Goal: Transaction & Acquisition: Purchase product/service

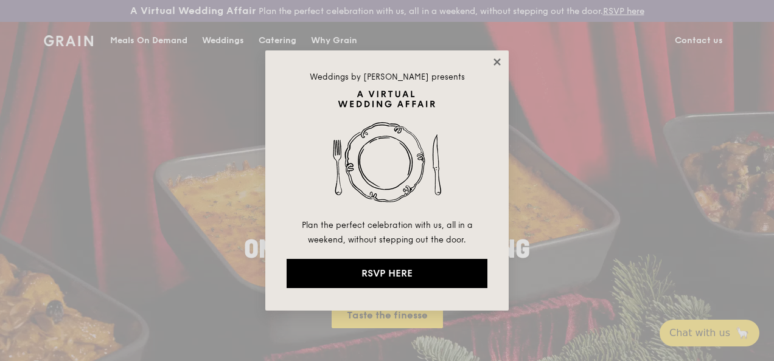
click at [493, 60] on icon at bounding box center [497, 62] width 11 height 11
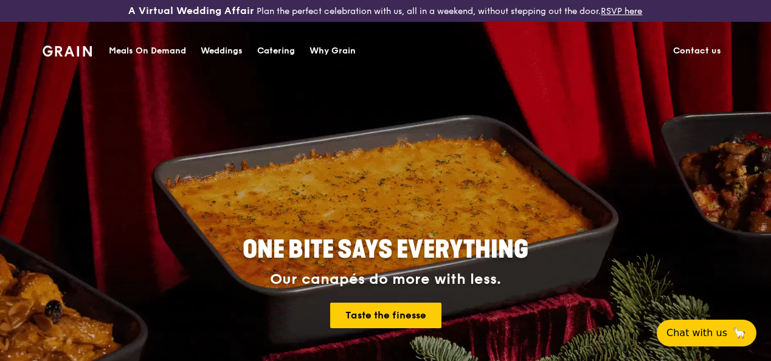
click at [274, 49] on div "Catering" at bounding box center [276, 51] width 38 height 37
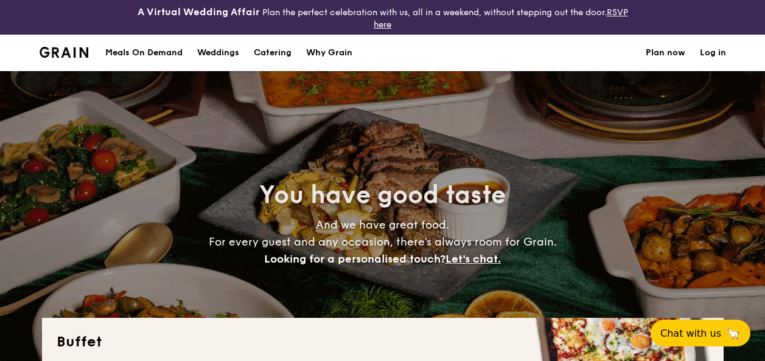
select select
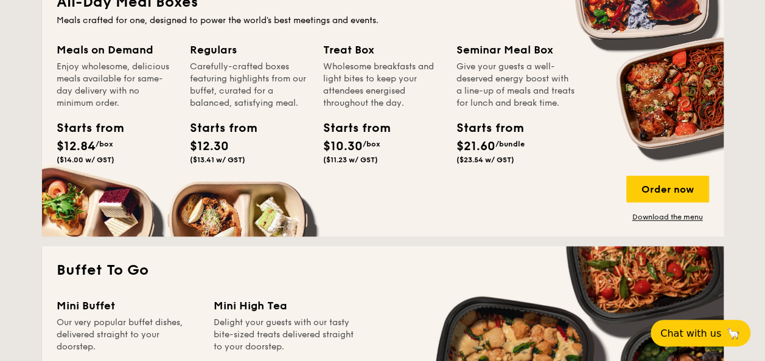
scroll to position [791, 0]
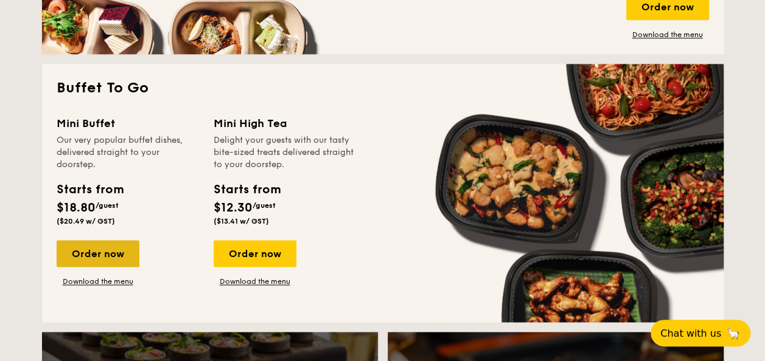
click at [101, 254] on div "Order now" at bounding box center [98, 253] width 83 height 27
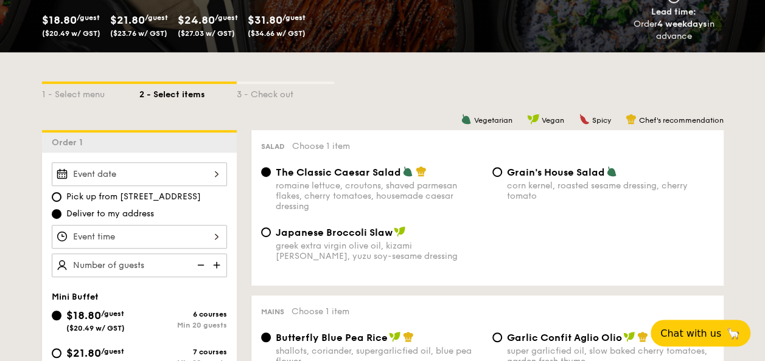
scroll to position [243, 0]
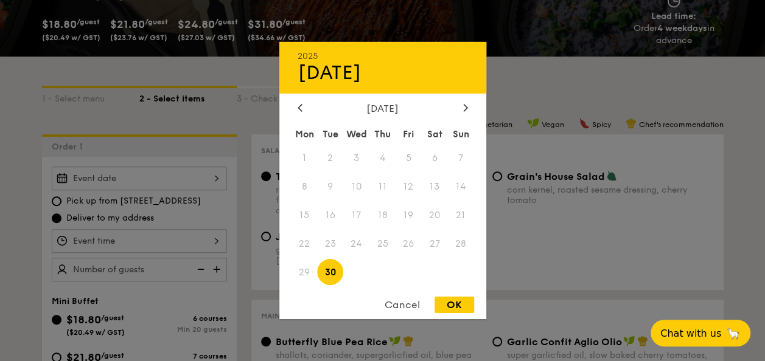
click at [123, 175] on div "2025 Sep 30 September 2025 Mon Tue Wed Thu Fri Sat Sun 1 2 3 4 5 6 7 8 9 10 11 …" at bounding box center [139, 179] width 175 height 24
click at [461, 106] on div at bounding box center [465, 109] width 11 height 12
click at [327, 186] on span "7" at bounding box center [330, 187] width 26 height 26
click at [468, 303] on div "OK" at bounding box center [454, 305] width 40 height 16
type input "[DATE]"
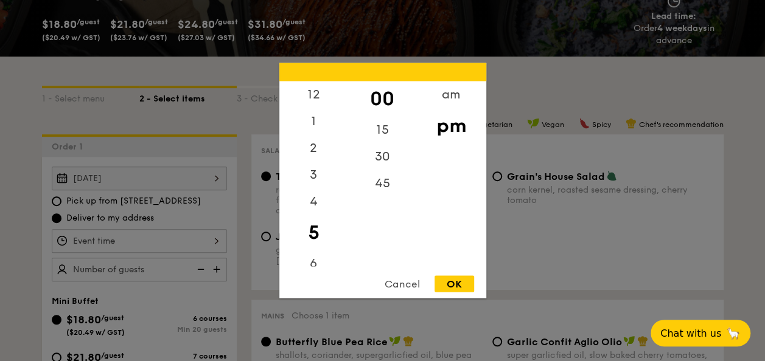
click at [201, 238] on div "12 1 2 3 4 5 6 7 8 9 10 11 00 15 30 45 am pm Cancel OK" at bounding box center [139, 241] width 175 height 24
click at [318, 96] on div "12" at bounding box center [313, 99] width 69 height 35
click at [387, 161] on div "30" at bounding box center [382, 161] width 69 height 35
click at [452, 285] on div "OK" at bounding box center [454, 284] width 40 height 16
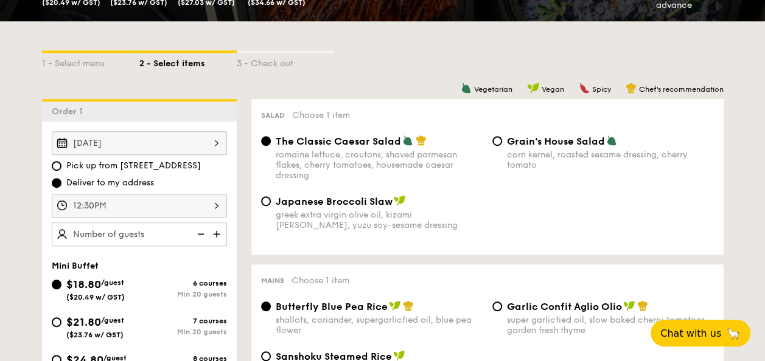
scroll to position [304, 0]
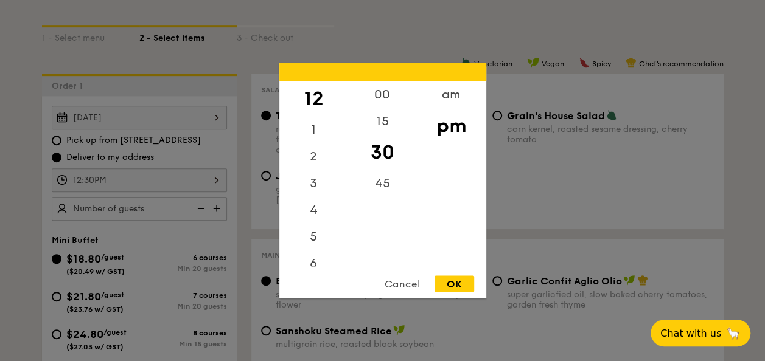
click at [150, 174] on div "12:30PM 12 1 2 3 4 5 6 7 8 9 10 11 00 15 30 45 am pm Cancel OK" at bounding box center [139, 181] width 175 height 24
click at [385, 129] on div "15" at bounding box center [382, 125] width 69 height 35
click at [461, 291] on div "OK" at bounding box center [454, 284] width 40 height 16
type input "12:15PM"
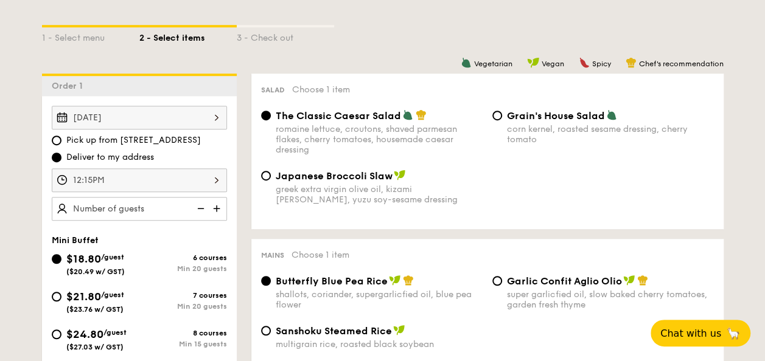
click at [215, 207] on img at bounding box center [218, 208] width 18 height 23
type input "25 guests"
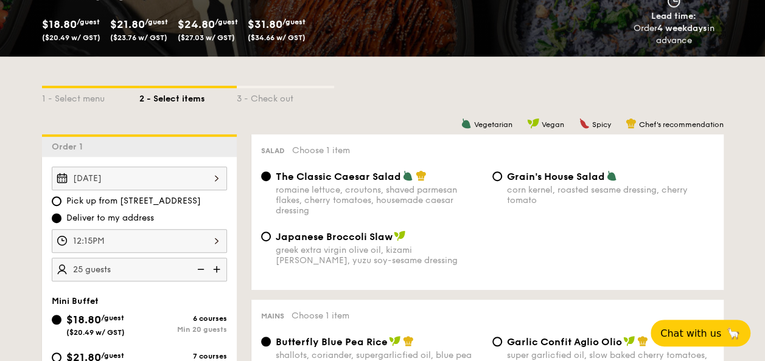
scroll to position [365, 0]
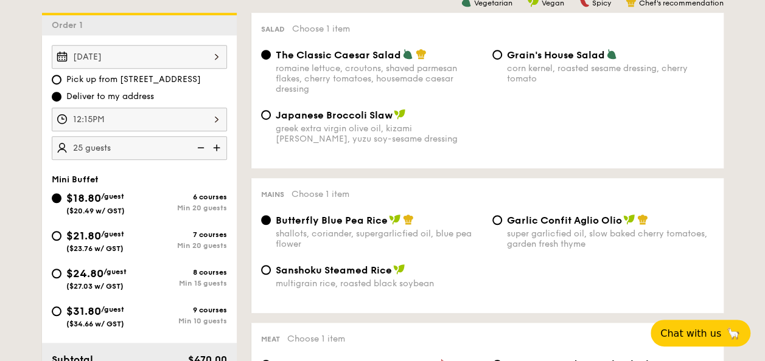
click at [79, 235] on span "$21.80" at bounding box center [83, 235] width 35 height 13
click at [61, 235] on input "$21.80 /guest ($23.76 w/ GST) 7 courses Min 20 guests" at bounding box center [57, 236] width 10 height 10
radio input "true"
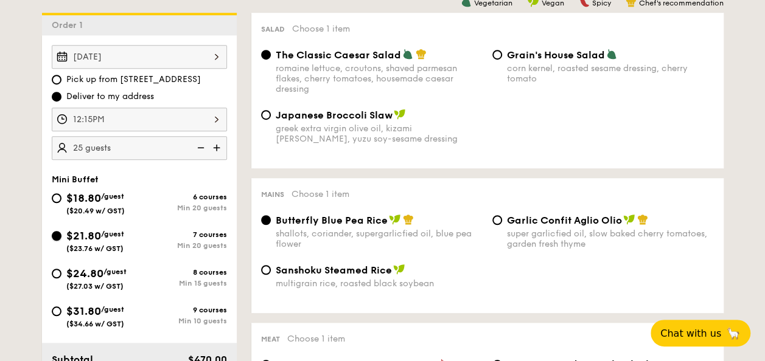
radio input "false"
radio input "true"
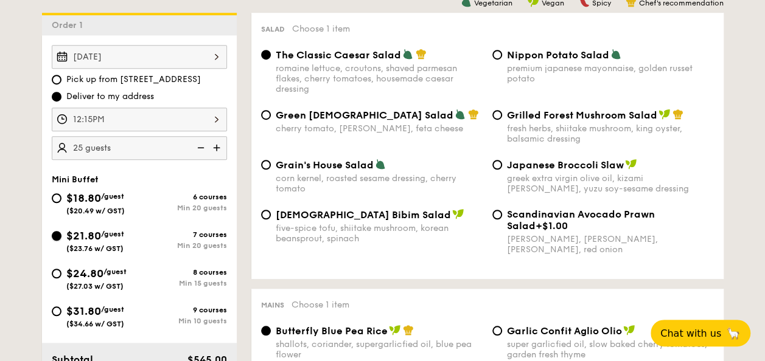
scroll to position [304, 0]
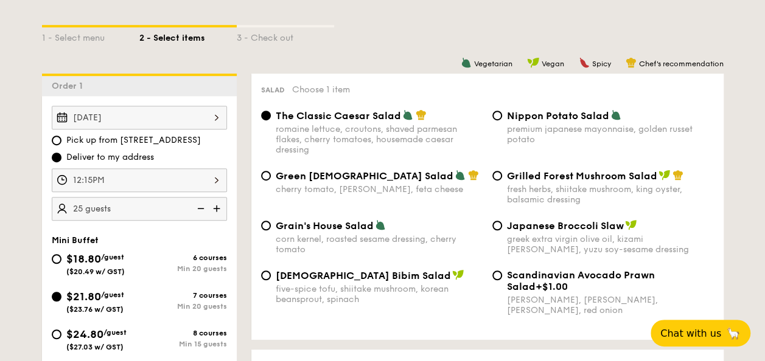
click at [507, 179] on span "Grilled Forest Mushroom Salad" at bounding box center [582, 176] width 150 height 12
click at [502, 179] on input "Grilled Forest Mushroom Salad fresh herbs, shiitake mushroom, king oyster, bals…" at bounding box center [497, 176] width 10 height 10
radio input "true"
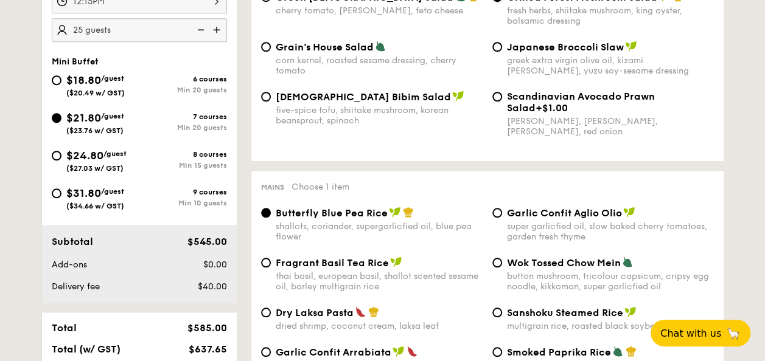
scroll to position [548, 0]
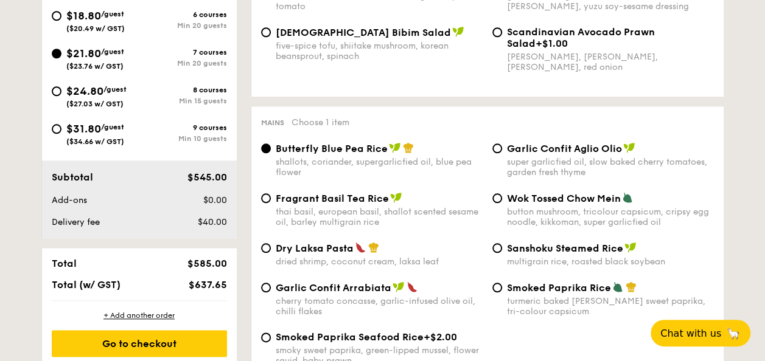
click at [529, 155] on span "Garlic Confit Aglio Olio" at bounding box center [564, 149] width 115 height 12
click at [502, 153] on input "Garlic Confit Aglio Olio super garlicfied oil, slow baked cherry tomatoes, gard…" at bounding box center [497, 149] width 10 height 10
radio input "true"
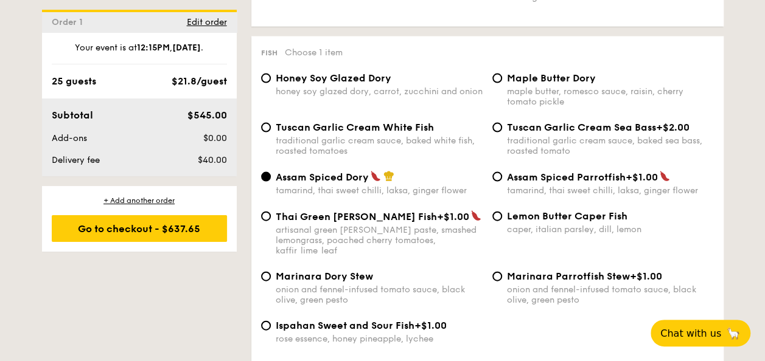
scroll to position [1217, 0]
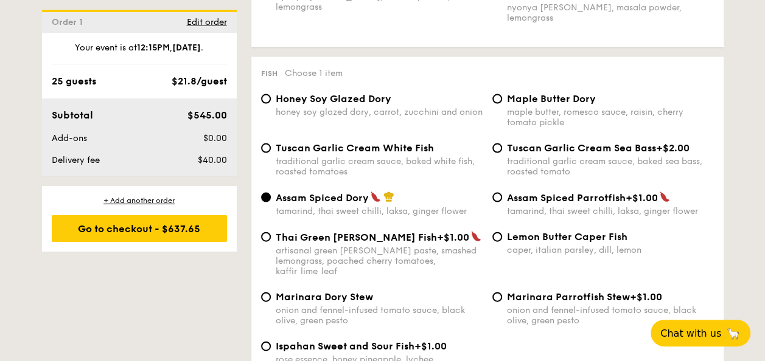
click at [332, 97] on span "Honey Soy Glazed Dory" at bounding box center [334, 99] width 116 height 12
click at [271, 97] on input "Honey Soy Glazed Dory honey soy glazed dory, carrot, zucchini and onion" at bounding box center [266, 99] width 10 height 10
radio input "true"
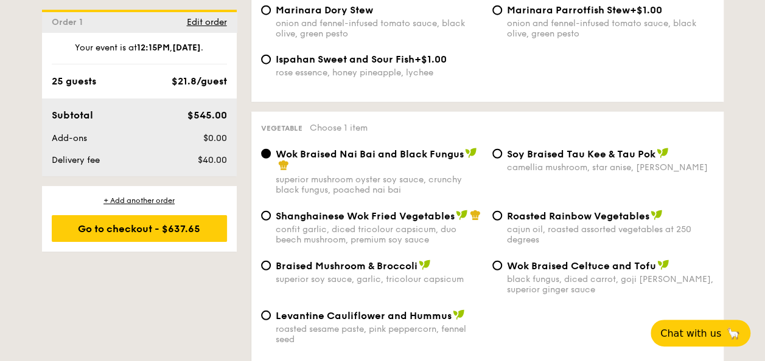
scroll to position [1521, 0]
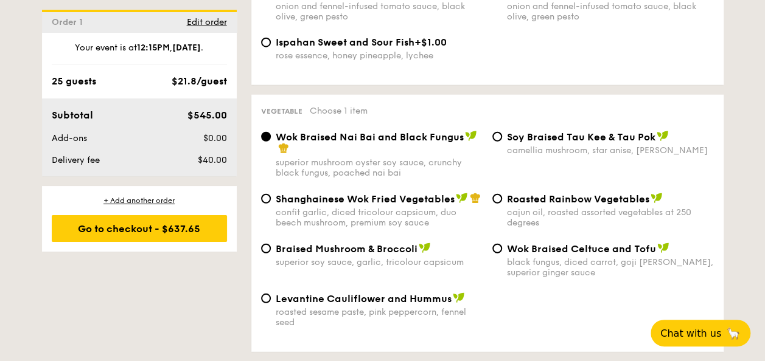
click at [599, 193] on span "Roasted Rainbow Vegetables" at bounding box center [578, 199] width 142 height 12
click at [502, 194] on input "Roasted Rainbow Vegetables cajun oil, roasted assorted vegetables at 250 degrees" at bounding box center [497, 199] width 10 height 10
radio input "true"
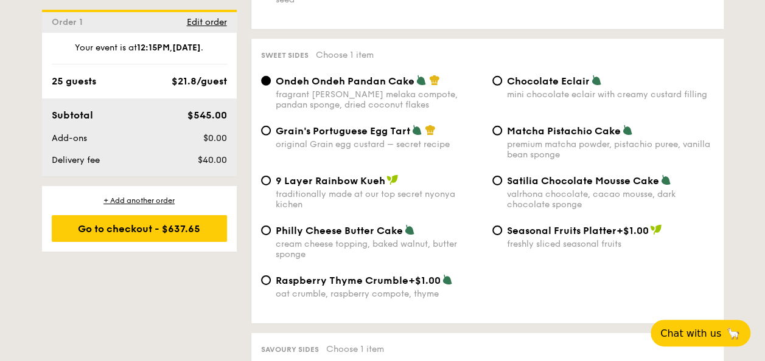
scroll to position [1825, 0]
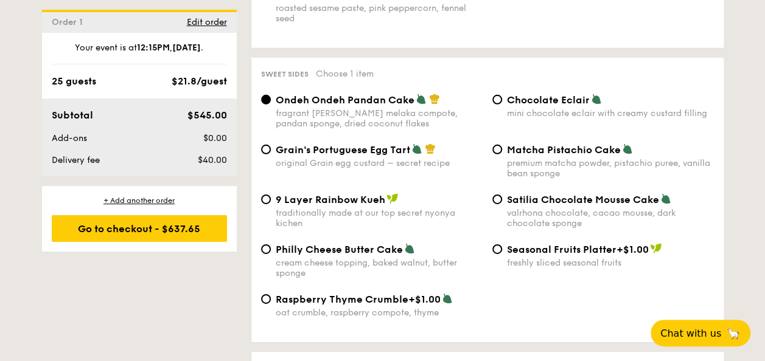
click at [542, 144] on span "Matcha Pistachio Cake" at bounding box center [564, 150] width 114 height 12
click at [502, 145] on input "Matcha Pistachio Cake premium matcha powder, pistachio puree, vanilla bean spon…" at bounding box center [497, 150] width 10 height 10
radio input "true"
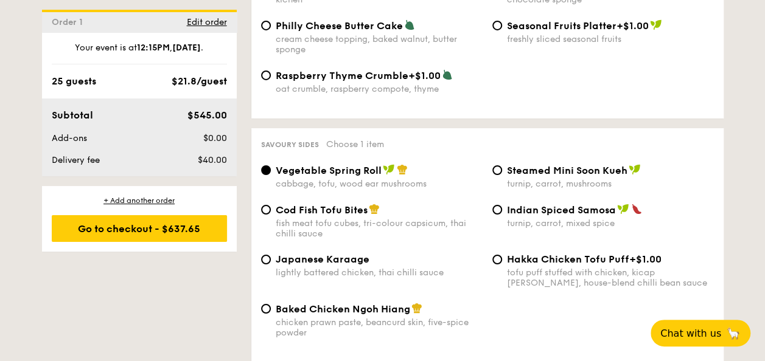
scroll to position [2069, 0]
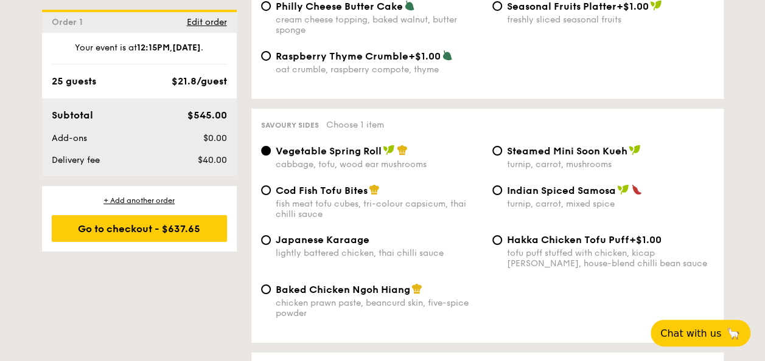
click at [531, 145] on span "Steamed Mini Soon Kueh" at bounding box center [567, 151] width 120 height 12
click at [502, 146] on input "Steamed Mini Soon Kueh turnip, carrot, mushrooms" at bounding box center [497, 151] width 10 height 10
radio input "true"
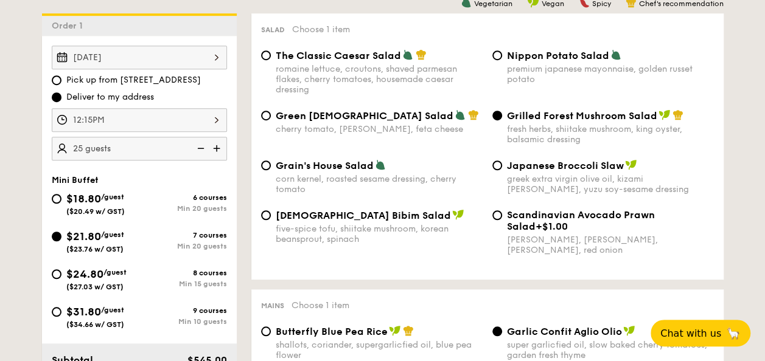
scroll to position [365, 0]
click at [119, 119] on div "12:15PM" at bounding box center [139, 120] width 175 height 24
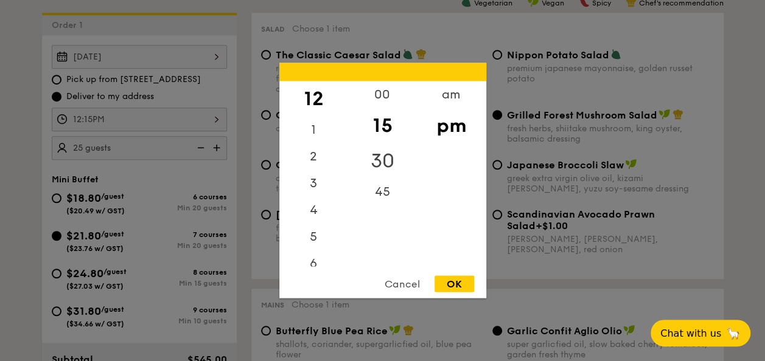
click at [383, 154] on div "30" at bounding box center [382, 161] width 69 height 35
click at [456, 285] on div "OK" at bounding box center [454, 284] width 40 height 16
type input "12:30PM"
click at [186, 122] on div "12:30PM 12 1 2 3 4 5 6 7 8 9 10 11 00 15 30 45 am pm Cancel OK" at bounding box center [139, 120] width 175 height 24
click at [459, 290] on div "OK" at bounding box center [454, 284] width 40 height 16
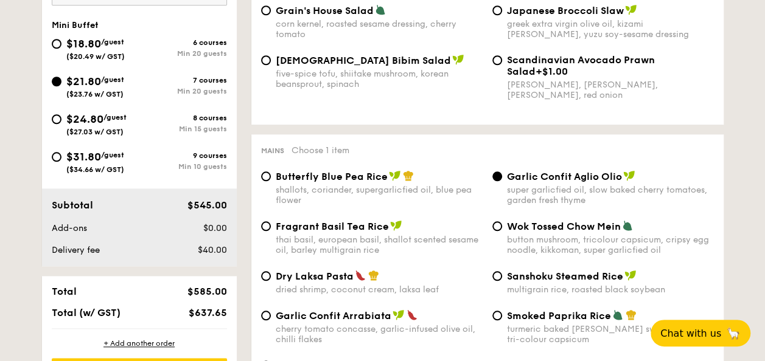
scroll to position [669, 0]
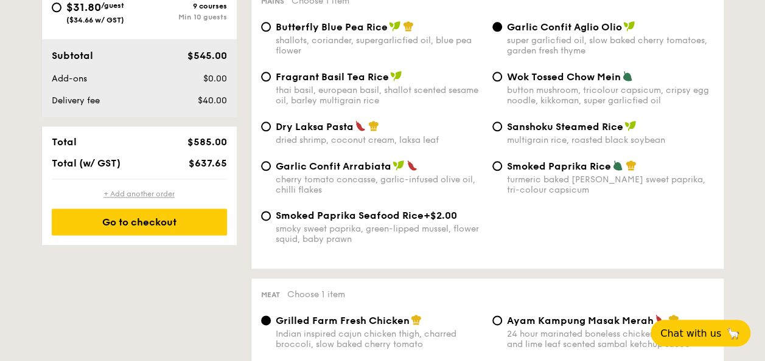
click at [133, 193] on div "+ Add another order" at bounding box center [139, 194] width 175 height 10
radio input "true"
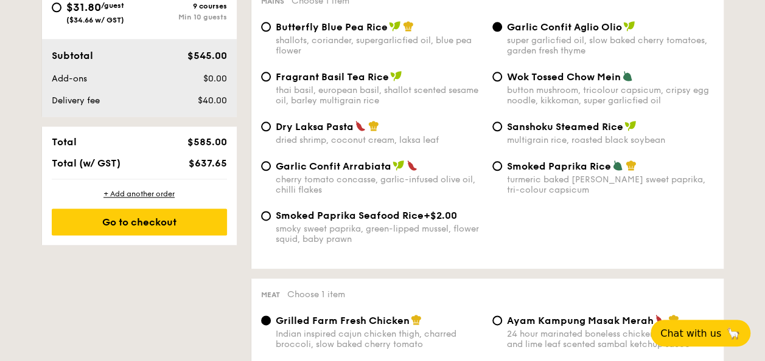
radio input "true"
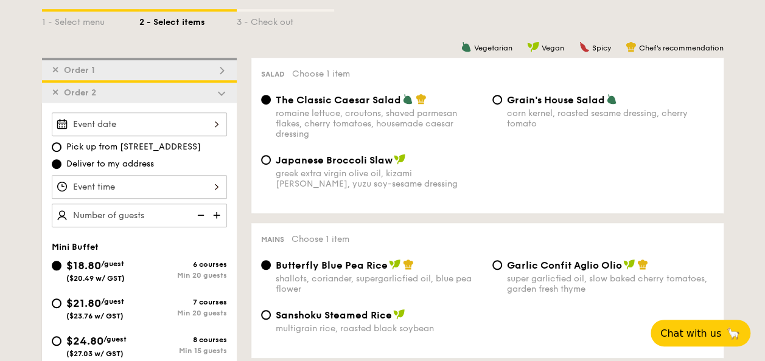
scroll to position [260, 0]
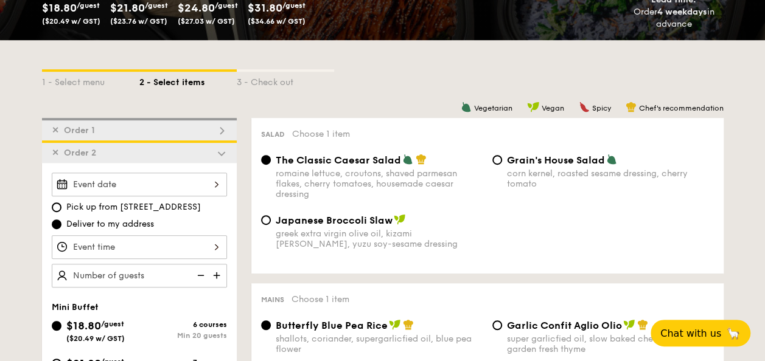
click at [108, 178] on div at bounding box center [139, 185] width 175 height 24
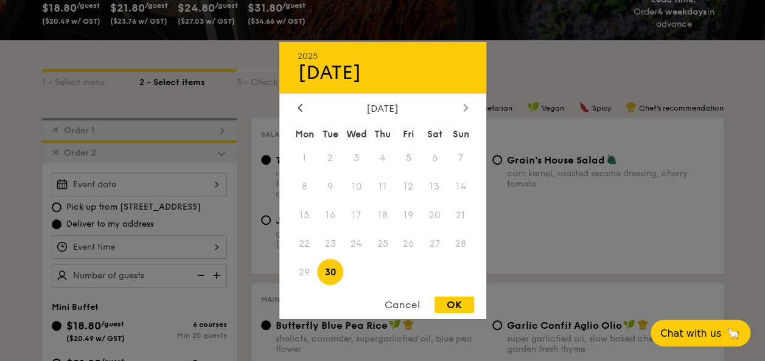
click at [470, 103] on div at bounding box center [465, 109] width 11 height 12
click at [353, 190] on span "8" at bounding box center [356, 187] width 26 height 26
click at [466, 299] on div "OK" at bounding box center [454, 305] width 40 height 16
type input "[DATE]"
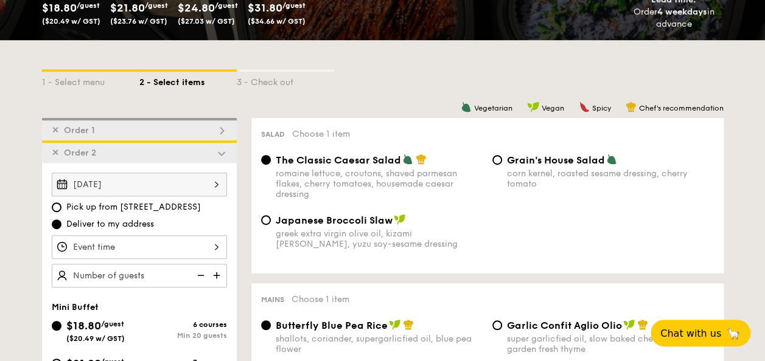
click at [146, 247] on div at bounding box center [139, 247] width 175 height 24
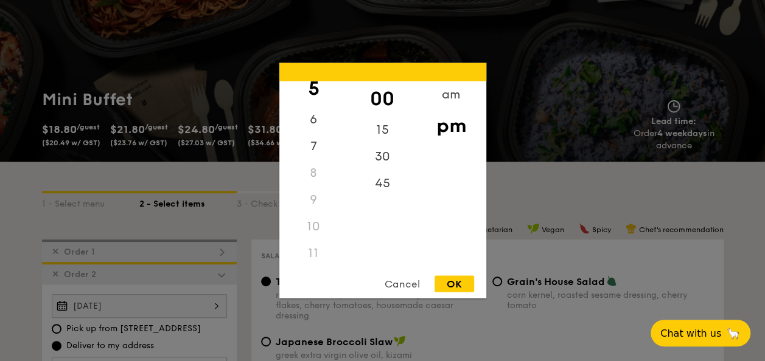
scroll to position [144, 0]
click at [318, 252] on div "11" at bounding box center [313, 254] width 69 height 27
click at [319, 252] on div "11" at bounding box center [313, 254] width 69 height 27
click at [314, 254] on div "11" at bounding box center [313, 254] width 69 height 27
click at [312, 253] on div "11" at bounding box center [313, 254] width 69 height 27
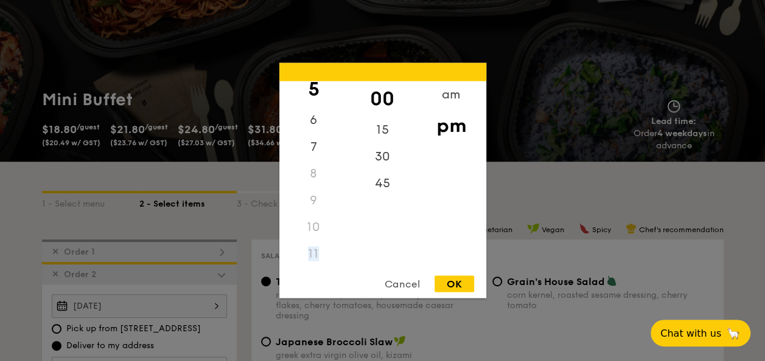
click at [311, 253] on div "11" at bounding box center [313, 254] width 69 height 27
drag, startPoint x: 311, startPoint y: 253, endPoint x: 450, endPoint y: 97, distance: 209.0
click at [450, 97] on div "am" at bounding box center [451, 99] width 69 height 35
click at [314, 253] on div "11" at bounding box center [313, 249] width 69 height 35
click at [380, 161] on div "30" at bounding box center [382, 161] width 69 height 35
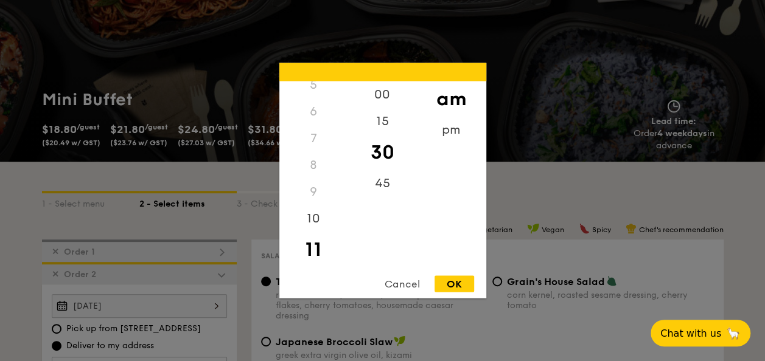
click at [447, 282] on div "OK" at bounding box center [454, 284] width 40 height 16
type input "11:30AM"
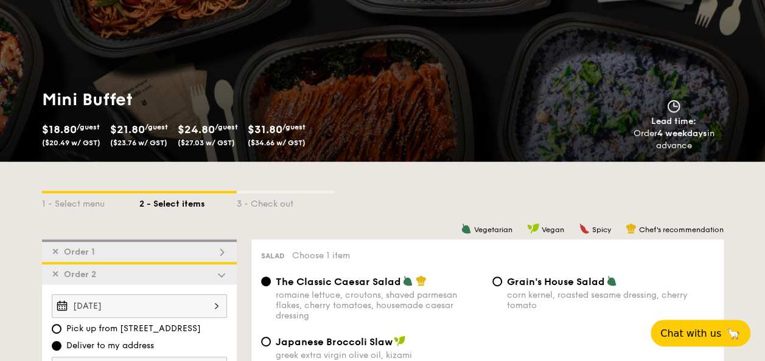
scroll to position [321, 0]
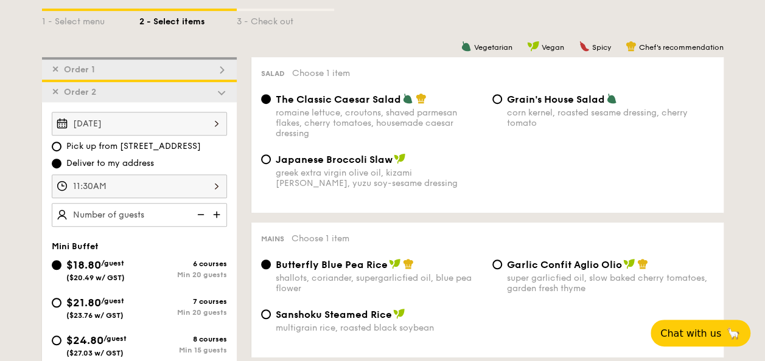
click at [219, 215] on img at bounding box center [218, 214] width 18 height 23
type input "25 guests"
click at [140, 305] on div "7 courses Min 20 guests" at bounding box center [183, 307] width 88 height 19
click at [61, 305] on input "$21.80 /guest ($23.76 w/ GST) 7 courses Min 20 guests" at bounding box center [57, 303] width 10 height 10
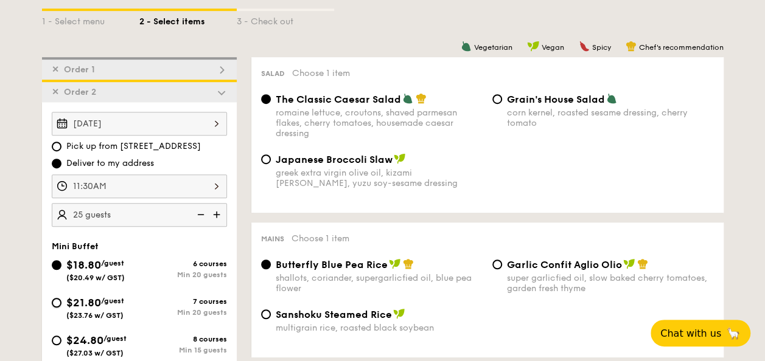
radio input "true"
radio input "false"
radio input "true"
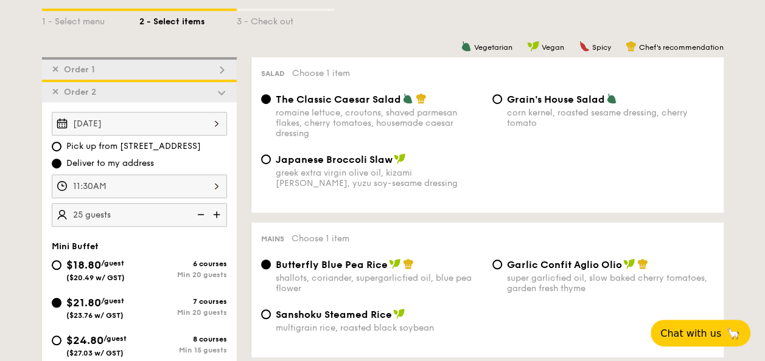
radio input "true"
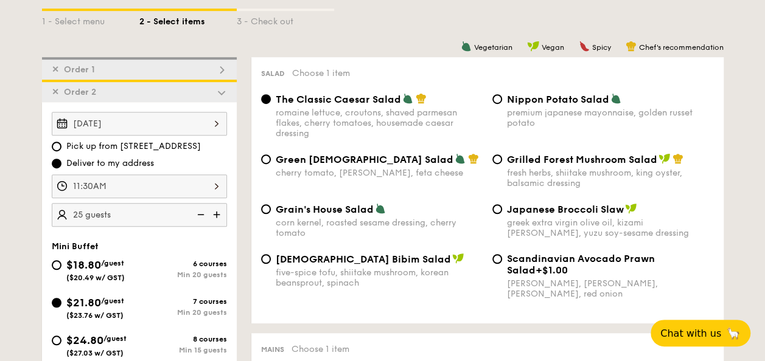
click at [331, 260] on span "[DEMOGRAPHIC_DATA] Bibim Salad" at bounding box center [363, 260] width 175 height 12
click at [271, 260] on input "Korean Bibim Salad five-spice tofu, shiitake mushroom, korean beansprout, spina…" at bounding box center [266, 259] width 10 height 10
radio input "true"
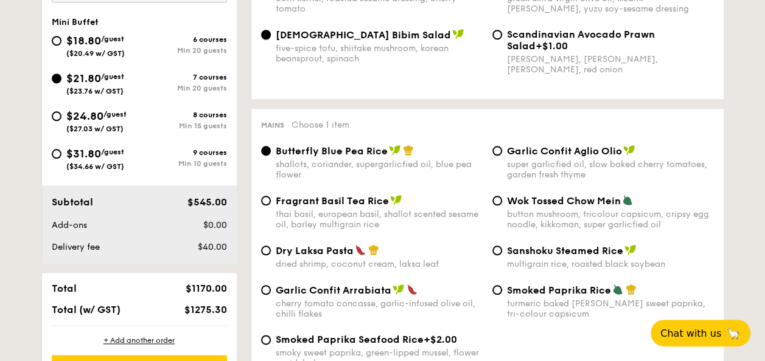
scroll to position [564, 0]
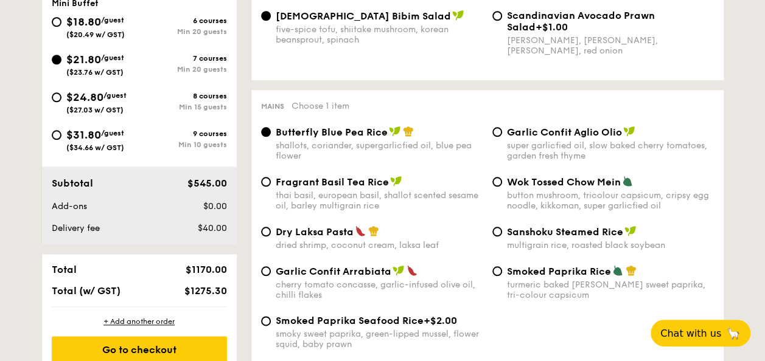
click at [347, 186] on span "Fragrant Basil Tea Rice" at bounding box center [332, 182] width 113 height 12
click at [271, 186] on input "Fragrant Basil Tea Rice thai basil, european basil, shallot scented sesame oil,…" at bounding box center [266, 182] width 10 height 10
radio input "true"
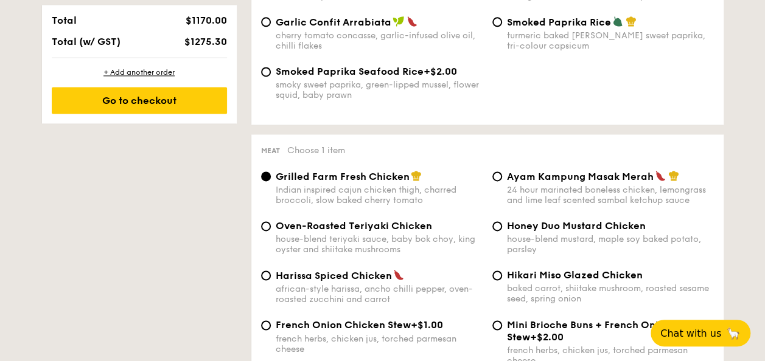
scroll to position [868, 0]
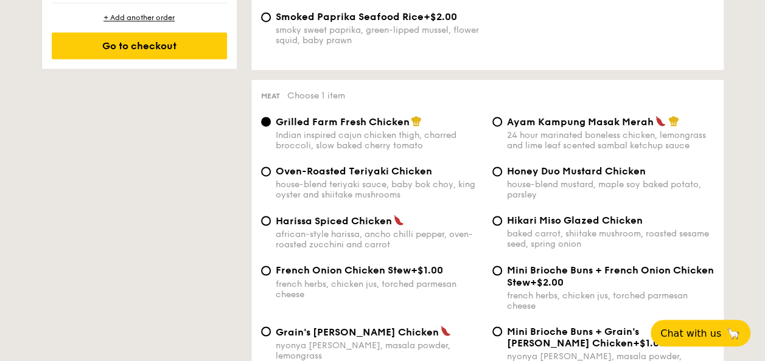
click at [580, 177] on span "Honey Duo Mustard Chicken" at bounding box center [576, 171] width 139 height 12
click at [502, 176] on input "Honey Duo Mustard Chicken house-blend mustard, maple soy baked potato, parsley" at bounding box center [497, 172] width 10 height 10
radio input "true"
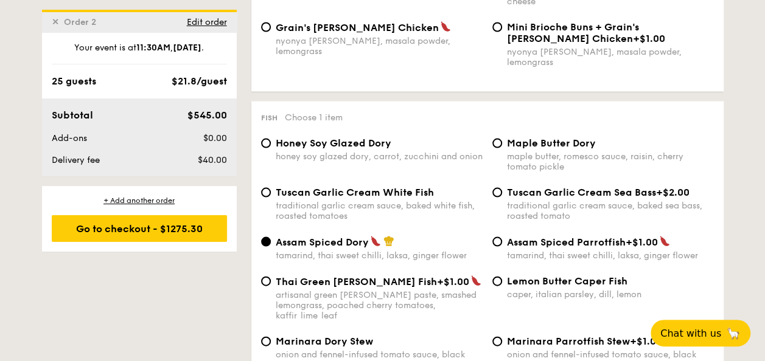
scroll to position [1233, 0]
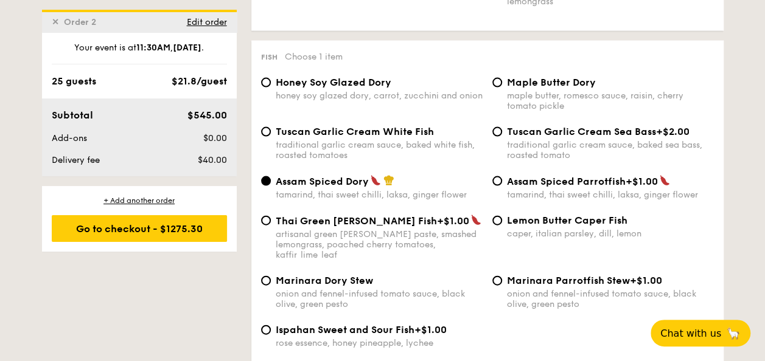
click at [305, 134] on div "Tuscan Garlic Cream White Fish traditional garlic cream sauce, baked white fish…" at bounding box center [379, 143] width 207 height 35
click at [271, 134] on input "Tuscan Garlic Cream White Fish traditional garlic cream sauce, baked white fish…" at bounding box center [266, 132] width 10 height 10
radio input "true"
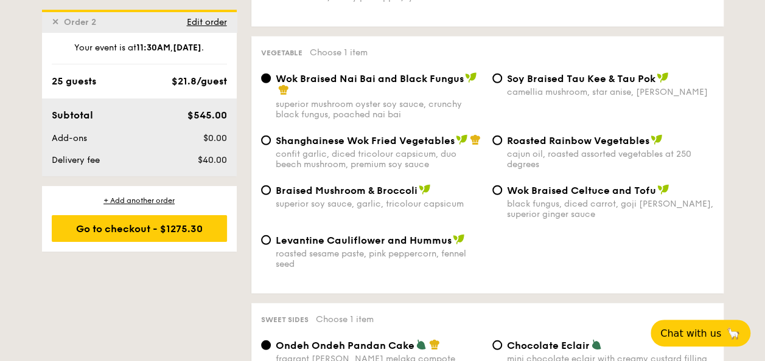
scroll to position [1598, 0]
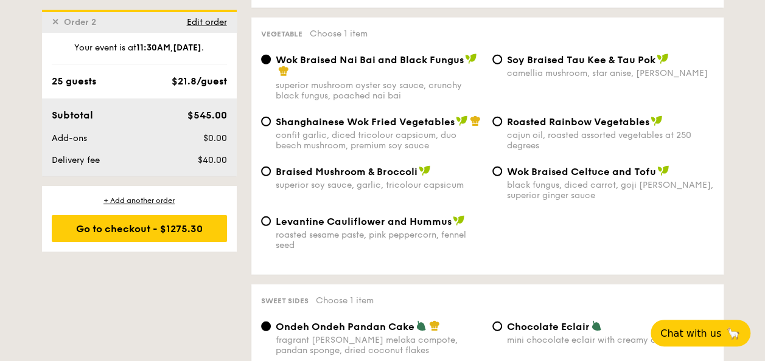
click at [285, 166] on span "Braised Mushroom & Broccoli" at bounding box center [347, 172] width 142 height 12
click at [271, 167] on input "Braised Mushroom & Broccoli superior soy sauce, garlic, tricolour capsicum" at bounding box center [266, 172] width 10 height 10
radio input "true"
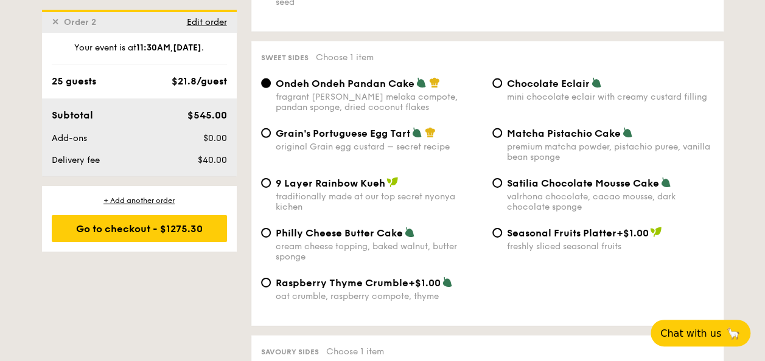
click at [335, 228] on span "Philly Cheese Butter Cake" at bounding box center [339, 234] width 127 height 12
click at [271, 228] on input "Philly Cheese Butter Cake cream cheese topping, baked walnut, butter sponge" at bounding box center [266, 233] width 10 height 10
radio input "true"
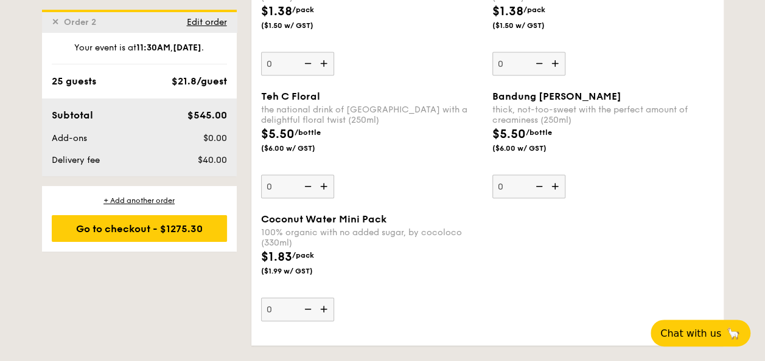
scroll to position [3484, 0]
click at [139, 197] on div "+ Add another order" at bounding box center [139, 201] width 175 height 10
radio input "true"
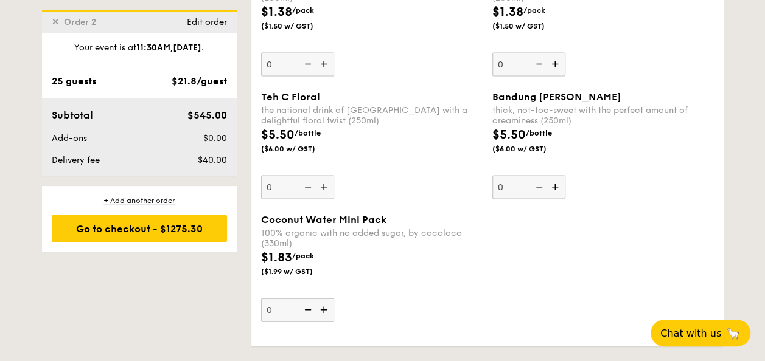
radio input "true"
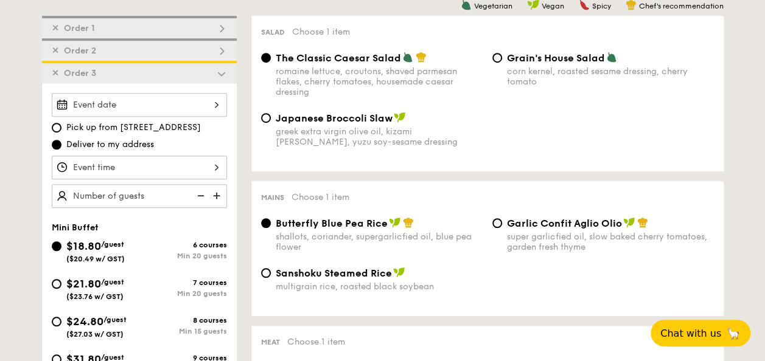
scroll to position [343, 0]
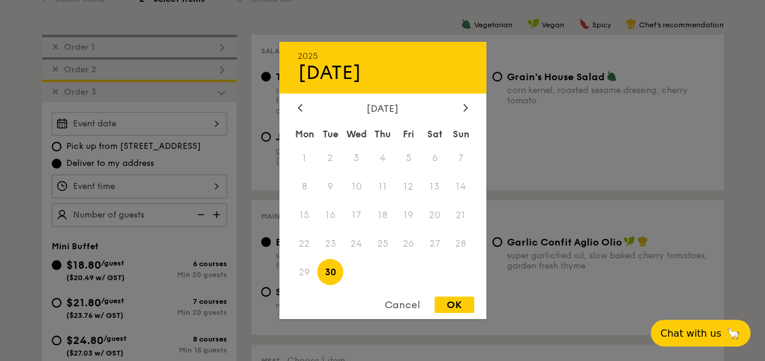
click at [111, 114] on div "2025 Sep 30 September 2025 Mon Tue Wed Thu Fri Sat Sun 1 2 3 4 5 6 7 8 9 10 11 …" at bounding box center [139, 124] width 175 height 24
click at [467, 105] on icon at bounding box center [465, 107] width 5 height 8
click at [385, 185] on span "9" at bounding box center [382, 187] width 26 height 26
click at [453, 301] on div "OK" at bounding box center [454, 305] width 40 height 16
type input "Oct 09, 2025"
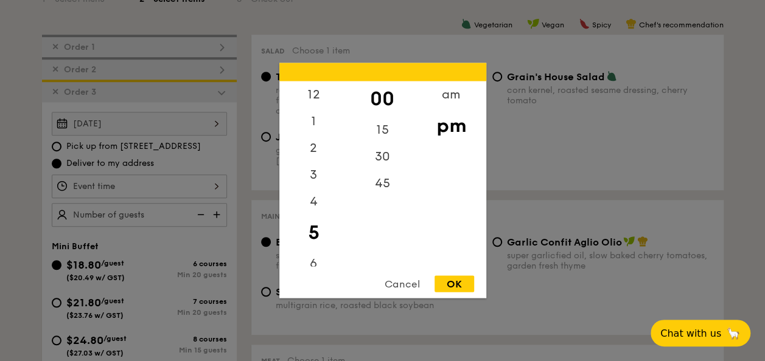
click at [91, 184] on div "12 1 2 3 4 5 6 7 8 9 10 11 00 15 30 45 am pm Cancel OK" at bounding box center [139, 187] width 175 height 24
click at [311, 122] on div "1" at bounding box center [313, 125] width 69 height 35
click at [454, 282] on div "OK" at bounding box center [454, 284] width 40 height 16
type input "1:00PM"
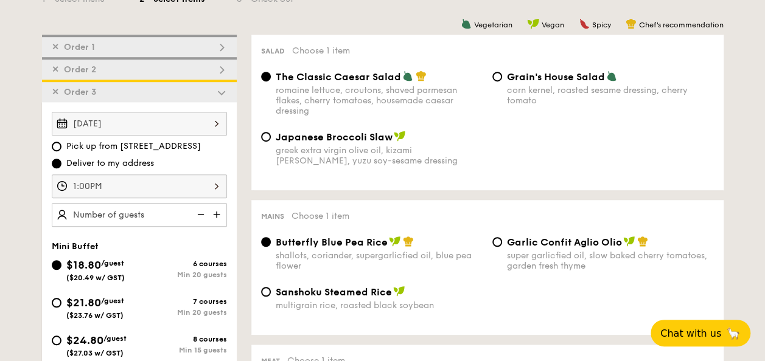
click at [214, 214] on img at bounding box center [218, 214] width 18 height 23
type input "25 guests"
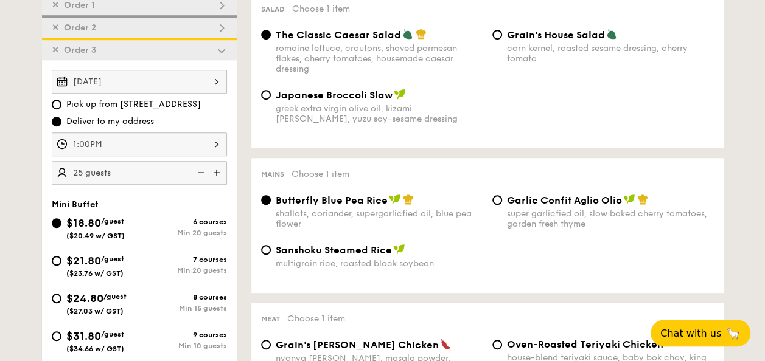
scroll to position [404, 0]
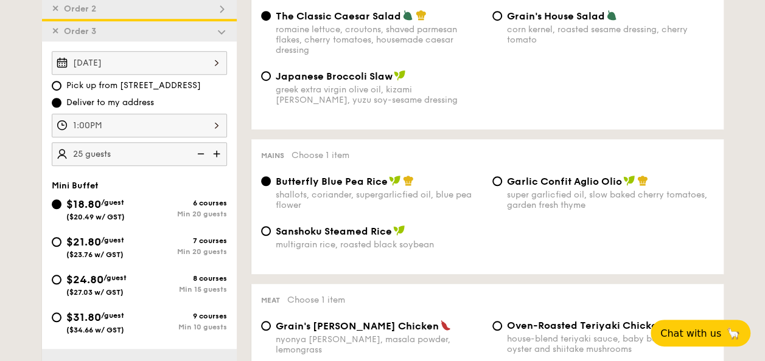
click at [74, 240] on span "$21.80" at bounding box center [83, 241] width 35 height 13
click at [61, 240] on input "$21.80 /guest ($23.76 w/ GST) 7 courses Min 20 guests" at bounding box center [57, 242] width 10 height 10
radio input "true"
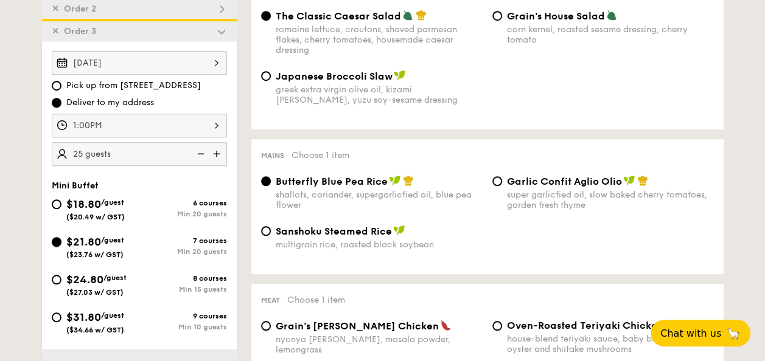
radio input "false"
radio input "true"
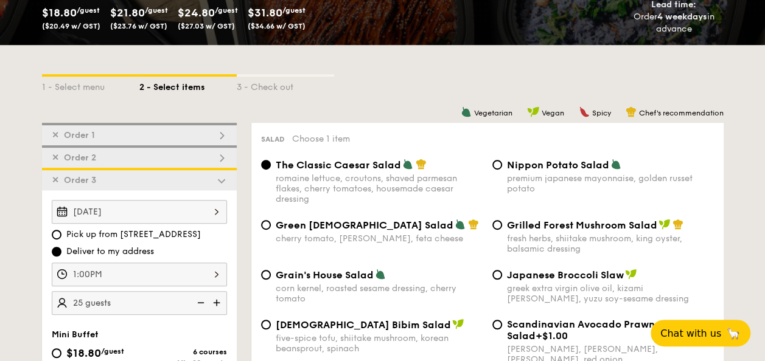
scroll to position [282, 0]
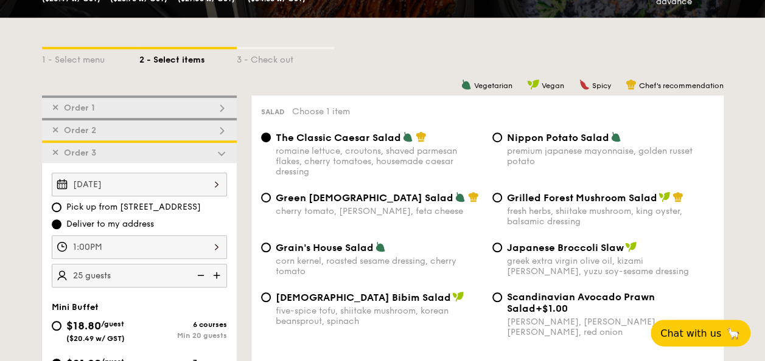
click at [525, 243] on div "Japanese Broccoli Slaw" at bounding box center [610, 248] width 207 height 12
click at [502, 243] on input "Japanese Broccoli Slaw greek extra virgin olive oil, kizami nori, ginger, yuzu …" at bounding box center [497, 248] width 10 height 10
radio input "true"
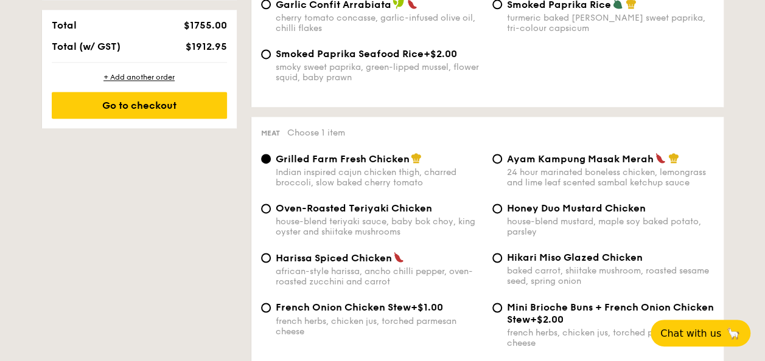
scroll to position [891, 0]
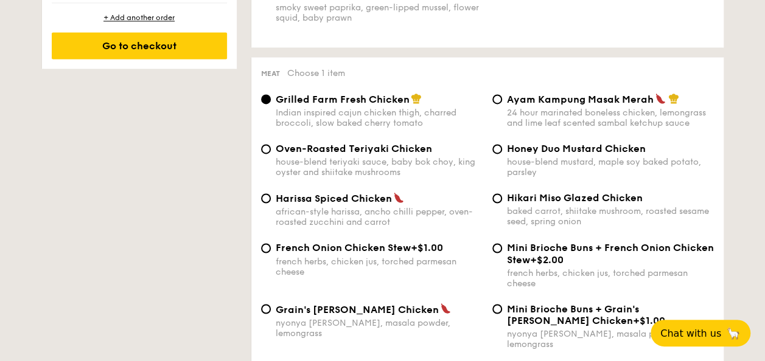
click at [308, 152] on span "Oven-Roasted Teriyaki Chicken" at bounding box center [354, 149] width 156 height 12
click at [271, 152] on input "Oven-Roasted Teriyaki Chicken house-blend teriyaki sauce, baby bok choy, king o…" at bounding box center [266, 149] width 10 height 10
radio input "true"
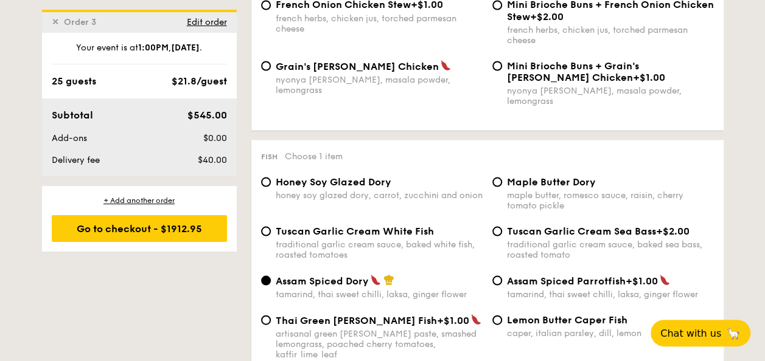
scroll to position [1256, 0]
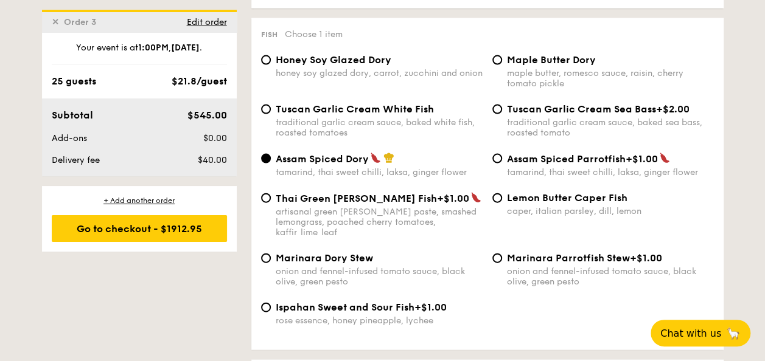
click at [582, 194] on span "Lemon Butter Caper Fish" at bounding box center [567, 198] width 120 height 12
click at [502, 194] on input "Lemon Butter Caper Fish caper, italian parsley, dill, lemon" at bounding box center [497, 198] width 10 height 10
radio input "true"
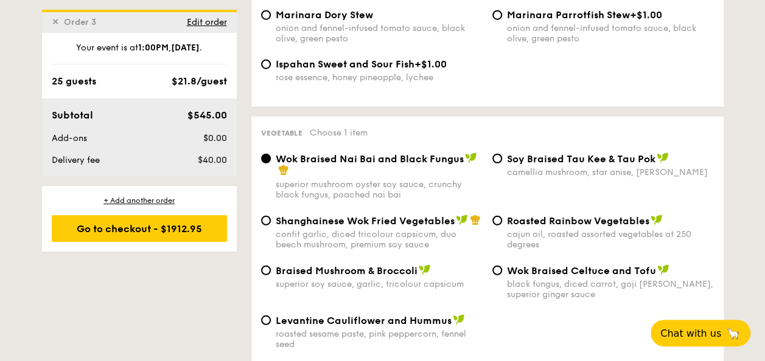
scroll to position [1560, 0]
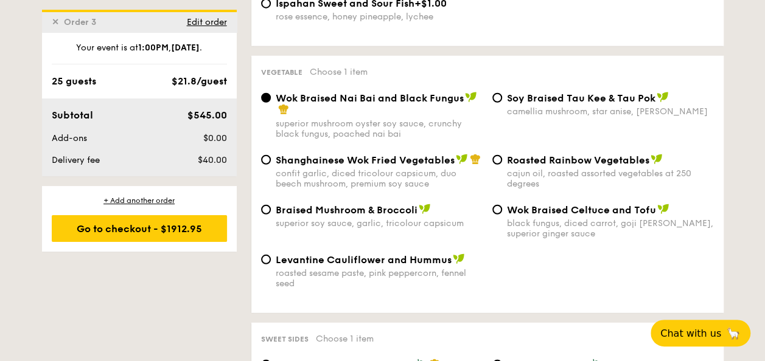
click at [546, 92] on span "⁠Soy Braised Tau Kee & Tau Pok" at bounding box center [581, 98] width 148 height 12
click at [502, 93] on input "⁠Soy Braised Tau Kee & Tau Pok camellia mushroom, star anise, goji berry" at bounding box center [497, 98] width 10 height 10
radio input "true"
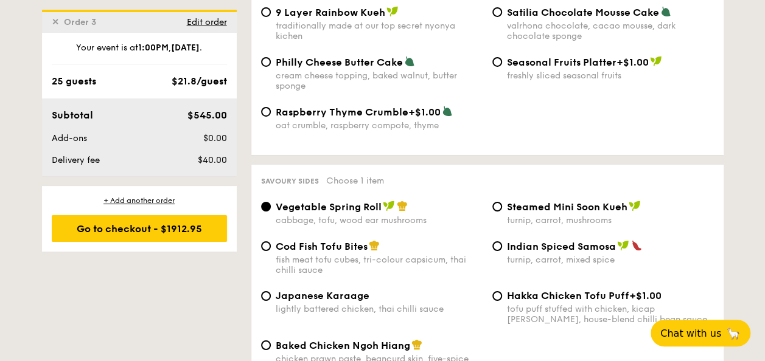
scroll to position [2047, 0]
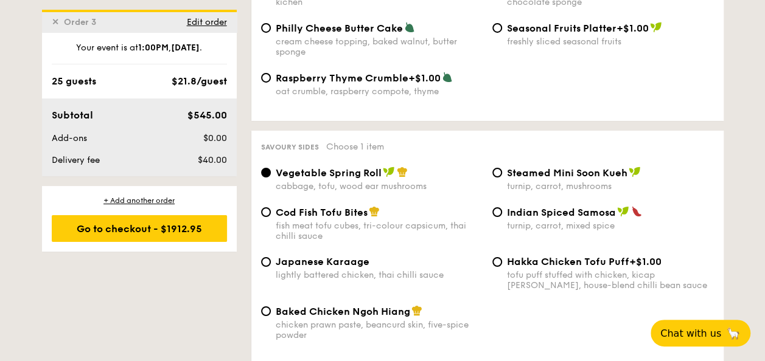
click at [541, 207] on span "Indian Spiced Samosa" at bounding box center [561, 213] width 109 height 12
click at [502, 207] on input "Indian Spiced Samosa turnip, carrot, mixed spice" at bounding box center [497, 212] width 10 height 10
radio input "true"
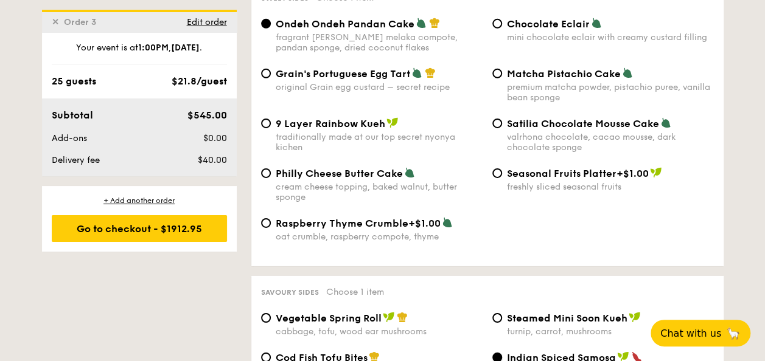
scroll to position [1864, 0]
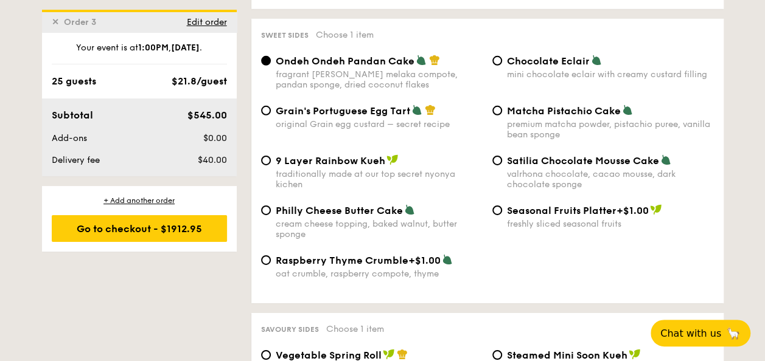
click at [323, 155] on span "9 Layer Rainbow Kueh" at bounding box center [331, 161] width 110 height 12
click at [271, 156] on input "9 Layer Rainbow Kueh traditionally made at our top secret nyonya kichen" at bounding box center [266, 161] width 10 height 10
radio input "true"
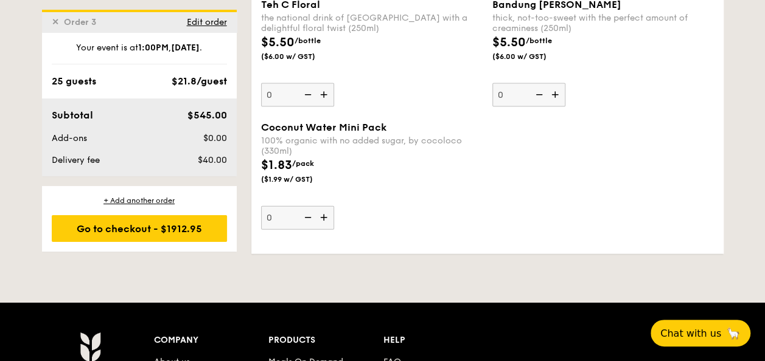
scroll to position [3562, 0]
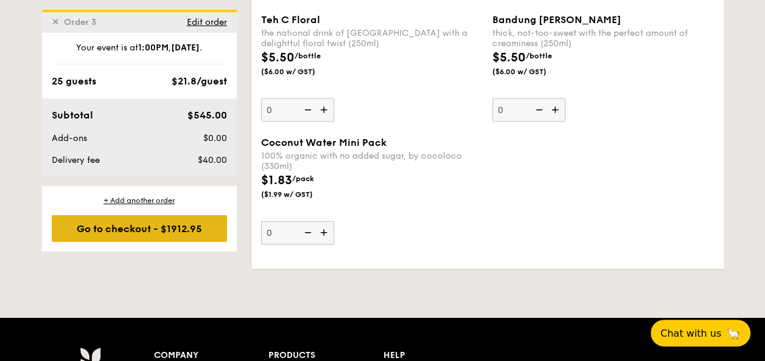
click at [97, 229] on div "Go to checkout - $1912.95" at bounding box center [139, 228] width 175 height 27
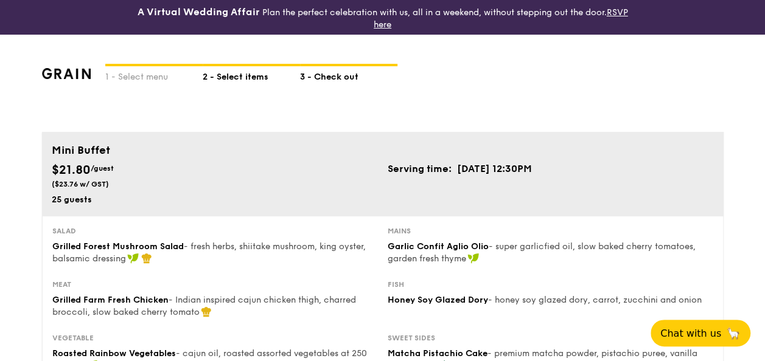
click at [237, 77] on div "2 - Select items" at bounding box center [251, 74] width 97 height 17
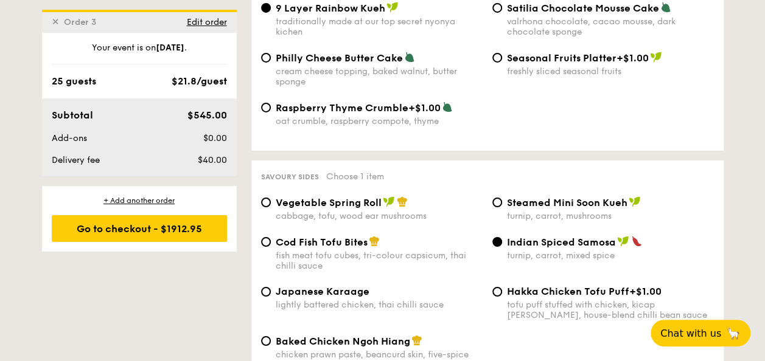
scroll to position [1886, 0]
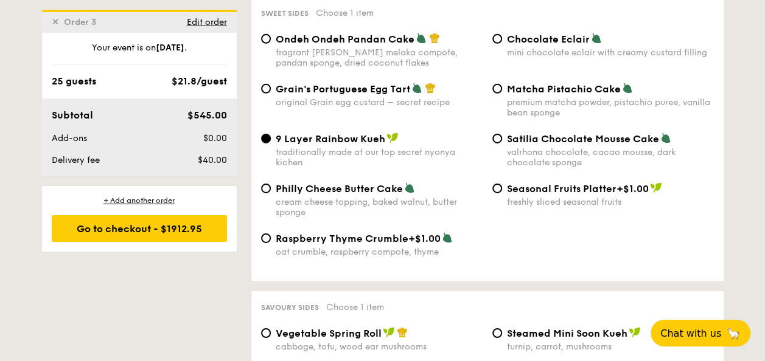
click at [54, 22] on span "✕" at bounding box center [55, 22] width 7 height 10
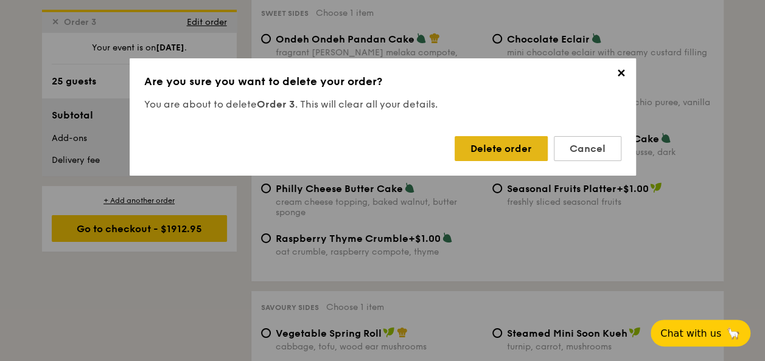
click at [516, 155] on div "Delete order" at bounding box center [500, 148] width 93 height 25
radio input "false"
radio input "true"
radio input "false"
radio input "true"
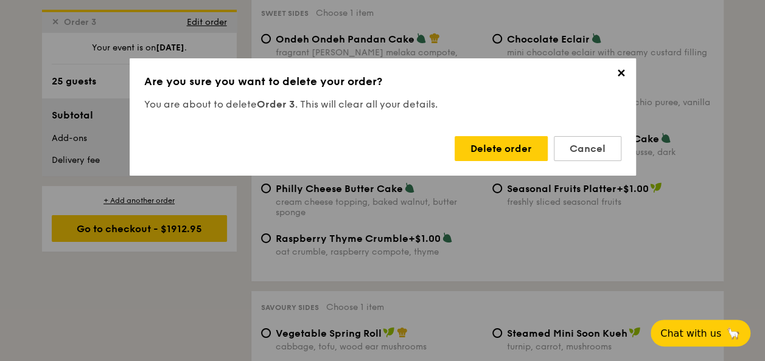
radio input "false"
radio input "true"
radio input "false"
radio input "true"
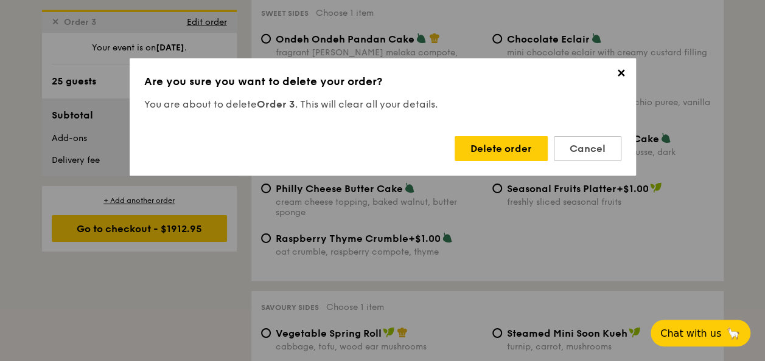
radio input "false"
radio input "true"
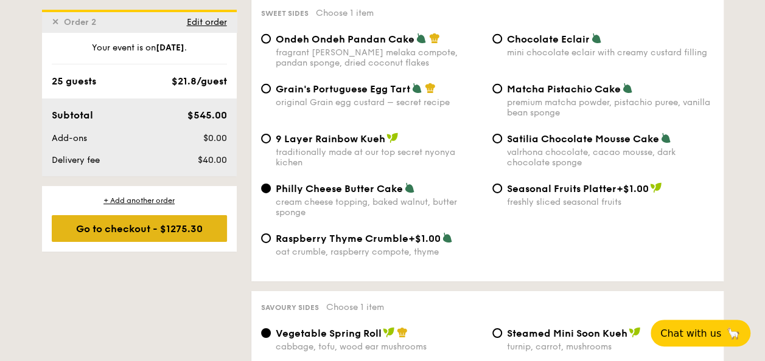
click at [156, 224] on div "Go to checkout - $1275.30" at bounding box center [139, 228] width 175 height 27
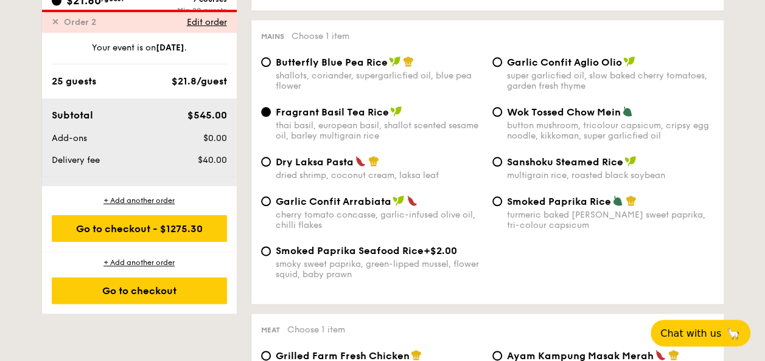
scroll to position [359, 0]
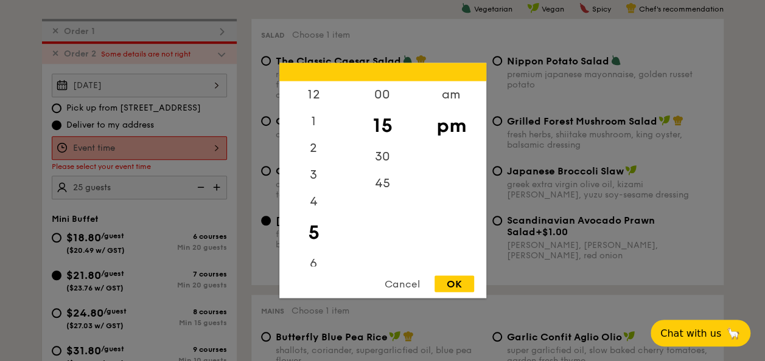
click at [100, 141] on div "12 1 2 3 4 5 6 7 8 9 10 11 00 15 30 45 am pm Cancel OK" at bounding box center [139, 148] width 175 height 24
click at [315, 258] on div "11" at bounding box center [313, 254] width 69 height 27
click at [455, 95] on div "am" at bounding box center [451, 99] width 69 height 35
click at [314, 252] on div "11" at bounding box center [313, 251] width 69 height 35
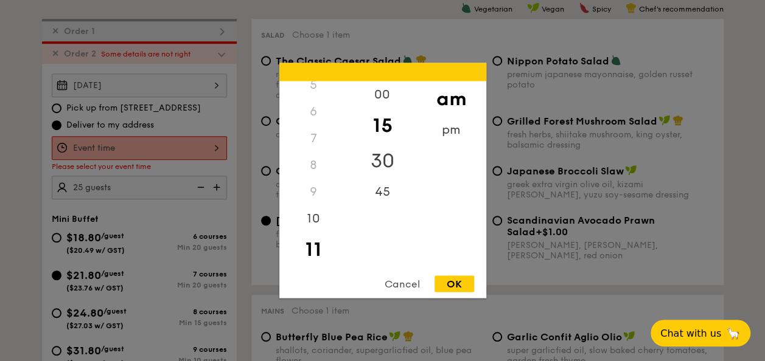
click at [388, 152] on div "30" at bounding box center [382, 161] width 69 height 35
click at [456, 287] on div "OK" at bounding box center [454, 284] width 40 height 16
type input "11:30AM"
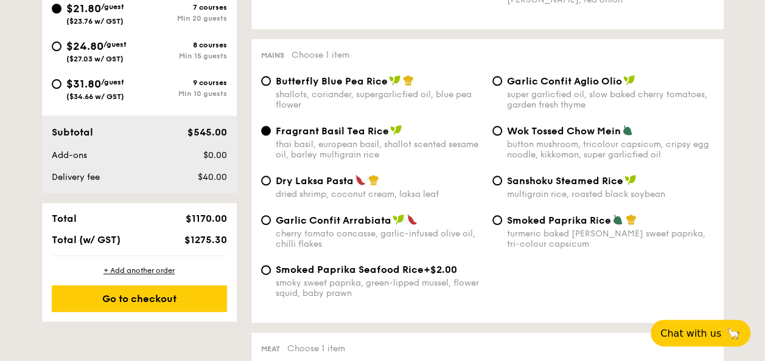
scroll to position [846, 0]
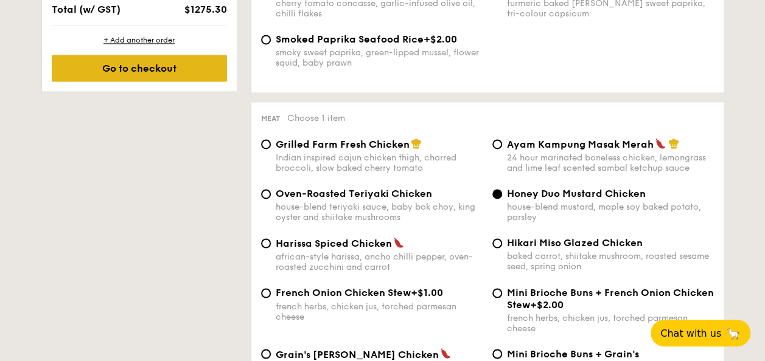
click at [165, 71] on div "Go to checkout" at bounding box center [139, 68] width 175 height 27
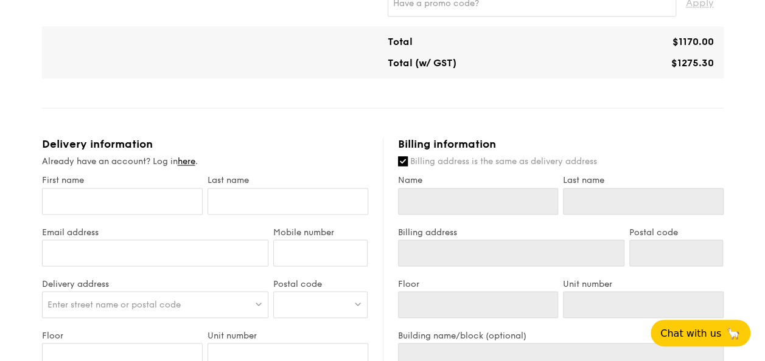
scroll to position [973, 0]
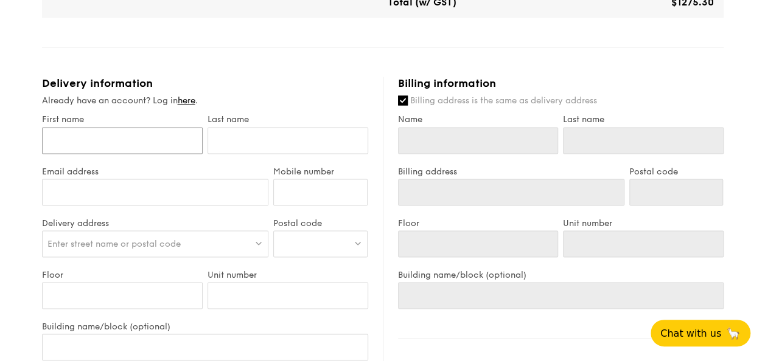
click at [73, 152] on input "First name" at bounding box center [122, 140] width 161 height 27
type input "y"
type input "yV"
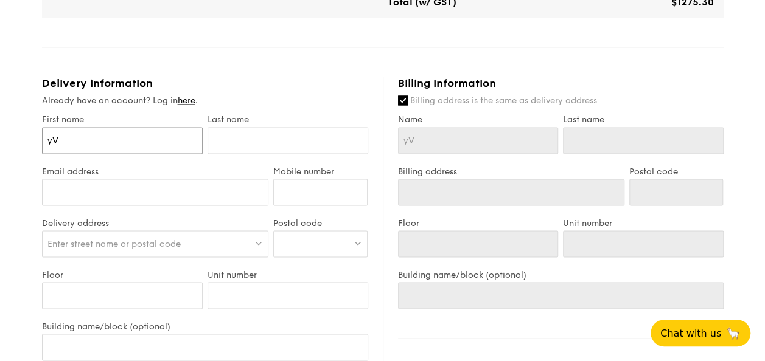
type input "yVO"
type input "yV"
type input "y"
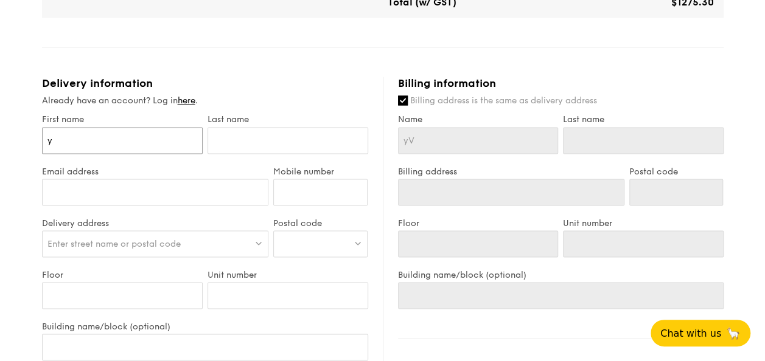
type input "y"
type input "Y"
type input "Yv"
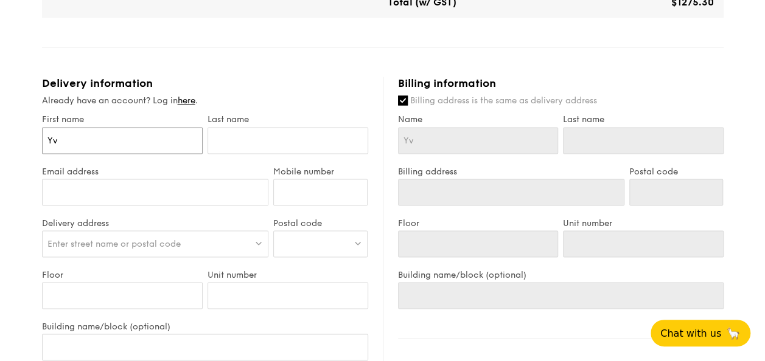
type input "Yvo"
type input "Yvon"
type input "Yvonn"
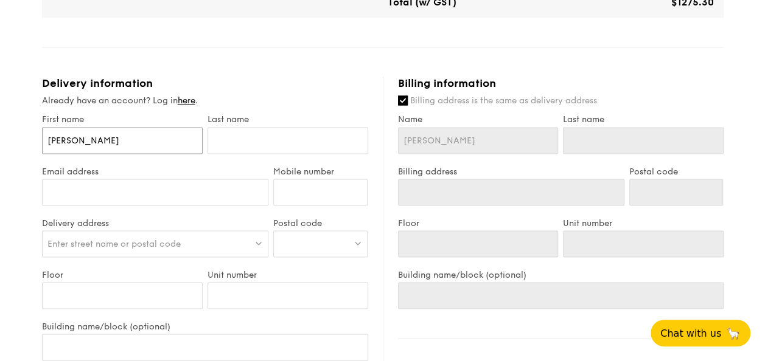
type input "Yvonn"
type input "[PERSON_NAME]"
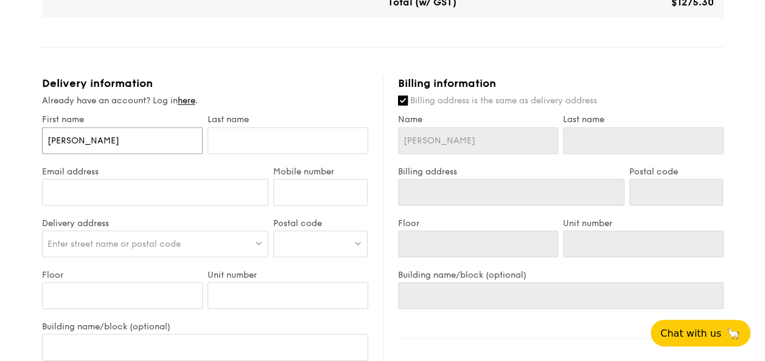
type input "[PERSON_NAME]"
type input "T"
type input "Ta"
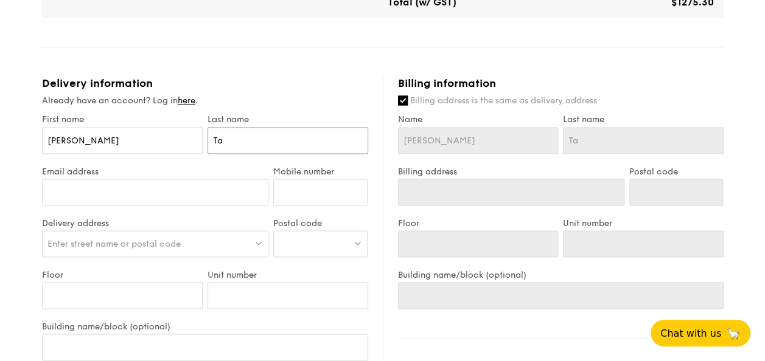
type input "Tay"
click at [173, 195] on input "Email address" at bounding box center [155, 192] width 227 height 27
type input "[EMAIL_ADDRESS][DOMAIN_NAME]"
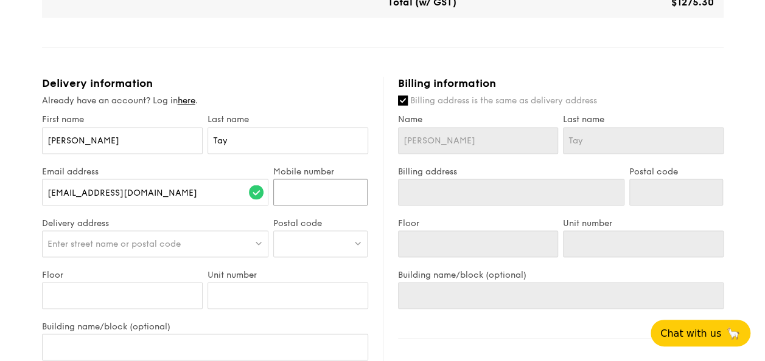
click at [314, 190] on input "Mobile number" at bounding box center [320, 192] width 94 height 27
type input "96166820"
click at [132, 239] on span "Enter street name or postal code" at bounding box center [113, 243] width 133 height 10
type input "singpost center"
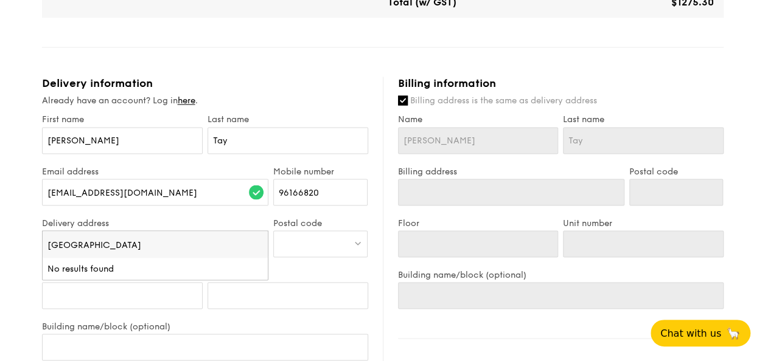
click at [258, 242] on input "singpost center" at bounding box center [156, 244] width 226 height 27
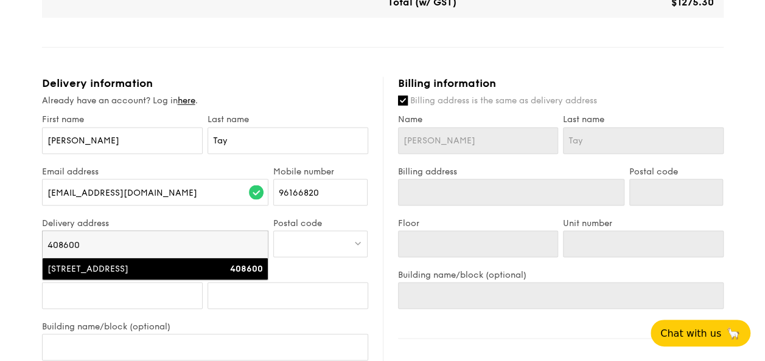
type input "408600"
click at [161, 264] on div "[STREET_ADDRESS]" at bounding box center [128, 269] width 162 height 12
type input "[STREET_ADDRESS]"
type input "408600"
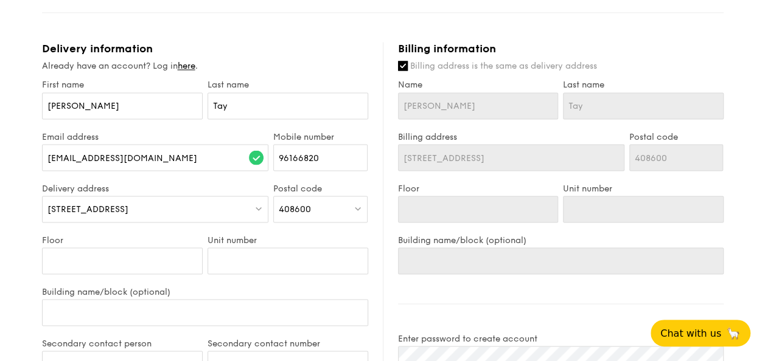
scroll to position [1034, 0]
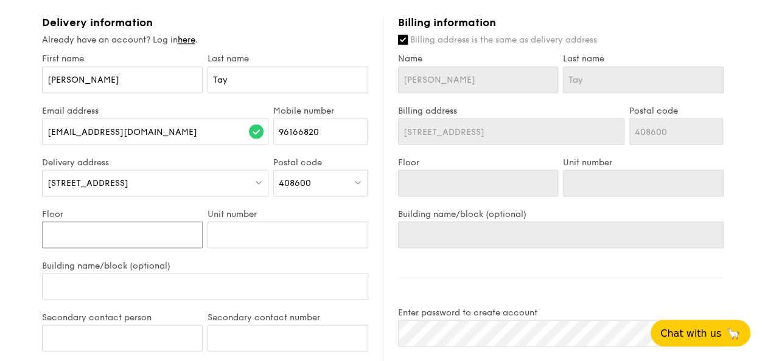
click at [116, 232] on input "Floor" at bounding box center [122, 234] width 161 height 27
type input "1"
type input "10"
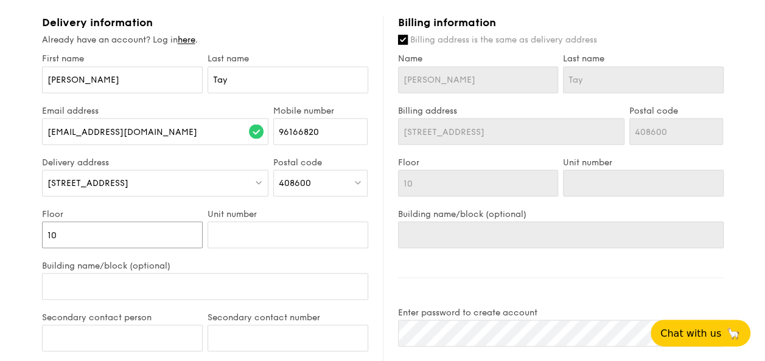
type input "10"
click at [253, 238] on input "Unit number" at bounding box center [287, 234] width 161 height 27
type input "0"
type input "01"
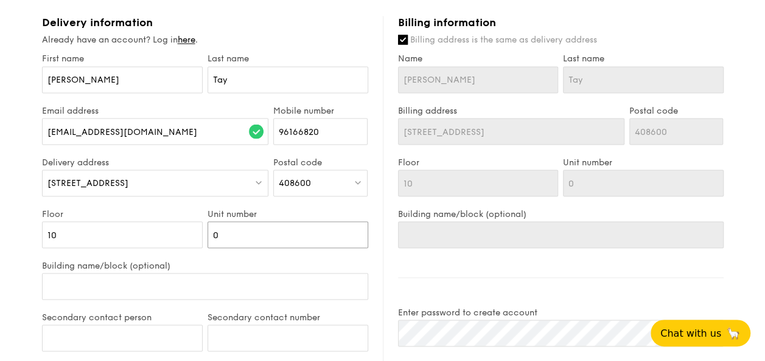
type input "01"
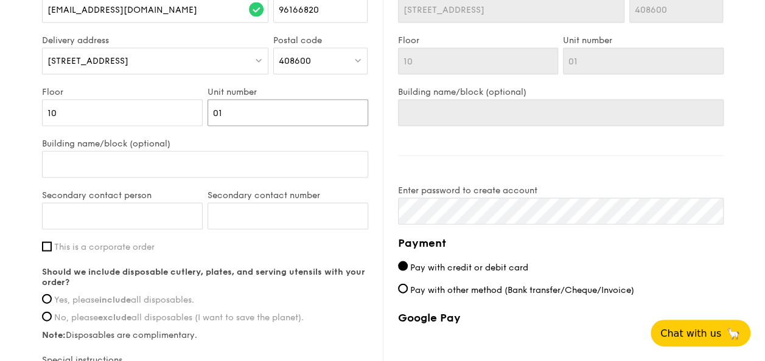
type input "01"
click at [148, 155] on input "Building name/block (optional)" at bounding box center [205, 164] width 326 height 27
type input "S"
type input "Si"
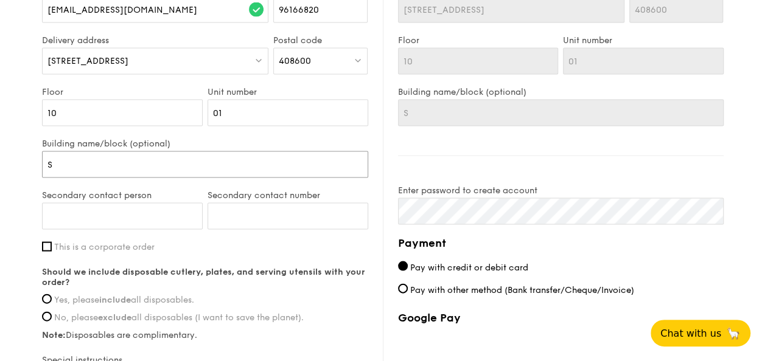
type input "Si"
type input "Sin"
type input "Sing"
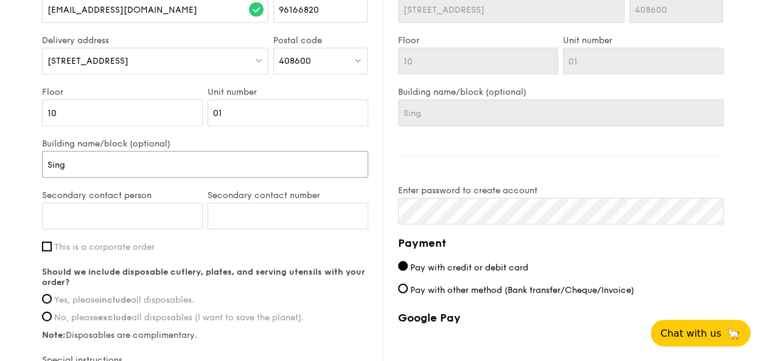
type input "Singp"
type input "Singpo"
type input "Singpos"
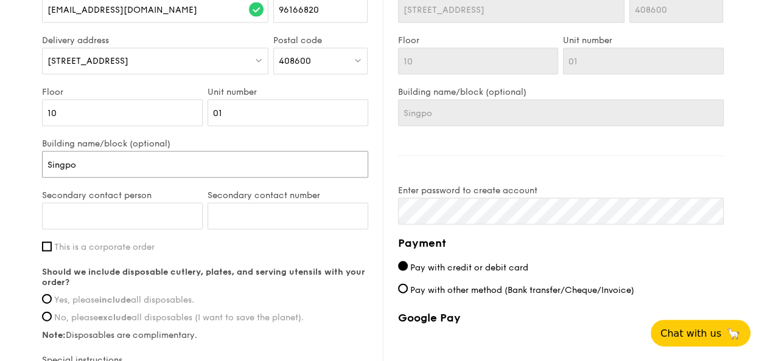
type input "Singpos"
type input "Singpost"
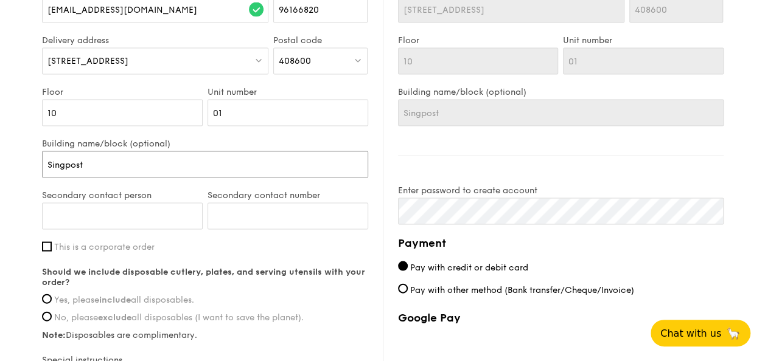
type input "Singpost C"
type input "Singpost Ce"
type input "Singpost Cen"
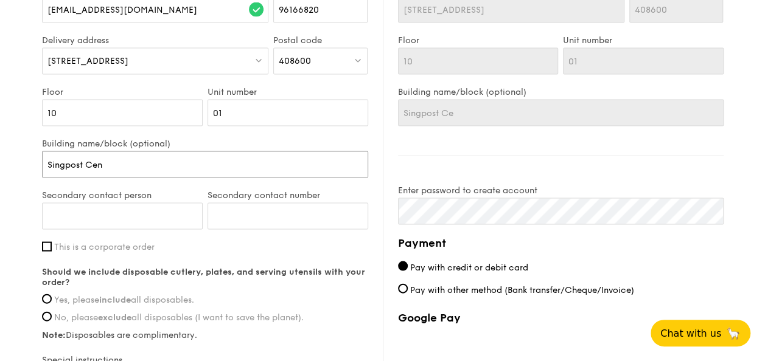
type input "Singpost Cen"
type input "Singpost Cent"
type input "Singpost Cente"
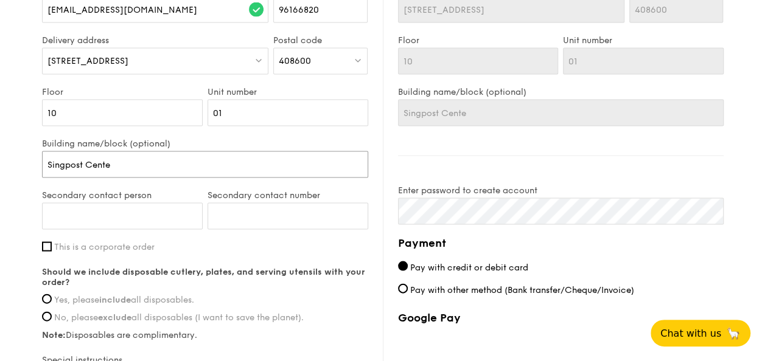
type input "Singpost Center"
type input "Singpost Cente"
type input "Singpost Cent"
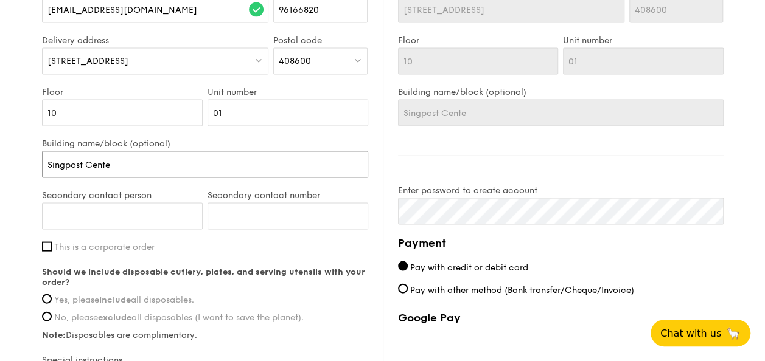
type input "Singpost Cent"
type input "Singpost Centr"
type input "Singpost Centre"
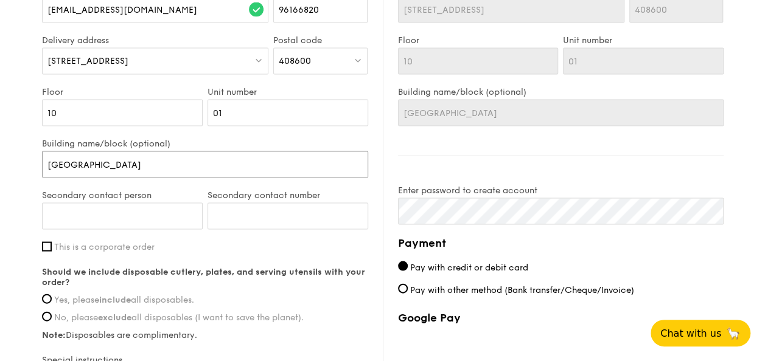
type input "Singost Centre"
type input "SingPost Centre"
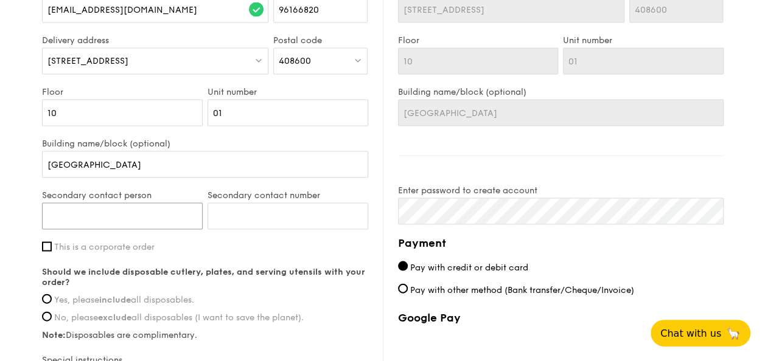
click at [93, 224] on input "Secondary contact person" at bounding box center [122, 216] width 161 height 27
type input "[PERSON_NAME]"
click at [289, 214] on input "Secondary contact number" at bounding box center [287, 216] width 161 height 27
type input "96705222"
click at [110, 246] on span "This is a corporate order" at bounding box center [104, 247] width 100 height 10
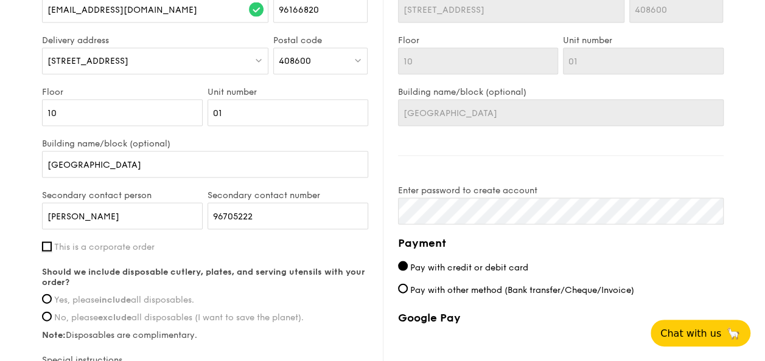
click at [52, 246] on input "This is a corporate order" at bounding box center [47, 247] width 10 height 10
checkbox input "true"
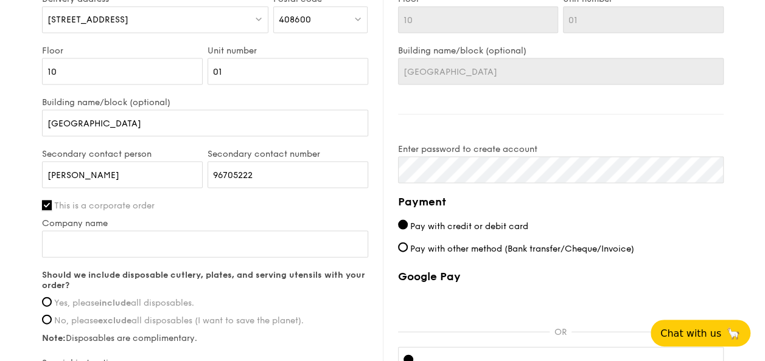
scroll to position [1217, 0]
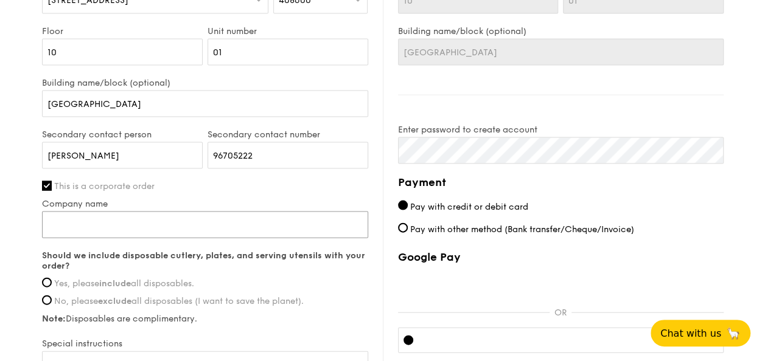
click at [111, 213] on input "Company name" at bounding box center [205, 225] width 326 height 27
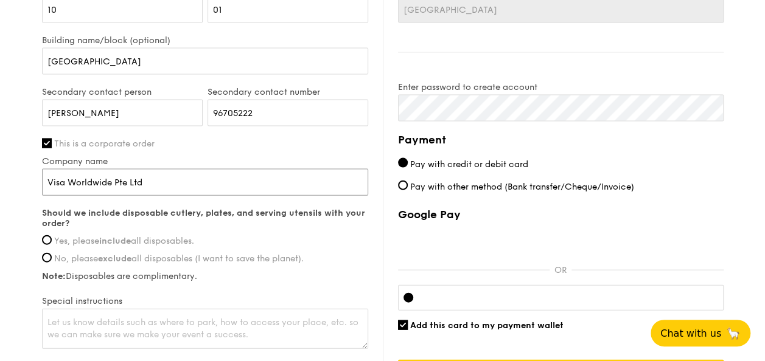
scroll to position [1278, 0]
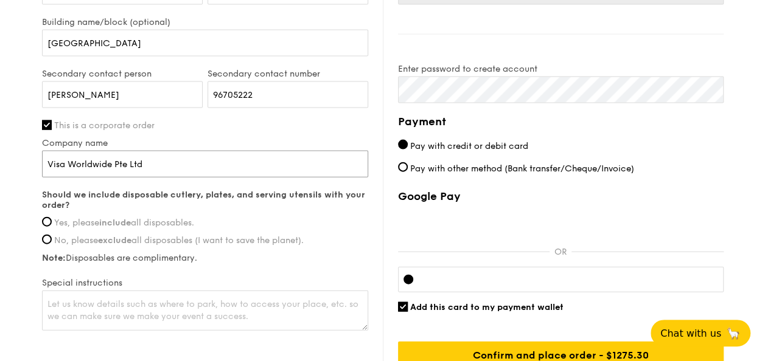
type input "Visa Worldwide Pte Ltd"
click at [145, 220] on span "Yes, please include all disposables." at bounding box center [124, 223] width 140 height 10
click at [52, 220] on input "Yes, please include all disposables." at bounding box center [47, 222] width 10 height 10
radio input "true"
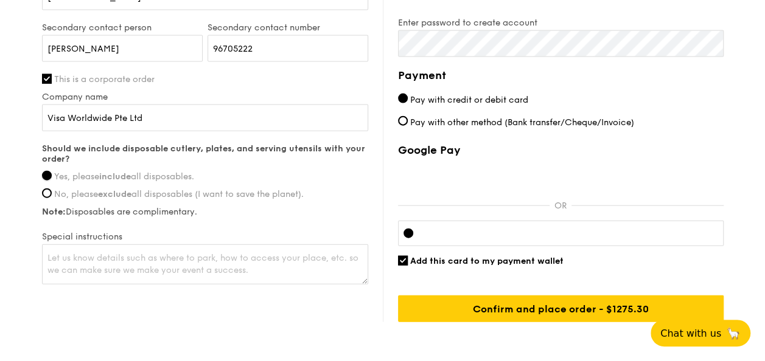
scroll to position [1379, 0]
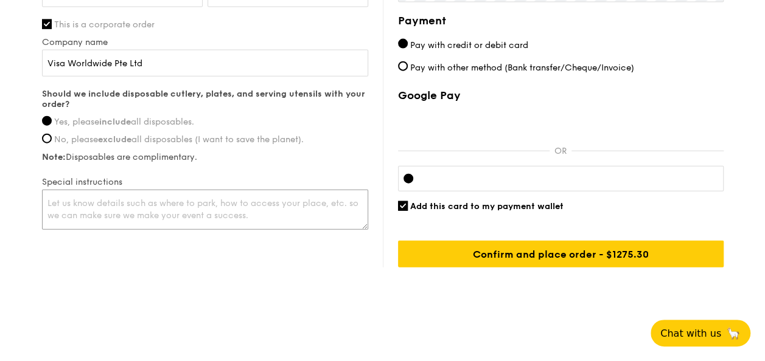
click at [144, 211] on textarea at bounding box center [205, 210] width 326 height 40
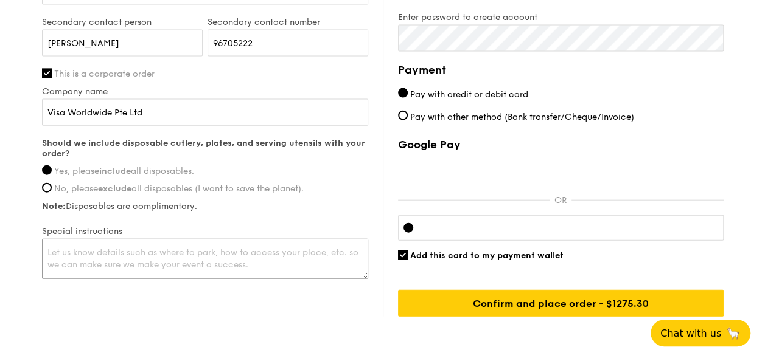
scroll to position [1318, 0]
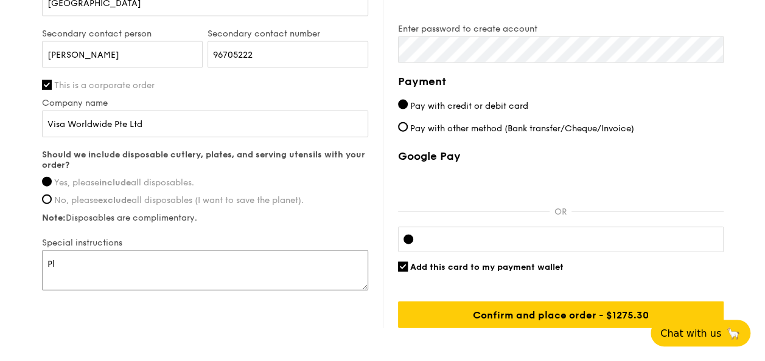
type textarea "P"
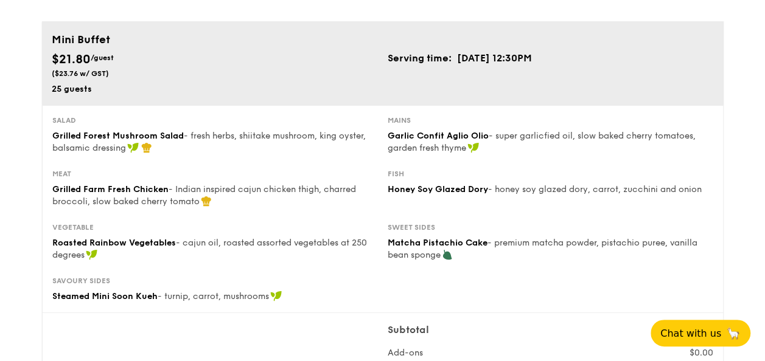
scroll to position [0, 0]
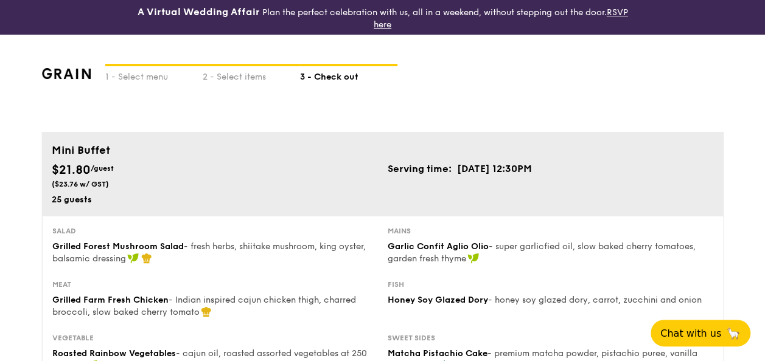
type textarea "Please use North Lobby to access Level 10 at [GEOGRAPHIC_DATA] and kindly arriv…"
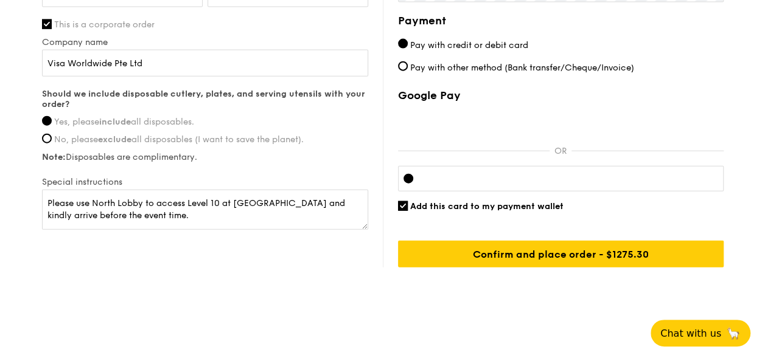
scroll to position [1318, 0]
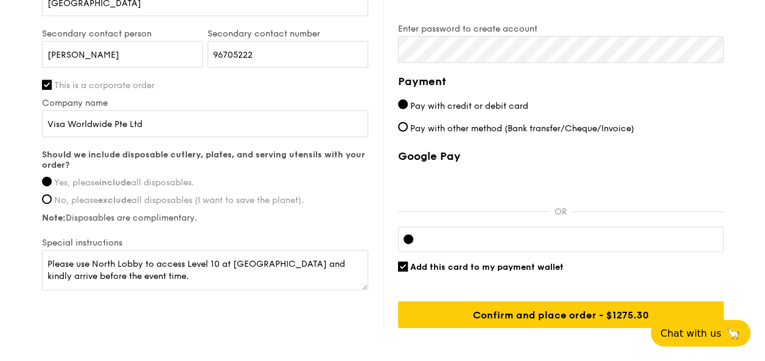
click at [459, 124] on span "Pay with other method (Bank transfer/Cheque/Invoice)" at bounding box center [522, 129] width 224 height 10
click at [408, 122] on input "Pay with other method (Bank transfer/Cheque/Invoice)" at bounding box center [403, 127] width 10 height 10
radio input "true"
click at [509, 101] on span "Pay with credit or debit card" at bounding box center [469, 106] width 118 height 10
click at [408, 101] on input "Pay with credit or debit card" at bounding box center [403, 105] width 10 height 10
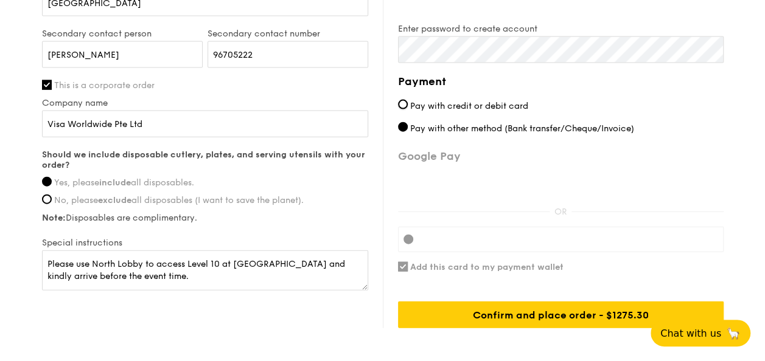
radio input "true"
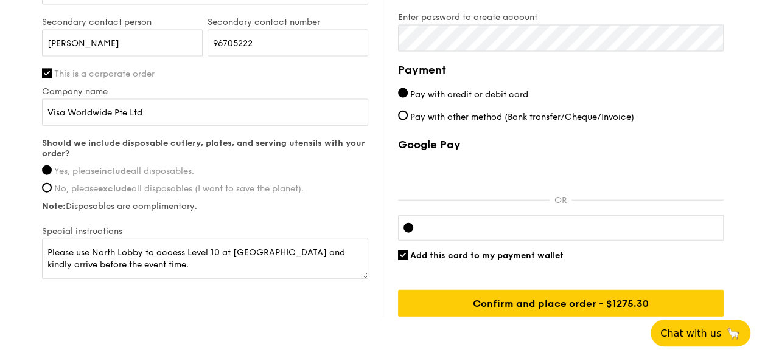
scroll to position [1379, 0]
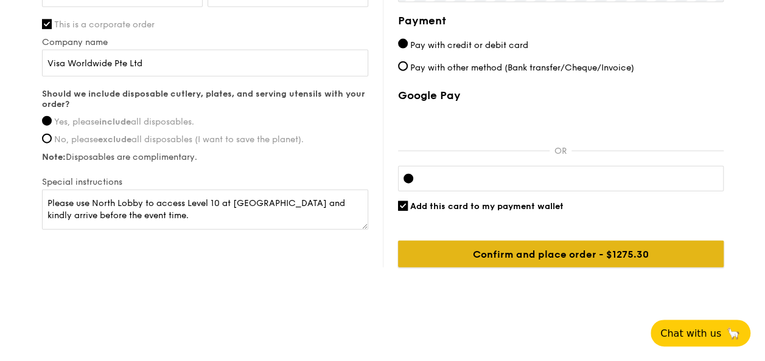
drag, startPoint x: 540, startPoint y: 251, endPoint x: 535, endPoint y: 268, distance: 18.5
click at [540, 251] on input "Confirm and place order - $1275.30" at bounding box center [560, 254] width 325 height 27
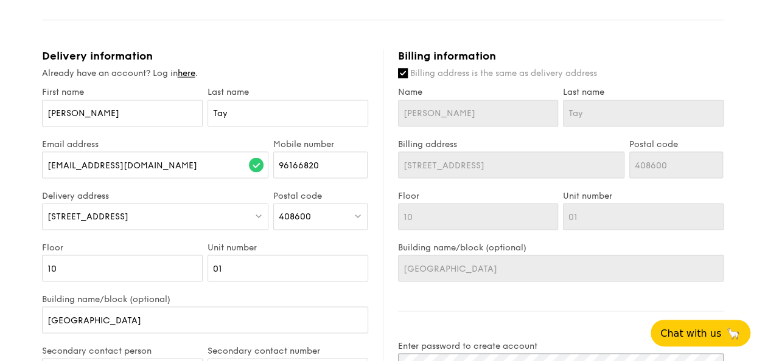
scroll to position [1396, 0]
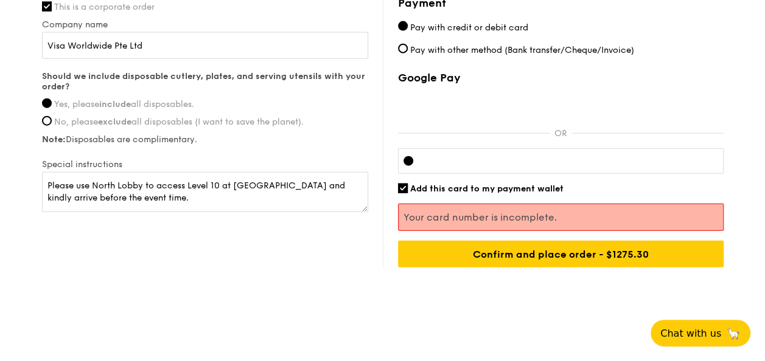
click at [425, 184] on span "Add this card to my payment wallet" at bounding box center [486, 189] width 153 height 10
click at [408, 184] on input "Add this card to my payment wallet" at bounding box center [403, 189] width 10 height 10
checkbox input "false"
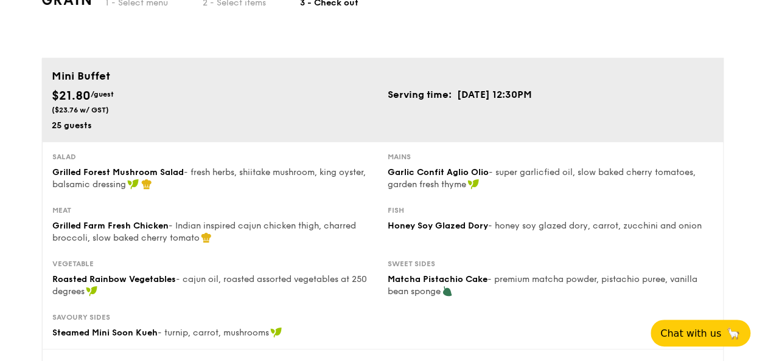
scroll to position [0, 0]
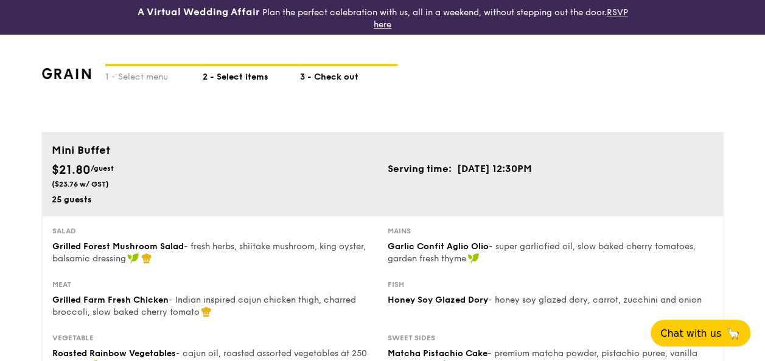
click at [234, 78] on div "2 - Select items" at bounding box center [251, 74] width 97 height 17
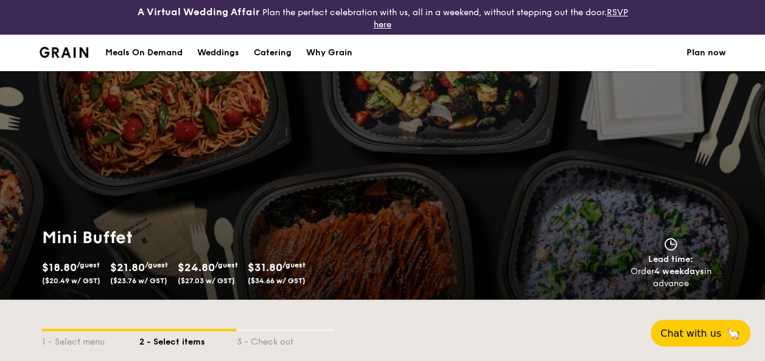
scroll to position [243, 0]
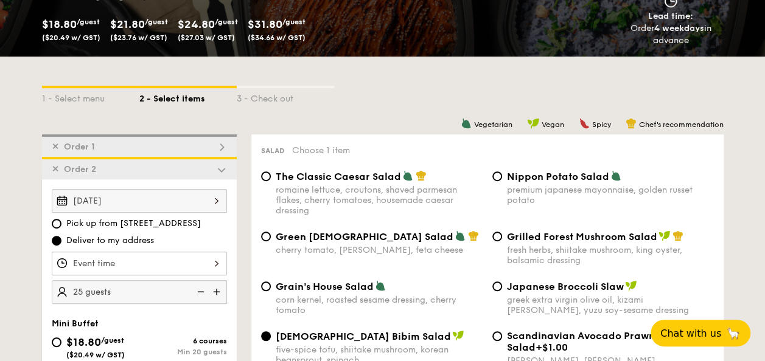
click at [52, 169] on span "✕" at bounding box center [55, 169] width 7 height 10
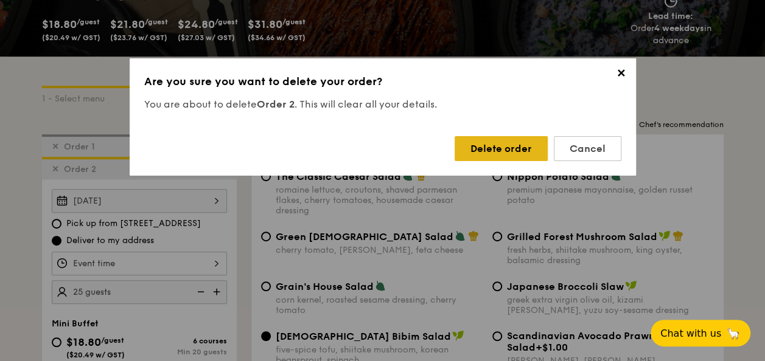
click at [490, 153] on div "Delete order" at bounding box center [500, 148] width 93 height 25
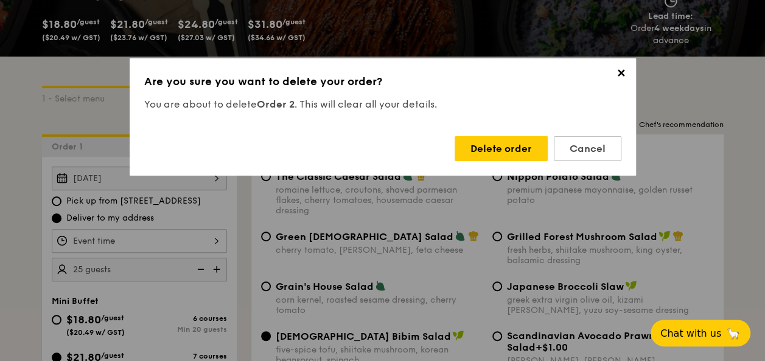
radio input "true"
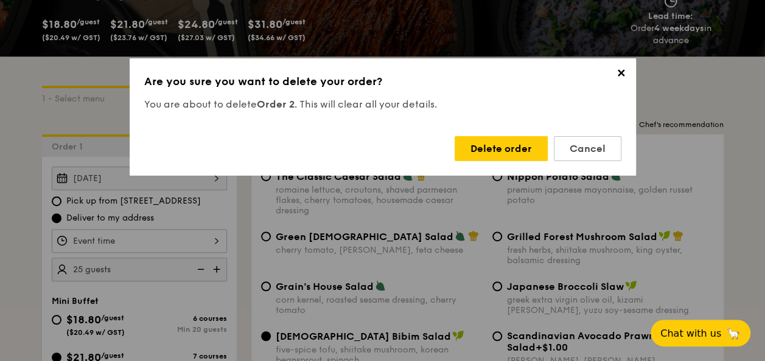
radio input "true"
radio input "false"
radio input "true"
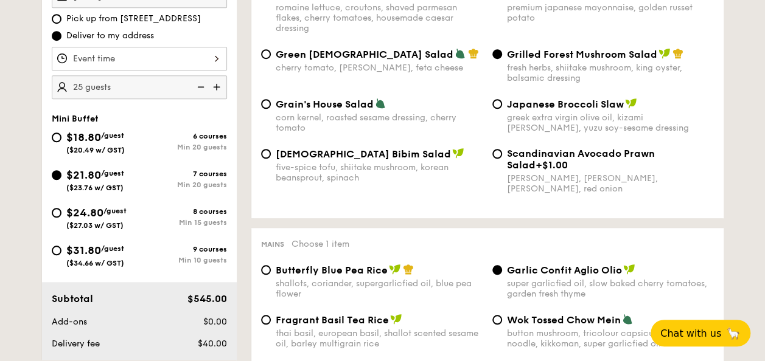
scroll to position [304, 0]
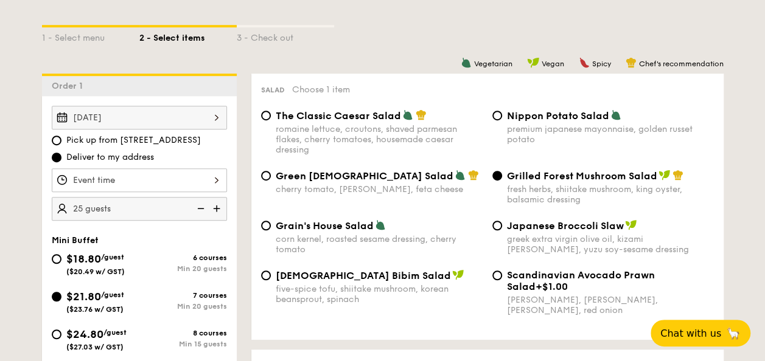
click at [128, 114] on div "[DATE]" at bounding box center [139, 118] width 175 height 24
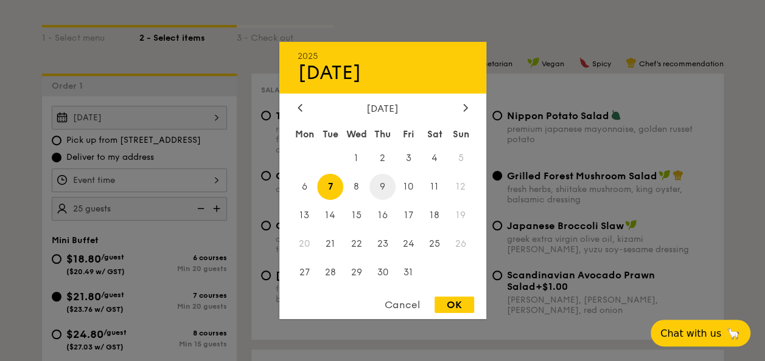
click at [379, 186] on span "9" at bounding box center [382, 187] width 26 height 26
click at [448, 302] on div "OK" at bounding box center [454, 305] width 40 height 16
type input "Oct 09, 2025"
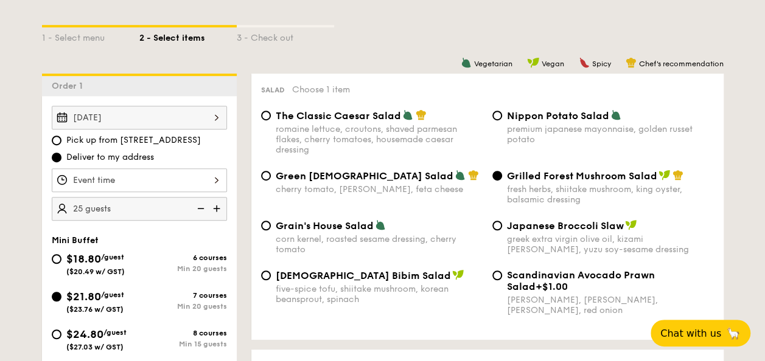
click at [114, 177] on div at bounding box center [139, 181] width 175 height 24
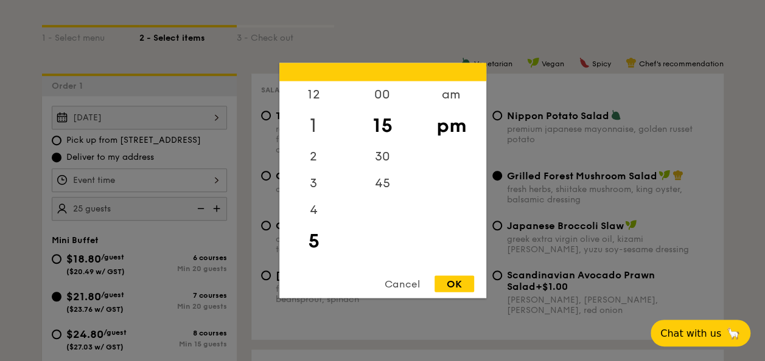
click at [313, 124] on div "1" at bounding box center [313, 125] width 69 height 35
click at [381, 100] on div "00" at bounding box center [382, 99] width 69 height 35
click at [465, 285] on div "OK" at bounding box center [454, 284] width 40 height 16
type input "1:00PM"
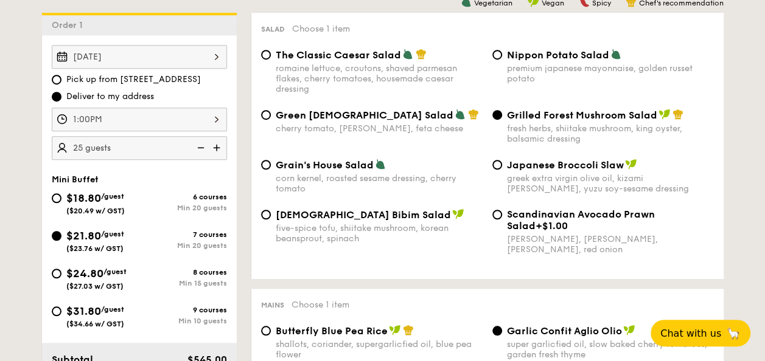
scroll to position [243, 0]
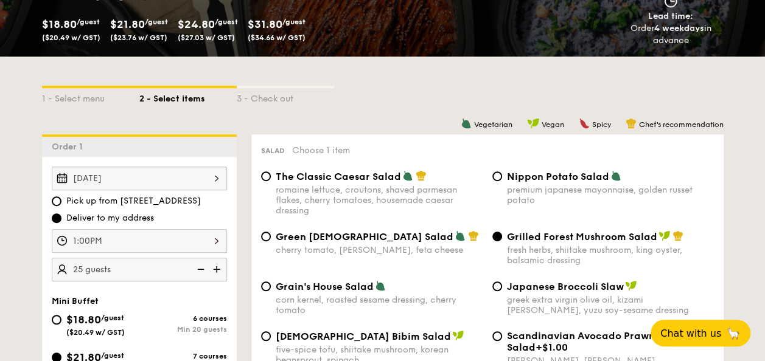
drag, startPoint x: 566, startPoint y: 280, endPoint x: 555, endPoint y: 302, distance: 24.2
click at [566, 280] on div "Green Goddess Salad cherry tomato, dill, feta cheese Grilled Forest Mushroom Sa…" at bounding box center [487, 256] width 462 height 50
click at [559, 287] on span "Japanese Broccoli Slaw" at bounding box center [565, 287] width 117 height 12
click at [502, 287] on input "Japanese Broccoli Slaw greek extra virgin olive oil, kizami nori, ginger, yuzu …" at bounding box center [497, 287] width 10 height 10
radio input "true"
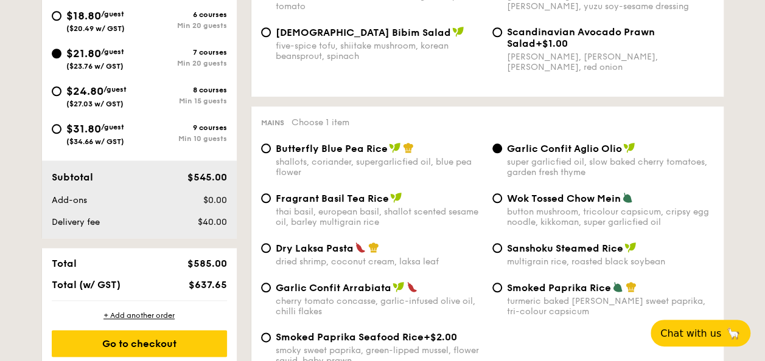
scroll to position [608, 0]
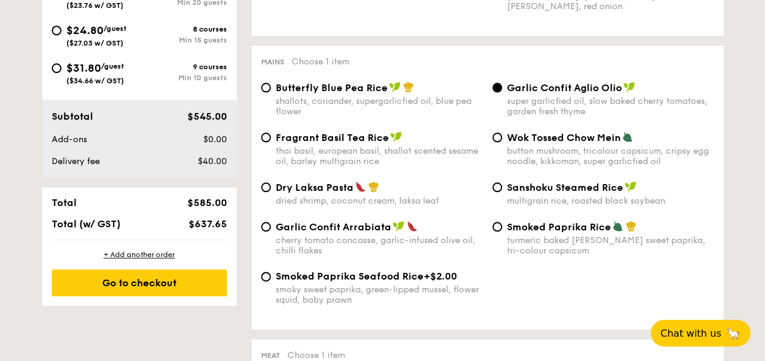
click at [319, 87] on span "Butterfly Blue Pea Rice" at bounding box center [332, 88] width 112 height 12
click at [271, 87] on input "Butterfly Blue Pea Rice shallots, coriander, supergarlicfied oil, blue pea flow…" at bounding box center [266, 88] width 10 height 10
radio input "true"
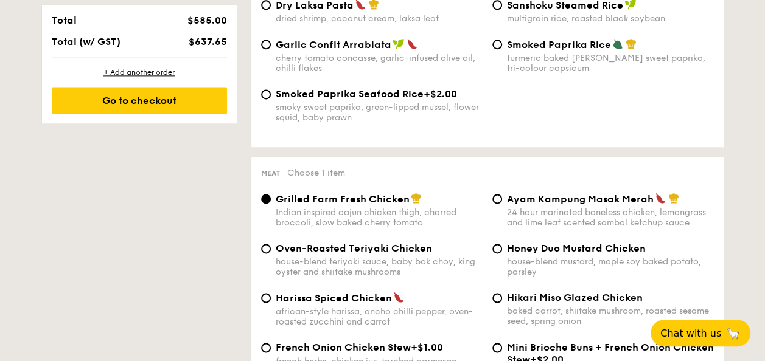
scroll to position [913, 0]
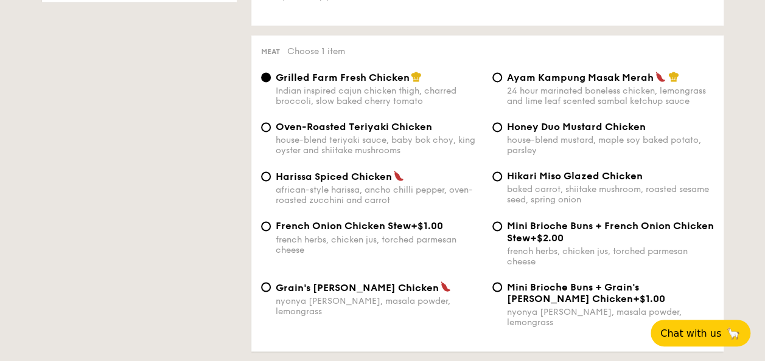
click at [341, 127] on span "Oven-Roasted Teriyaki Chicken" at bounding box center [354, 127] width 156 height 12
click at [271, 127] on input "Oven-Roasted Teriyaki Chicken house-blend teriyaki sauce, baby bok choy, king o…" at bounding box center [266, 127] width 10 height 10
radio input "true"
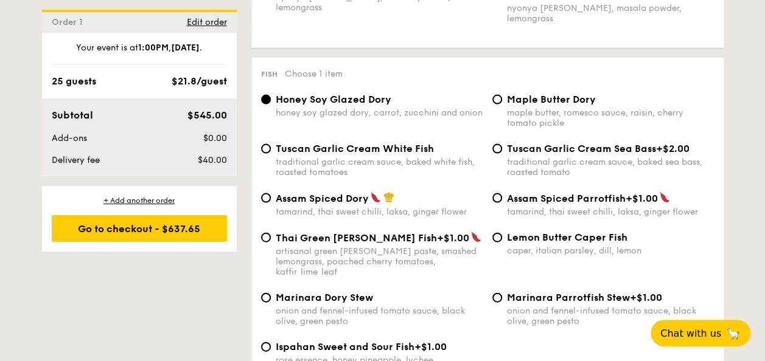
scroll to position [1217, 0]
click at [563, 238] on span "Lemon Butter Caper Fish" at bounding box center [567, 237] width 120 height 12
click at [502, 238] on input "Lemon Butter Caper Fish caper, italian parsley, dill, lemon" at bounding box center [497, 237] width 10 height 10
radio input "true"
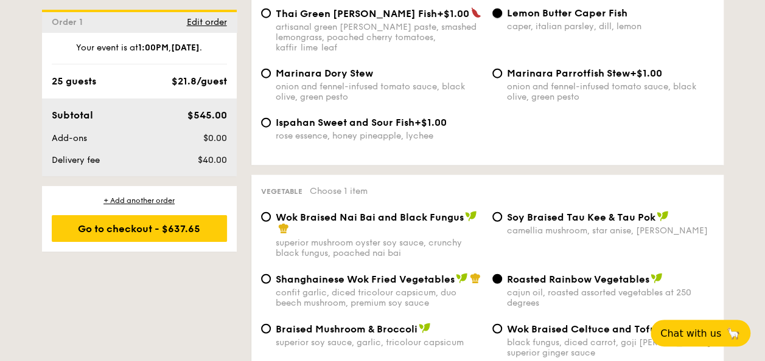
scroll to position [1460, 0]
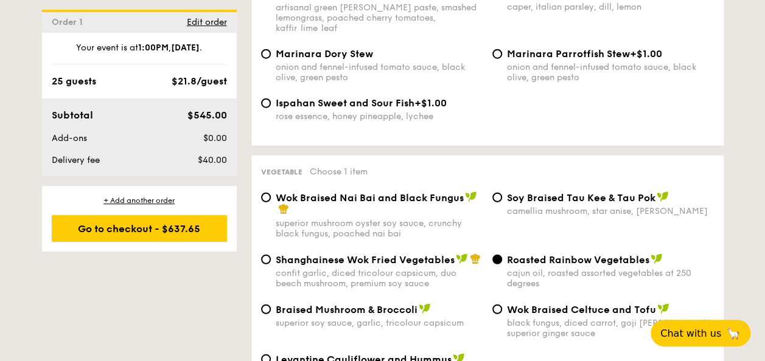
click at [548, 192] on span "⁠Soy Braised Tau Kee & Tau Pok" at bounding box center [581, 198] width 148 height 12
click at [502, 193] on input "⁠Soy Braised Tau Kee & Tau Pok camellia mushroom, star anise, goji berry" at bounding box center [497, 198] width 10 height 10
radio input "true"
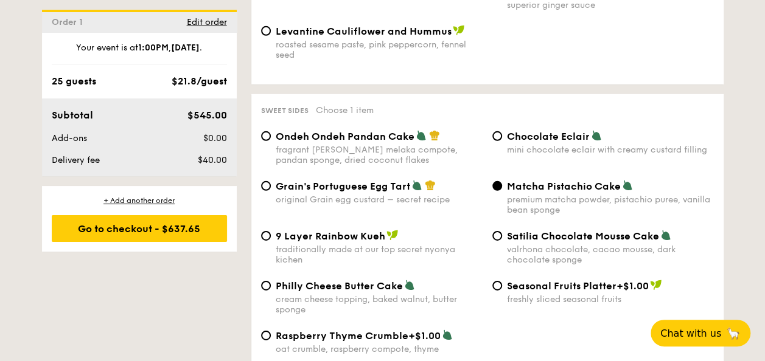
scroll to position [1825, 0]
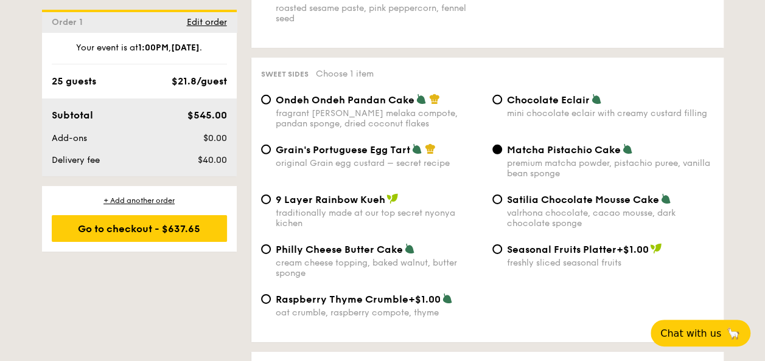
click at [324, 196] on span "9 Layer Rainbow Kueh" at bounding box center [331, 200] width 110 height 12
click at [271, 196] on input "9 Layer Rainbow Kueh traditionally made at our top secret nyonya kichen" at bounding box center [266, 200] width 10 height 10
radio input "true"
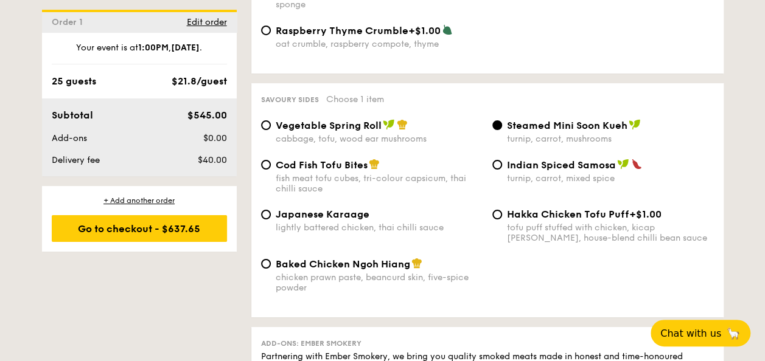
scroll to position [2129, 0]
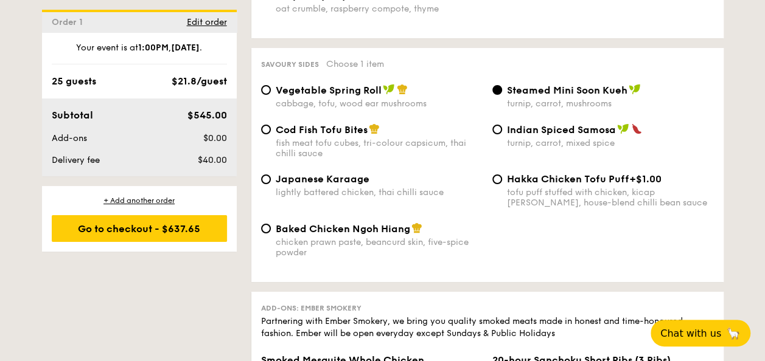
click at [537, 124] on span "Indian Spiced Samosa" at bounding box center [561, 130] width 109 height 12
click at [502, 125] on input "Indian Spiced Samosa turnip, carrot, mixed spice" at bounding box center [497, 130] width 10 height 10
radio input "true"
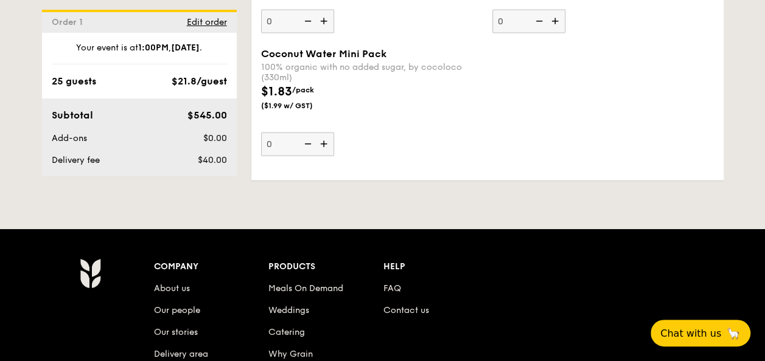
scroll to position [3529, 0]
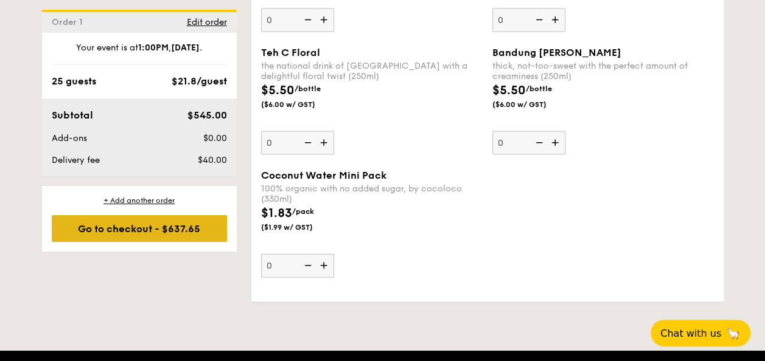
click at [186, 230] on div "Go to checkout - $637.65" at bounding box center [139, 228] width 175 height 27
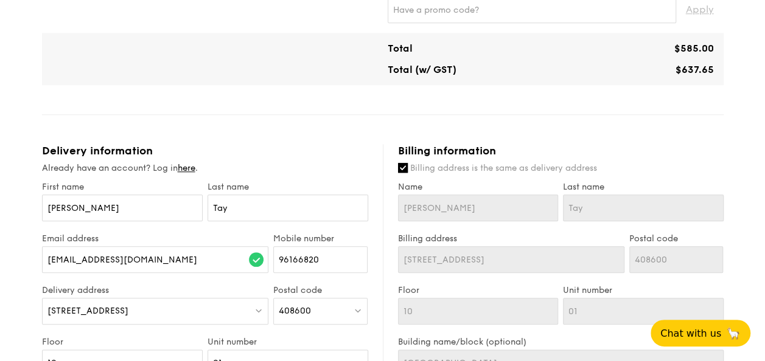
scroll to position [608, 0]
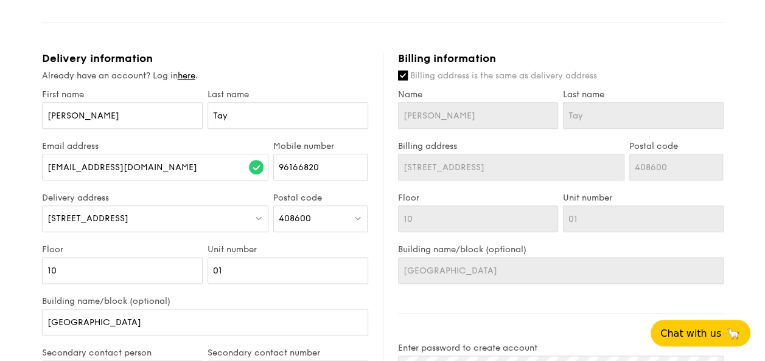
click at [318, 207] on div "408600" at bounding box center [320, 219] width 94 height 27
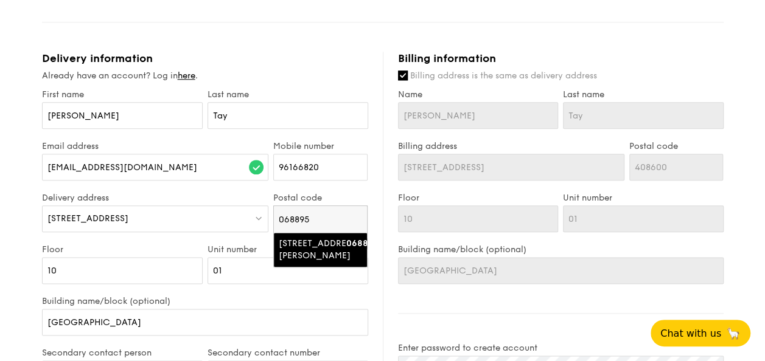
type input "068895"
click at [297, 242] on div "[STREET_ADDRESS][PERSON_NAME]" at bounding box center [310, 250] width 63 height 24
type input "[STREET_ADDRESS][PERSON_NAME]"
type input "068895"
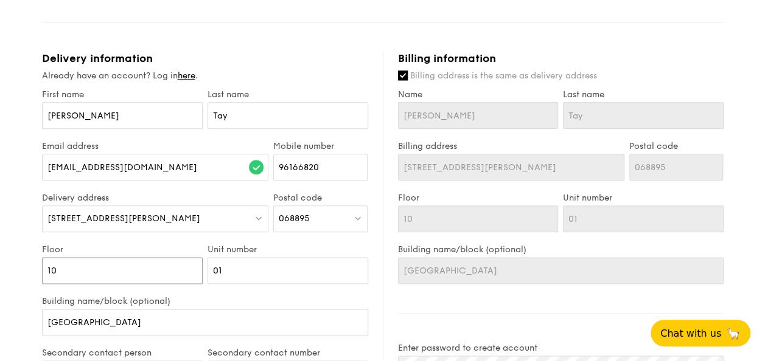
drag, startPoint x: 103, startPoint y: 265, endPoint x: 0, endPoint y: 268, distance: 103.5
click at [0, 268] on html "A Virtual Wedding Affair Plan the perfect celebration with us, all in a weekend…" at bounding box center [382, 69] width 765 height 1354
type input "0"
type input "09"
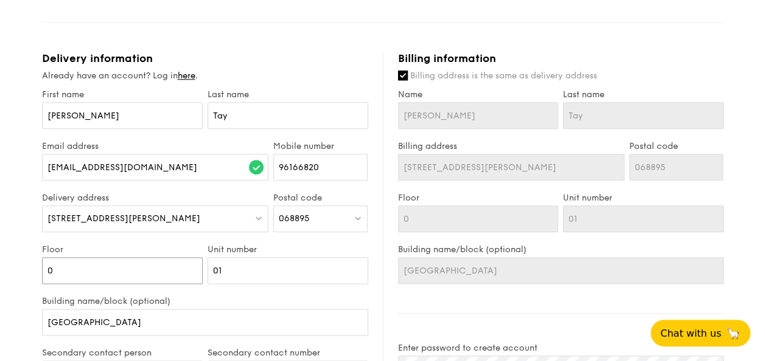
type input "09"
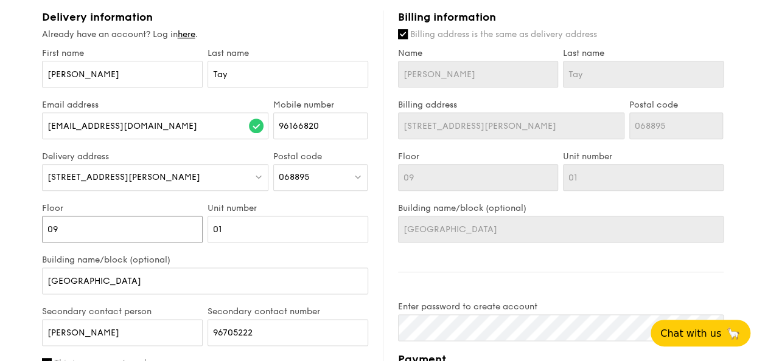
scroll to position [669, 0]
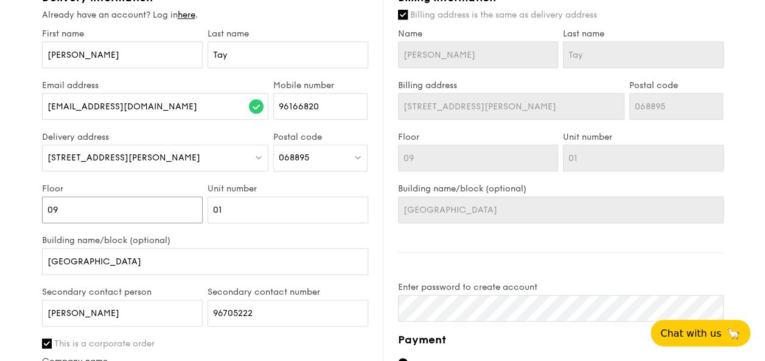
type input "09"
click at [139, 248] on input "SingPost Centre" at bounding box center [205, 261] width 326 height 27
drag, startPoint x: 167, startPoint y: 253, endPoint x: -56, endPoint y: 254, distance: 222.7
click at [0, 254] on html "A Virtual Wedding Affair Plan the perfect celebration with us, all in a weekend…" at bounding box center [382, 8] width 765 height 1354
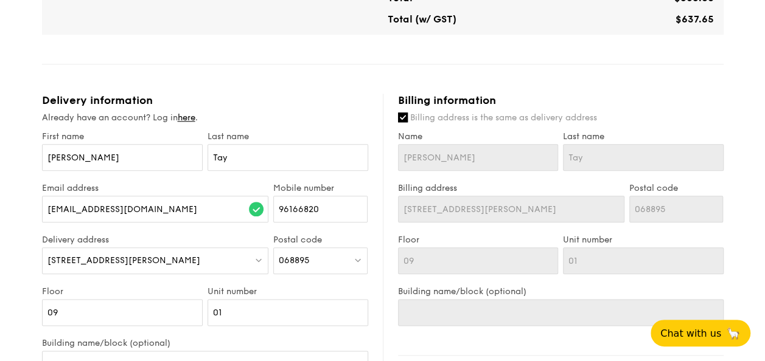
scroll to position [548, 0]
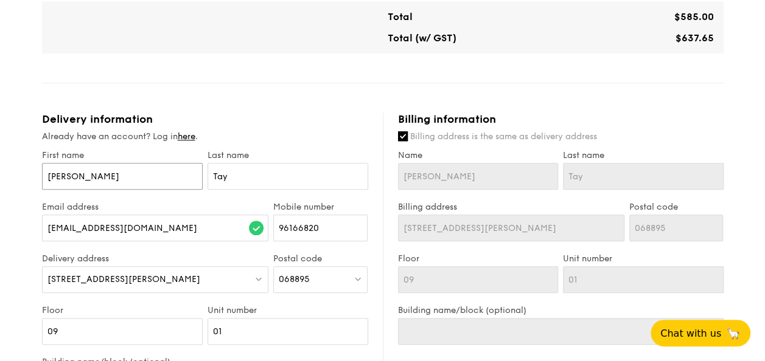
click at [136, 173] on input "[PERSON_NAME]" at bounding box center [122, 176] width 161 height 27
click at [243, 163] on input "Tay" at bounding box center [287, 176] width 161 height 27
drag, startPoint x: 85, startPoint y: 173, endPoint x: 0, endPoint y: 167, distance: 85.4
click at [0, 168] on html "A Virtual Wedding Affair Plan the perfect celebration with us, all in a weekend…" at bounding box center [382, 129] width 765 height 1354
click at [249, 164] on input "Tay" at bounding box center [287, 176] width 161 height 27
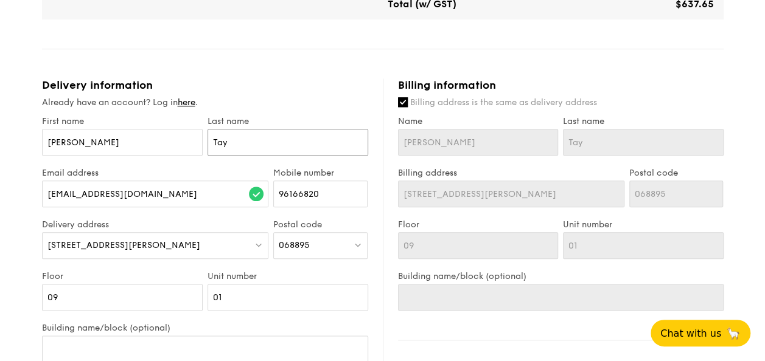
scroll to position [608, 0]
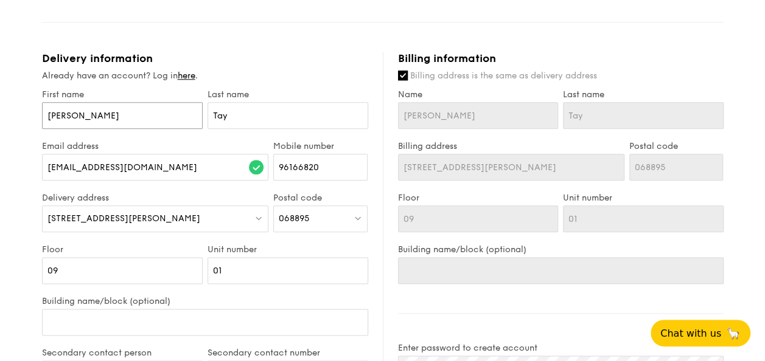
drag, startPoint x: 110, startPoint y: 99, endPoint x: -46, endPoint y: 106, distance: 156.5
click at [0, 106] on html "A Virtual Wedding Affair Plan the perfect celebration with us, all in a weekend…" at bounding box center [382, 69] width 765 height 1354
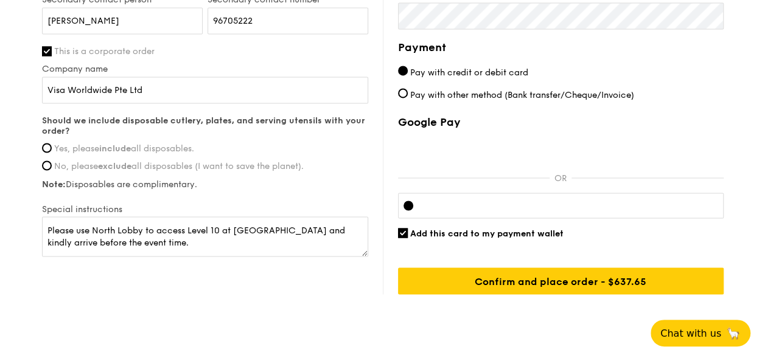
scroll to position [973, 0]
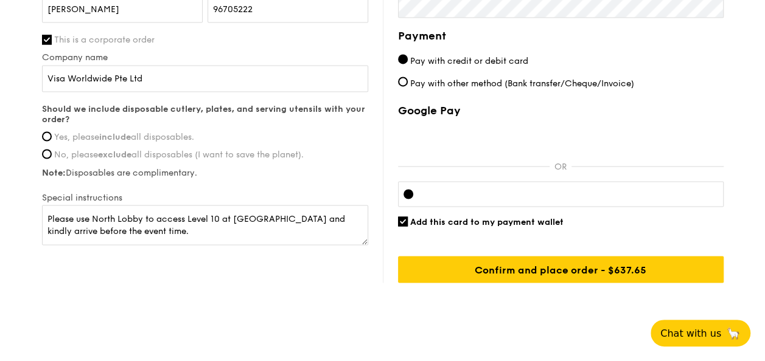
click at [97, 116] on div "Should we include disposable cutlery, plates, and serving utensils with your or…" at bounding box center [205, 141] width 326 height 74
click at [97, 132] on span "Yes, please include all disposables." at bounding box center [124, 137] width 140 height 10
click at [52, 131] on input "Yes, please include all disposables." at bounding box center [47, 136] width 10 height 10
click at [271, 205] on textarea "Please use North Lobby to access Level 10 at [GEOGRAPHIC_DATA] and kindly arriv…" at bounding box center [205, 225] width 326 height 40
click at [77, 205] on textarea "Please use North Lobby to access Level 10 at [GEOGRAPHIC_DATA] and kindly arriv…" at bounding box center [205, 225] width 326 height 40
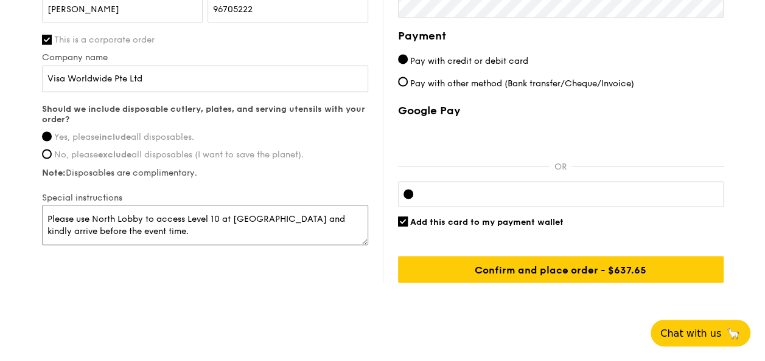
drag, startPoint x: 211, startPoint y: 214, endPoint x: 5, endPoint y: 202, distance: 205.4
click at [308, 205] on textarea "Please use North Lobby to access Level 10 at [GEOGRAPHIC_DATA] and kindly arriv…" at bounding box center [205, 225] width 326 height 40
drag, startPoint x: 321, startPoint y: 200, endPoint x: -32, endPoint y: 186, distance: 353.2
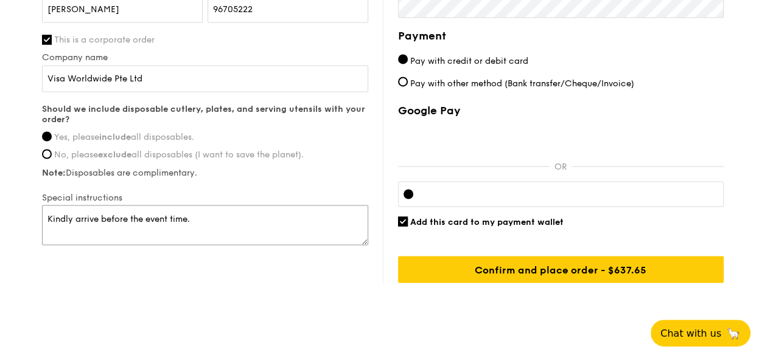
click at [49, 205] on textarea "Kindly arrive before the event time." at bounding box center [205, 225] width 326 height 40
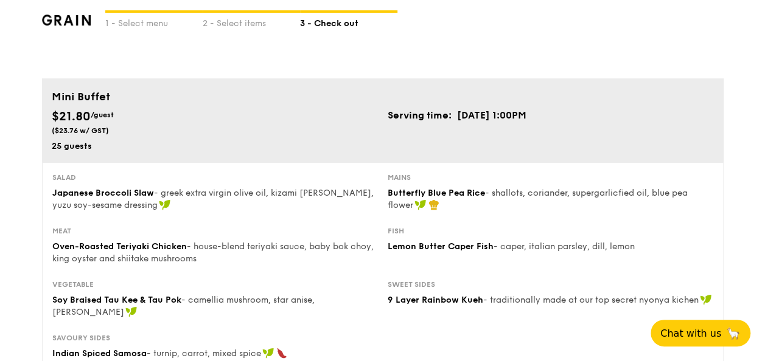
scroll to position [0, 0]
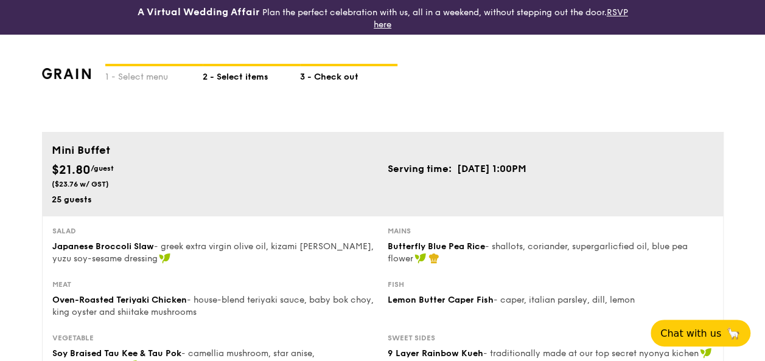
click at [225, 78] on div "2 - Select items" at bounding box center [251, 74] width 97 height 17
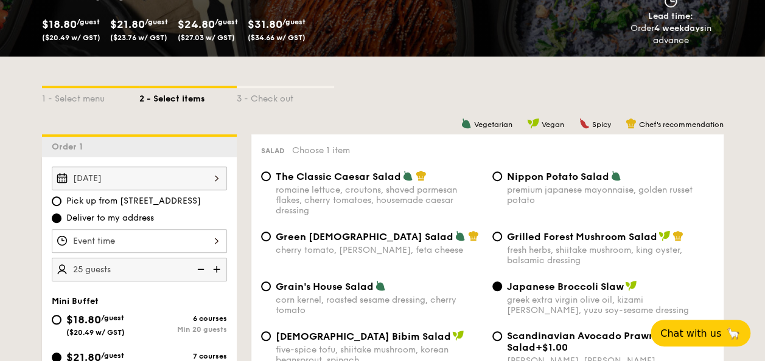
scroll to position [304, 0]
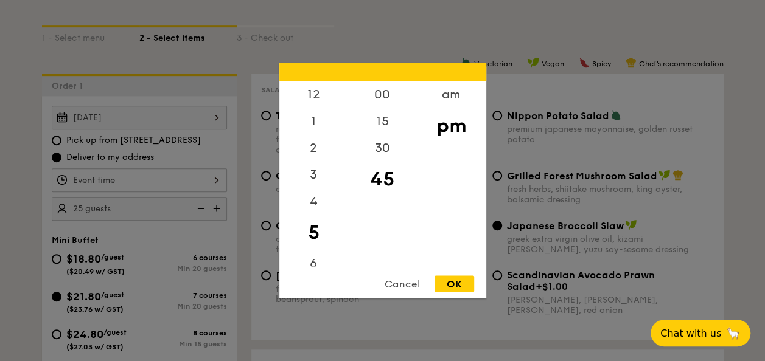
click at [204, 176] on div "12 1 2 3 4 5 6 7 8 9 10 11 00 15 30 45 am pm Cancel OK" at bounding box center [139, 181] width 175 height 24
click at [315, 100] on div "12" at bounding box center [313, 99] width 69 height 35
click at [460, 279] on div "OK" at bounding box center [454, 284] width 40 height 16
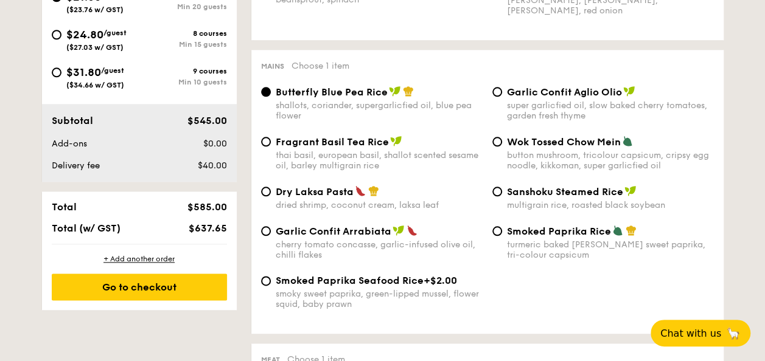
scroll to position [669, 0]
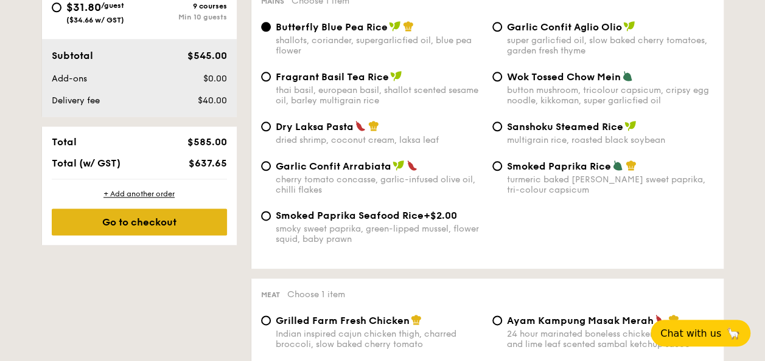
click at [203, 232] on div "Go to checkout" at bounding box center [139, 222] width 175 height 27
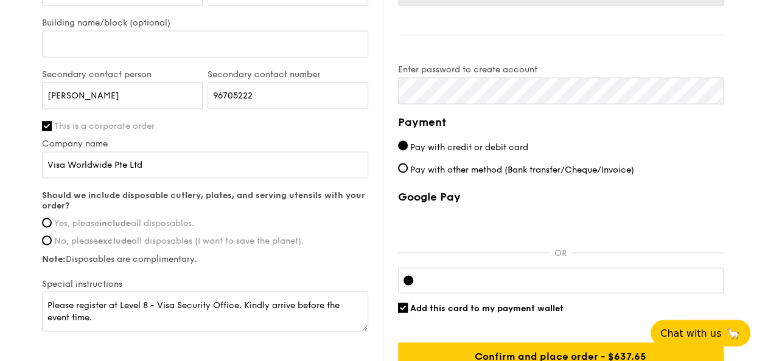
scroll to position [913, 0]
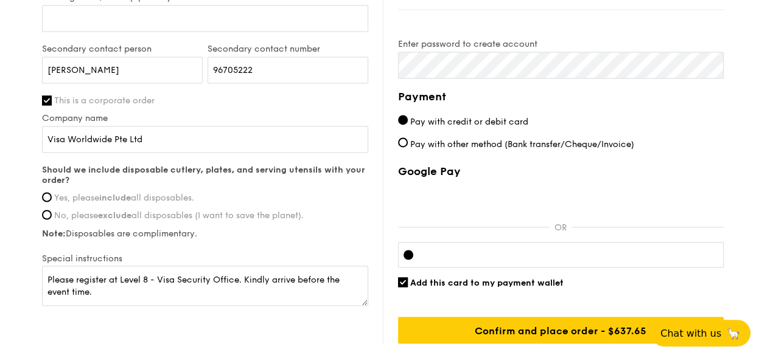
click at [101, 193] on span "Yes, please include all disposables." at bounding box center [124, 198] width 140 height 10
click at [52, 192] on input "Yes, please include all disposables." at bounding box center [47, 197] width 10 height 10
click at [298, 266] on textarea "Please register at Level 8 - Visa Security Office. Kindly arrive before the eve…" at bounding box center [205, 286] width 326 height 40
click at [472, 250] on div at bounding box center [560, 255] width 325 height 26
click at [146, 126] on input "Visa Worldwide Pte Ltd" at bounding box center [205, 139] width 326 height 27
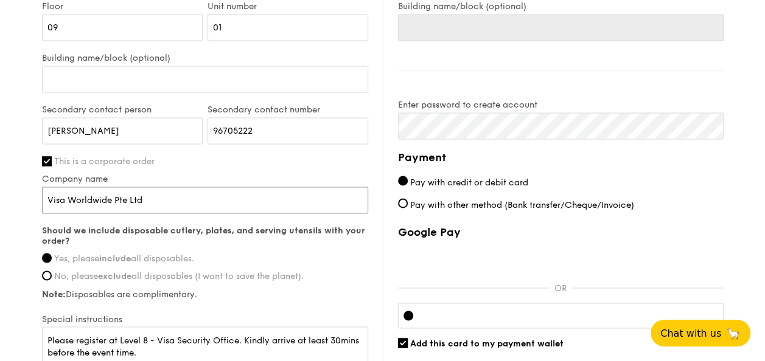
scroll to position [973, 0]
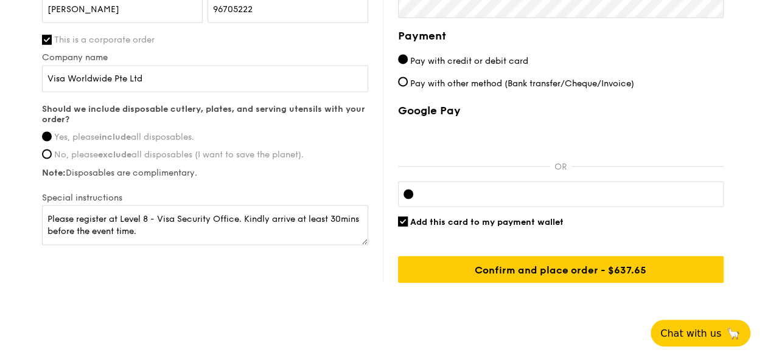
click at [666, 181] on div at bounding box center [560, 194] width 325 height 26
click at [461, 217] on span "Add this card to my payment wallet" at bounding box center [486, 222] width 153 height 10
click at [408, 217] on input "Add this card to my payment wallet" at bounding box center [403, 222] width 10 height 10
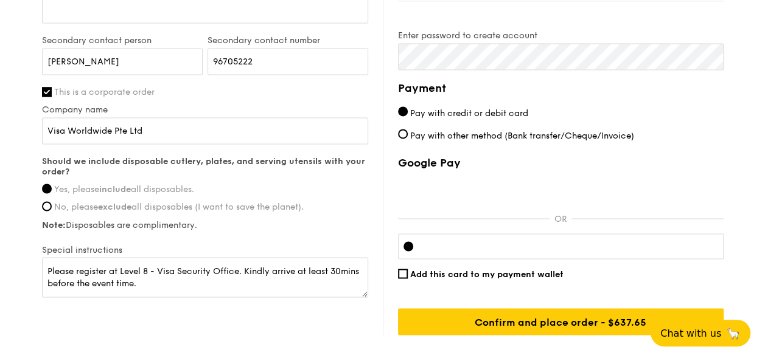
scroll to position [977, 0]
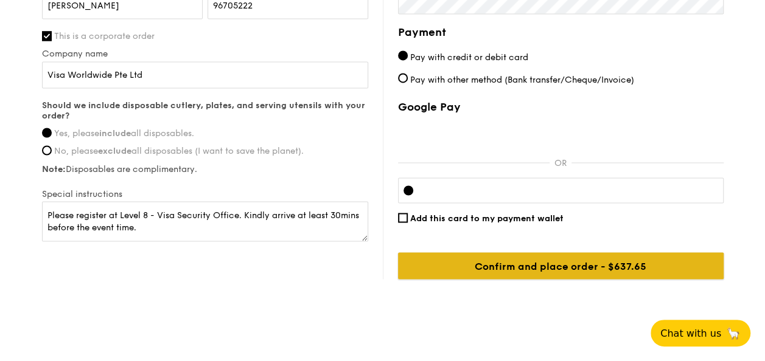
click at [520, 256] on input "Confirm and place order - $637.65" at bounding box center [560, 265] width 325 height 27
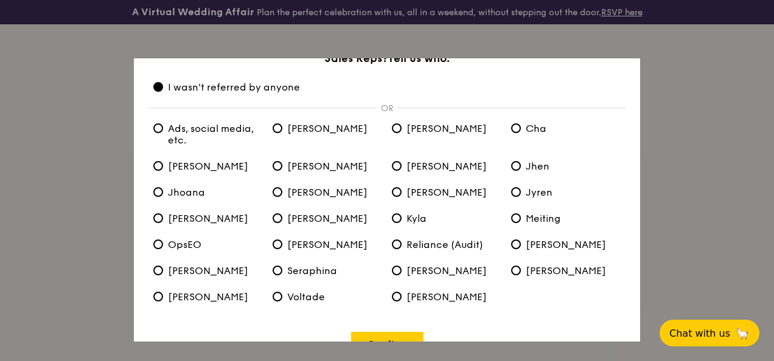
scroll to position [71, 0]
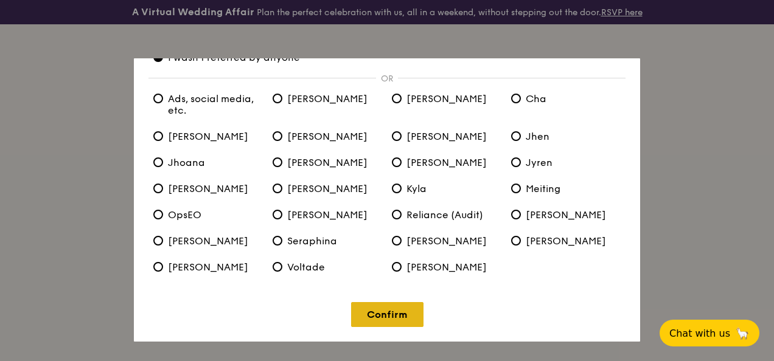
click at [386, 311] on link "Confirm" at bounding box center [387, 314] width 72 height 25
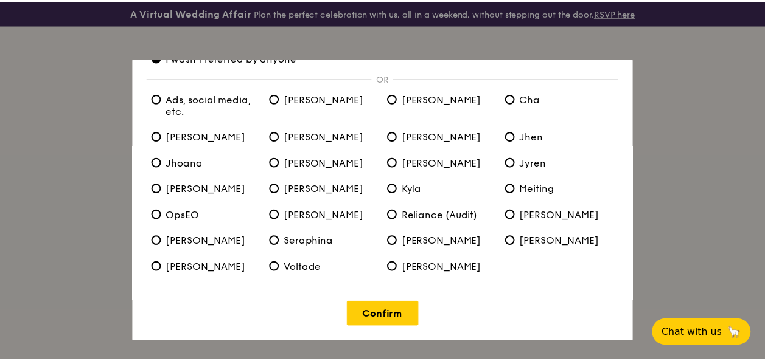
scroll to position [0, 0]
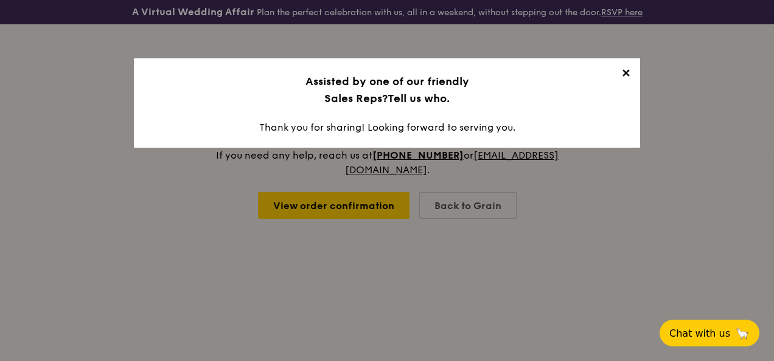
click at [629, 78] on span "✕" at bounding box center [625, 75] width 17 height 17
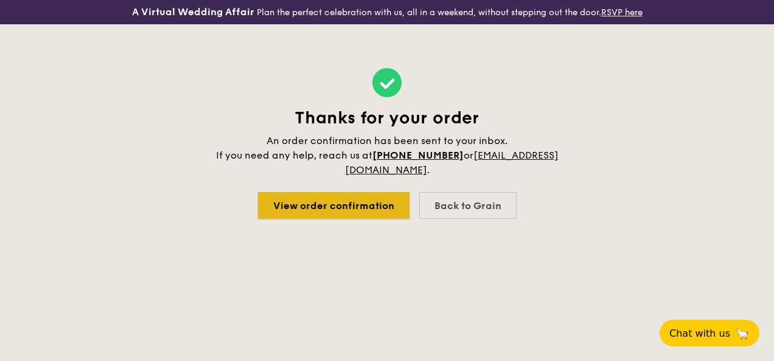
click at [377, 214] on link "View order confirmation" at bounding box center [333, 205] width 151 height 27
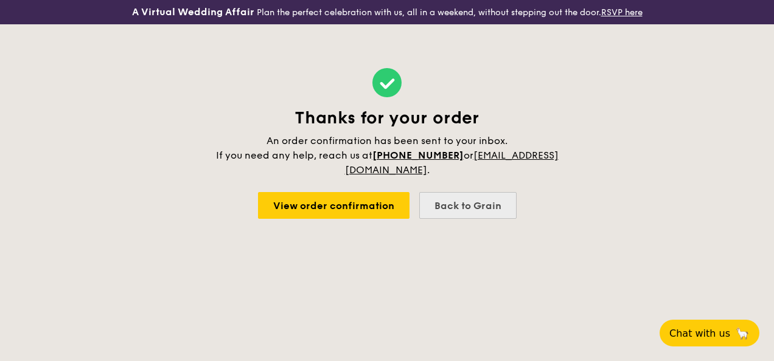
click at [492, 219] on div "Back to Grain" at bounding box center [467, 205] width 97 height 27
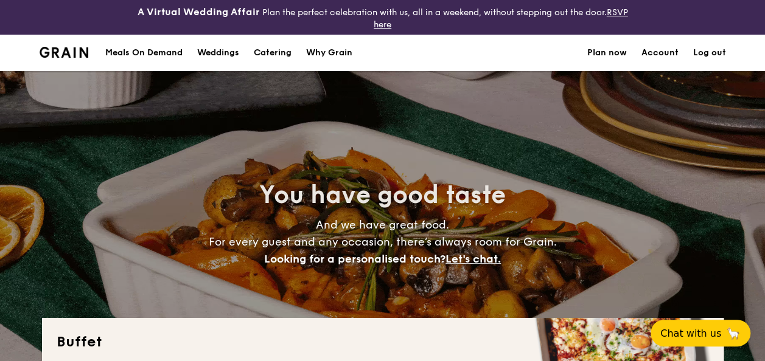
click at [662, 58] on link "Account" at bounding box center [659, 53] width 37 height 37
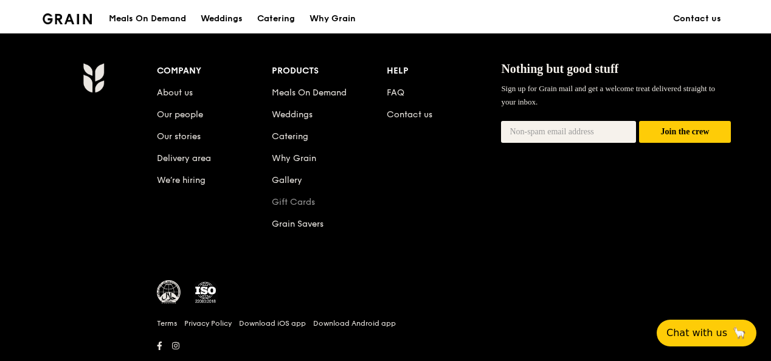
scroll to position [1267, 0]
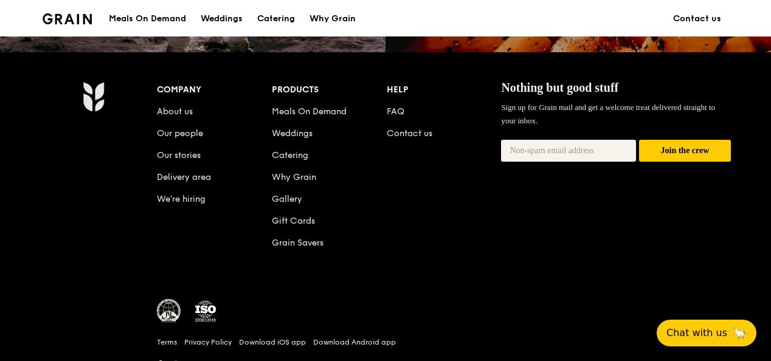
click at [391, 116] on li "FAQ" at bounding box center [444, 110] width 115 height 22
click at [391, 117] on link "FAQ" at bounding box center [396, 111] width 18 height 10
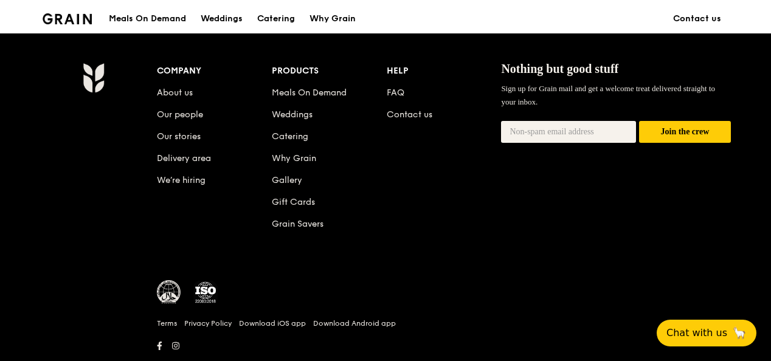
scroll to position [1234, 0]
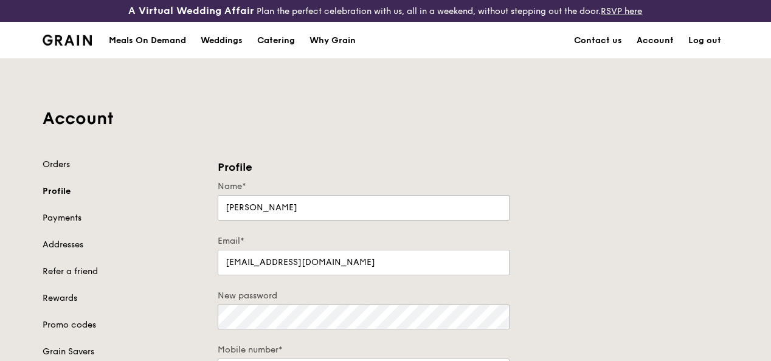
click at [50, 171] on link "Orders" at bounding box center [123, 165] width 161 height 12
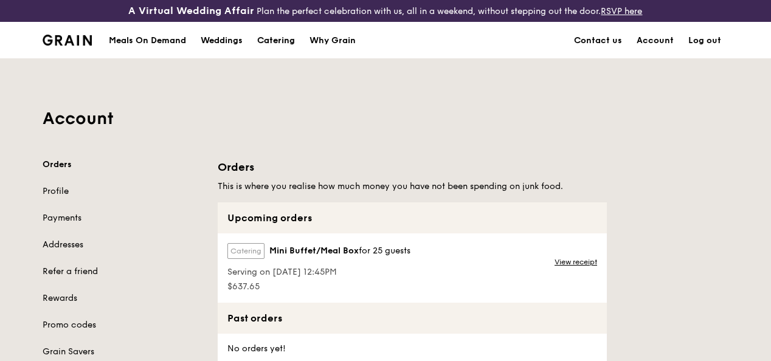
click at [284, 49] on div "Catering" at bounding box center [276, 41] width 38 height 37
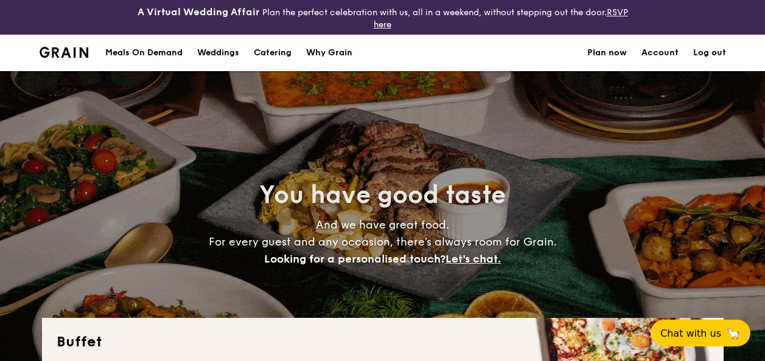
select select
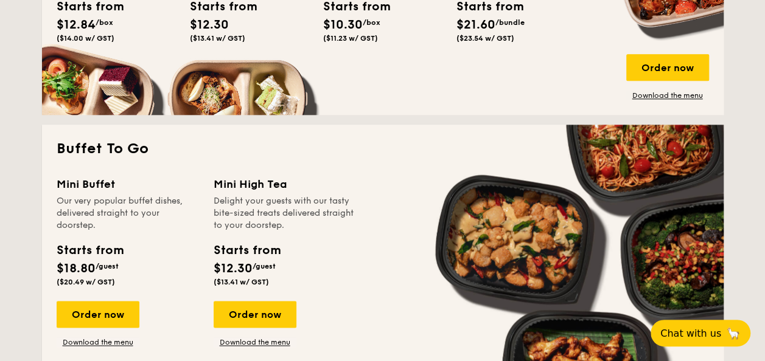
scroll to position [791, 0]
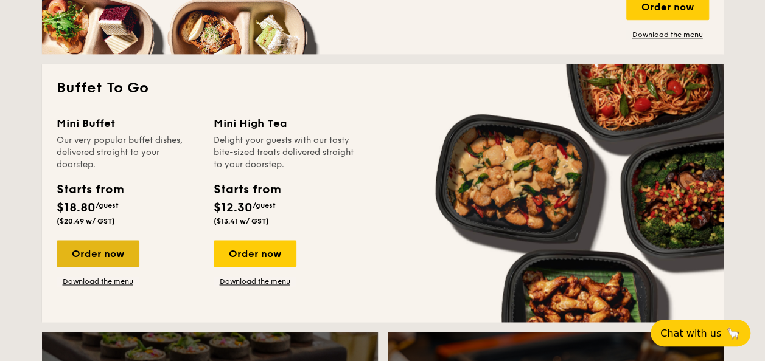
click at [96, 263] on div "Order now" at bounding box center [98, 253] width 83 height 27
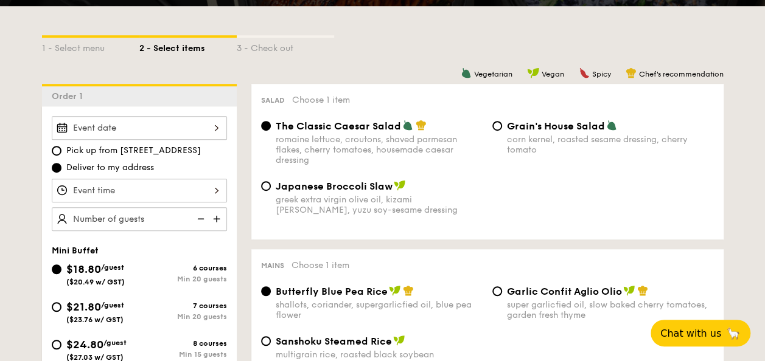
scroll to position [304, 0]
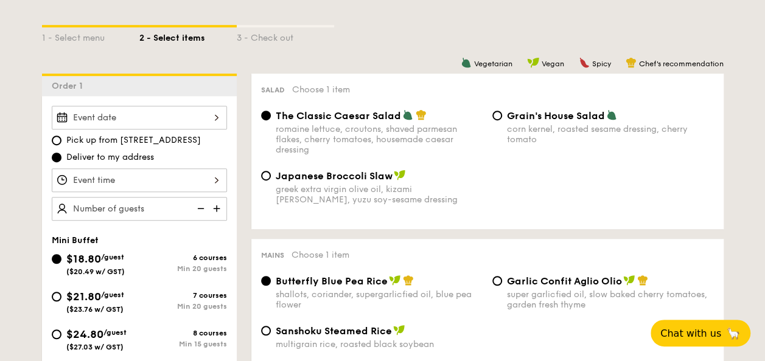
click at [155, 117] on div at bounding box center [139, 118] width 175 height 24
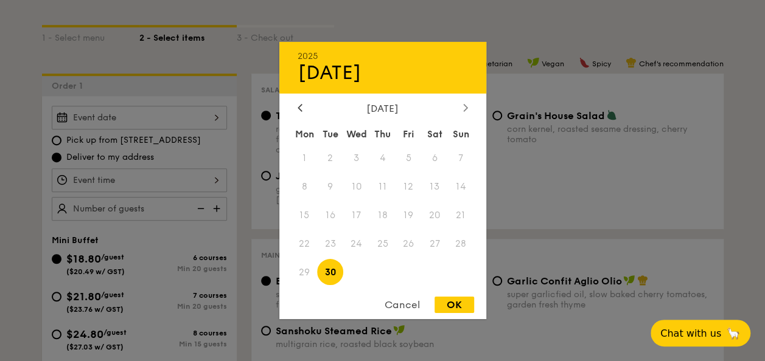
click at [467, 111] on div at bounding box center [465, 109] width 11 height 12
click at [331, 183] on span "7" at bounding box center [330, 187] width 26 height 26
click at [451, 305] on div "OK" at bounding box center [454, 305] width 40 height 16
type input "[DATE]"
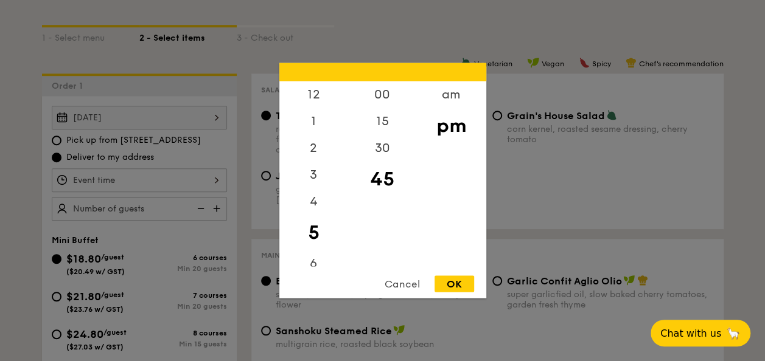
click at [125, 175] on div "12 1 2 3 4 5 6 7 8 9 10 11 00 15 30 45 am pm Cancel OK" at bounding box center [139, 181] width 175 height 24
drag, startPoint x: 310, startPoint y: 90, endPoint x: 322, endPoint y: 100, distance: 15.6
click at [310, 90] on div "12" at bounding box center [313, 99] width 69 height 35
click at [384, 121] on div "15" at bounding box center [382, 125] width 69 height 35
click at [459, 285] on div "OK" at bounding box center [454, 284] width 40 height 16
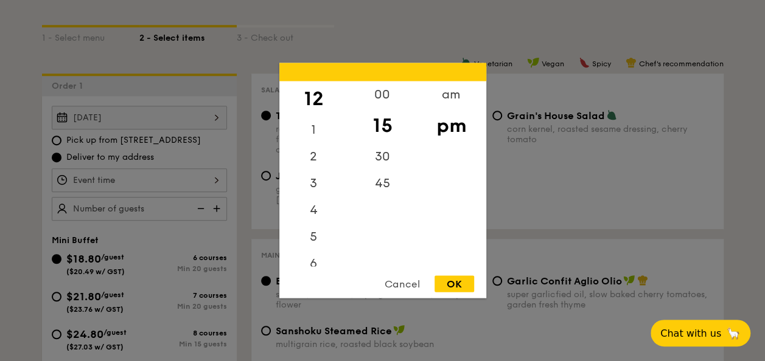
type input "12:15PM"
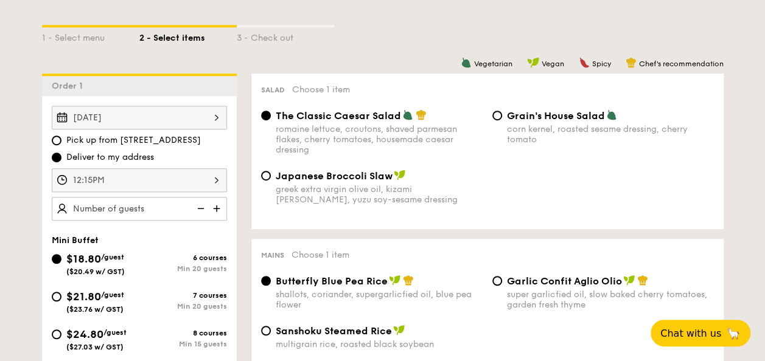
click at [213, 209] on img at bounding box center [218, 208] width 18 height 23
type input "25 guests"
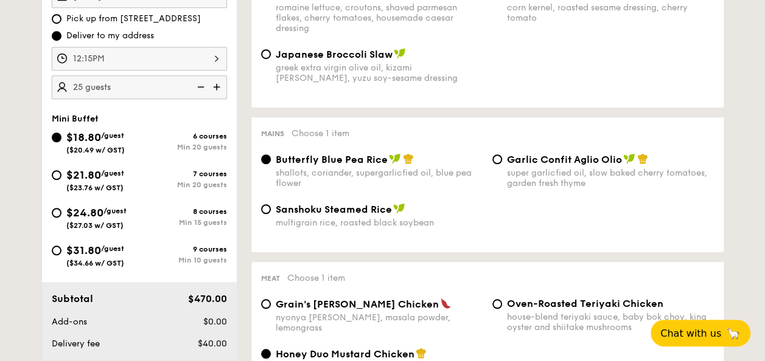
click at [105, 169] on span "/guest" at bounding box center [112, 173] width 23 height 9
click at [61, 170] on input "$21.80 /guest ($23.76 w/ GST) 7 courses Min 20 guests" at bounding box center [57, 175] width 10 height 10
radio input "true"
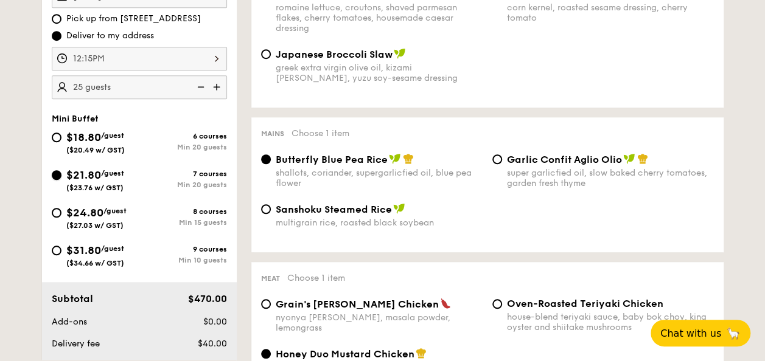
radio input "false"
radio input "true"
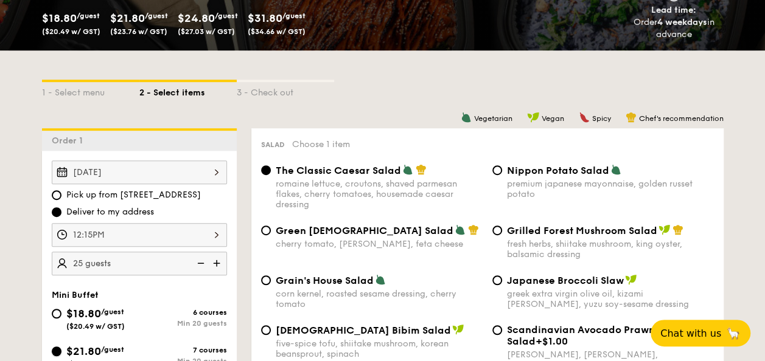
scroll to position [304, 0]
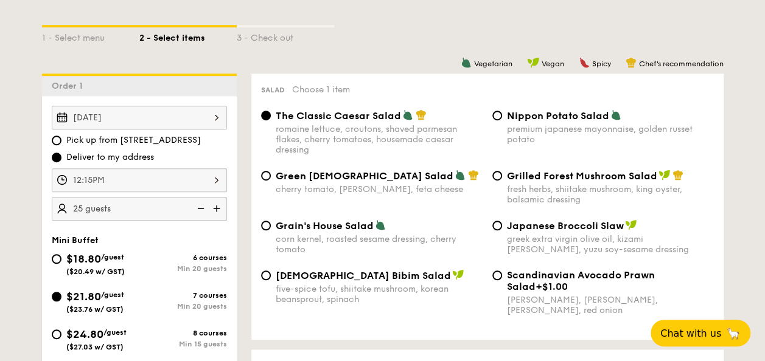
click at [576, 189] on div "fresh herbs, shiitake mushroom, king oyster, balsamic dressing" at bounding box center [610, 194] width 207 height 21
click at [502, 181] on input "Grilled Forest Mushroom Salad fresh herbs, shiitake mushroom, king oyster, bals…" at bounding box center [497, 176] width 10 height 10
radio input "true"
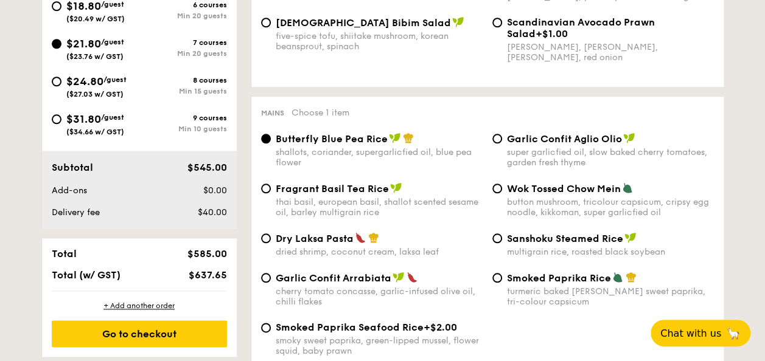
scroll to position [608, 0]
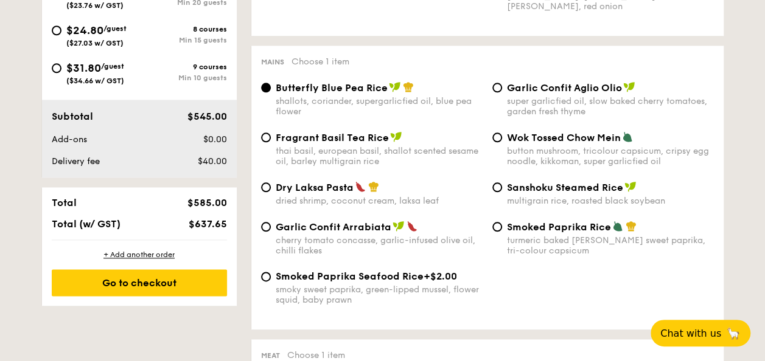
click at [583, 91] on span "Garlic Confit Aglio Olio" at bounding box center [564, 88] width 115 height 12
click at [502, 91] on input "Garlic Confit Aglio Olio super garlicfied oil, slow baked cherry tomatoes, gard…" at bounding box center [497, 88] width 10 height 10
radio input "true"
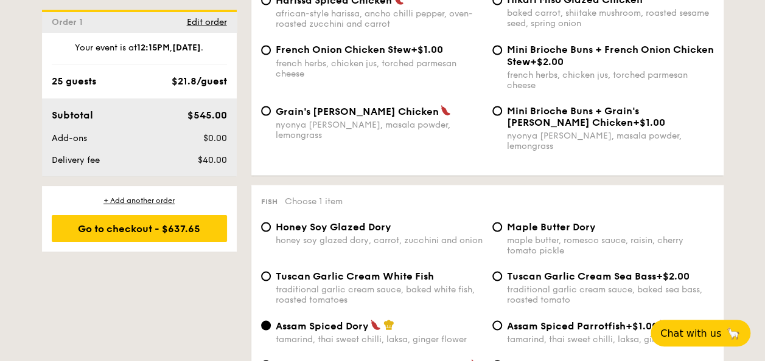
scroll to position [1095, 0]
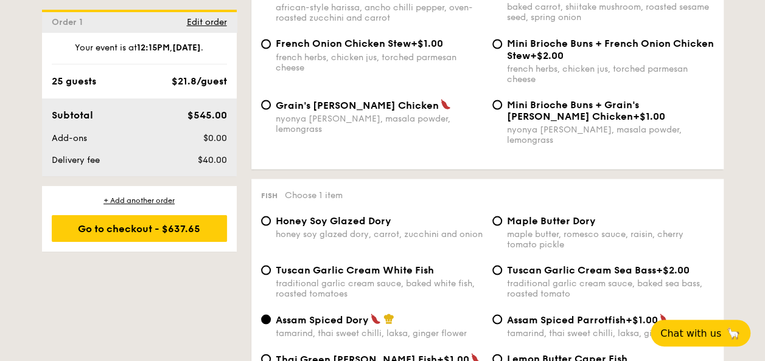
click at [350, 219] on span "Honey Soy Glazed Dory" at bounding box center [334, 221] width 116 height 12
click at [271, 219] on input "Honey Soy Glazed Dory honey soy glazed dory, carrot, zucchini and onion" at bounding box center [266, 221] width 10 height 10
radio input "true"
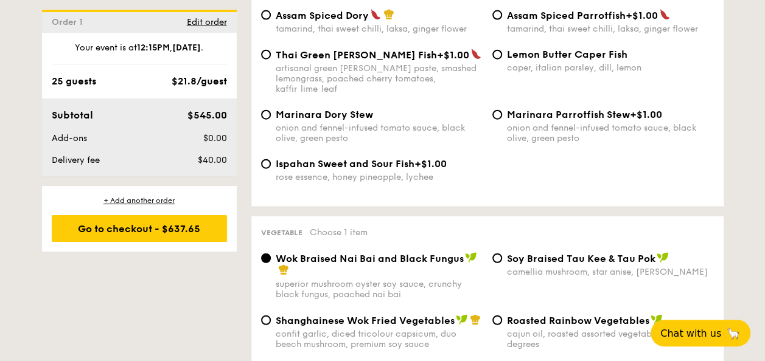
scroll to position [1521, 0]
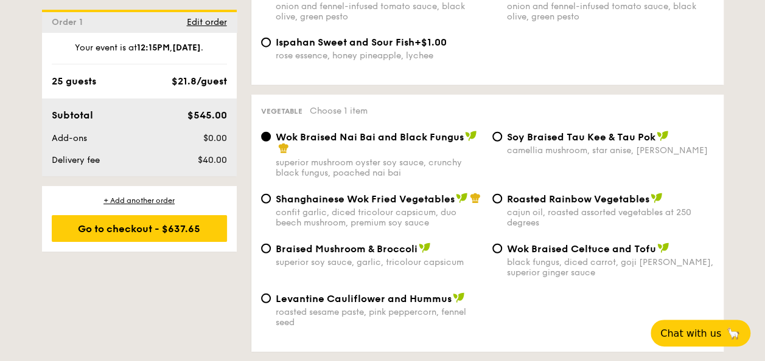
click at [585, 179] on div "Wok Braised Nai Bai and Black Fungus superior mushroom oyster soy sauce, crunch…" at bounding box center [487, 162] width 462 height 62
click at [587, 193] on span "Roasted Rainbow Vegetables" at bounding box center [578, 199] width 142 height 12
click at [502, 194] on input "Roasted Rainbow Vegetables cajun oil, roasted assorted vegetables at 250 degrees" at bounding box center [497, 199] width 10 height 10
radio input "true"
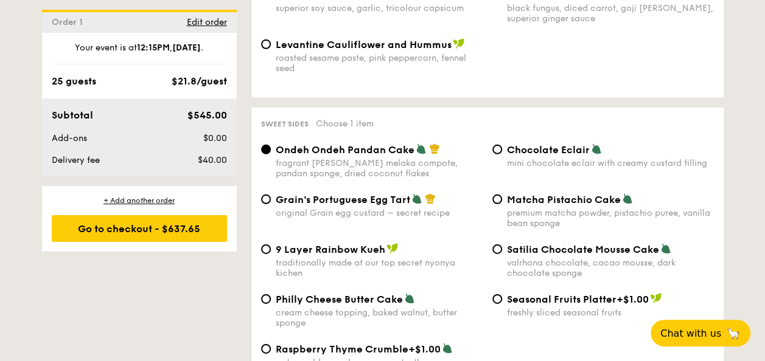
scroll to position [1825, 0]
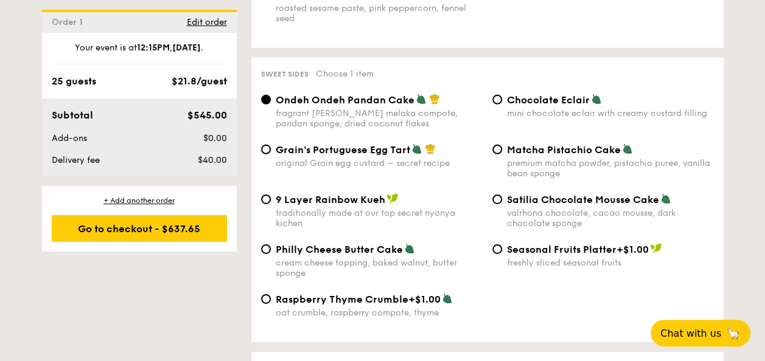
click at [543, 144] on span "Matcha Pistachio Cake" at bounding box center [564, 150] width 114 height 12
click at [502, 145] on input "Matcha Pistachio Cake premium matcha powder, pistachio puree, vanilla bean spon…" at bounding box center [497, 150] width 10 height 10
radio input "true"
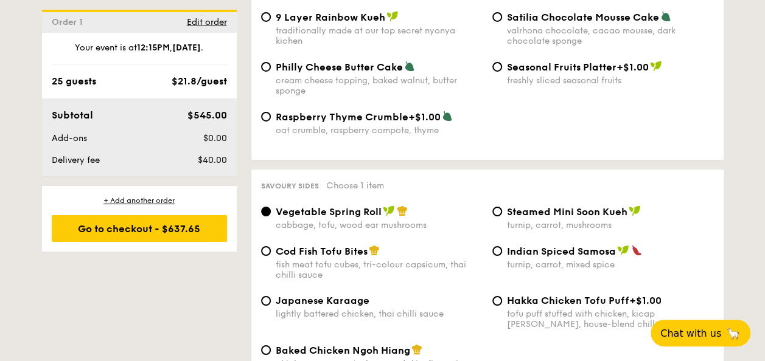
scroll to position [2069, 0]
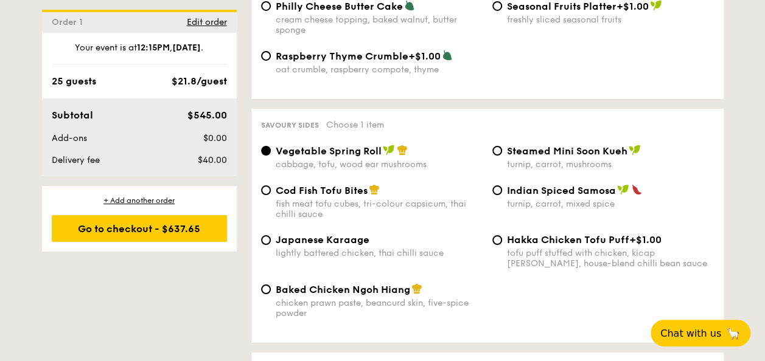
click at [562, 145] on span "Steamed Mini Soon Kueh" at bounding box center [567, 151] width 120 height 12
click at [502, 146] on input "Steamed Mini Soon Kueh turnip, carrot, mushrooms" at bounding box center [497, 151] width 10 height 10
radio input "true"
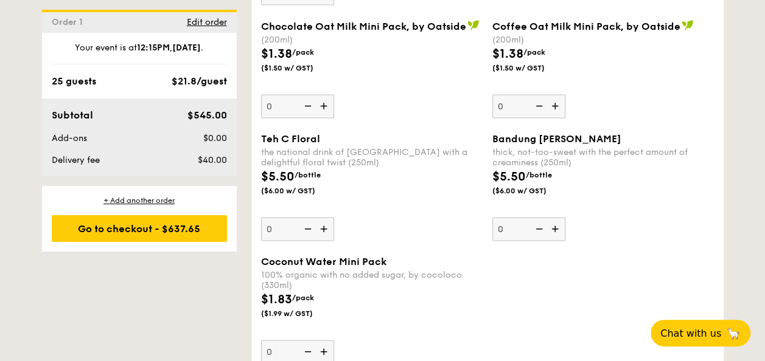
scroll to position [3529, 0]
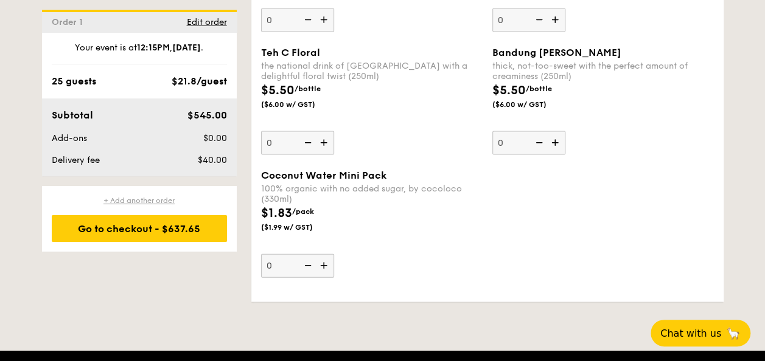
click at [133, 198] on div "+ Add another order" at bounding box center [139, 201] width 175 height 10
radio input "true"
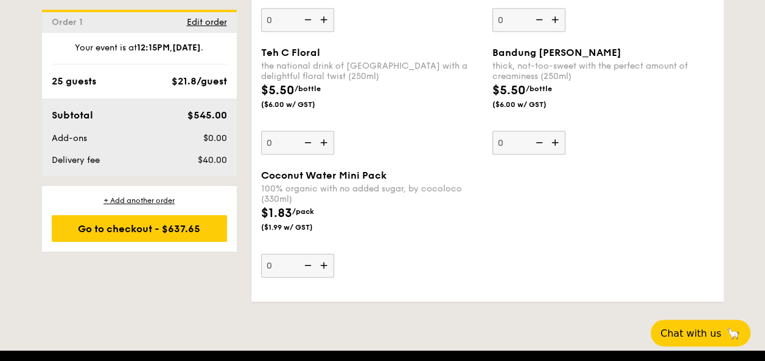
radio input "true"
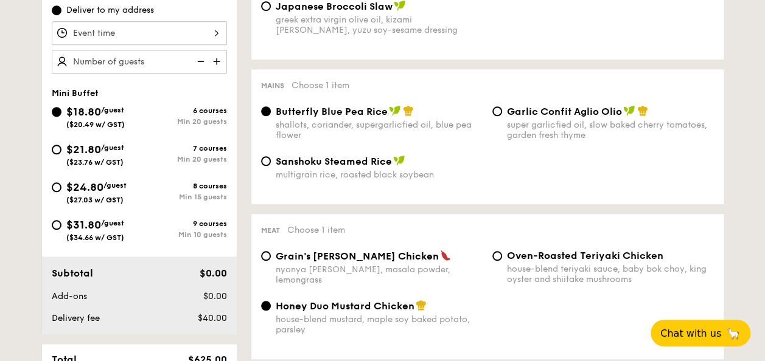
scroll to position [381, 0]
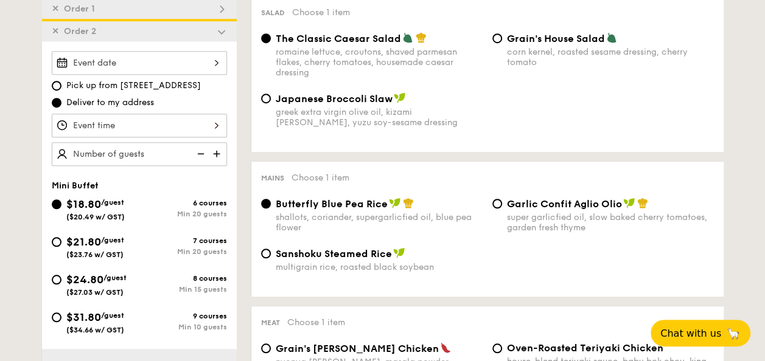
click at [90, 61] on div at bounding box center [139, 63] width 175 height 24
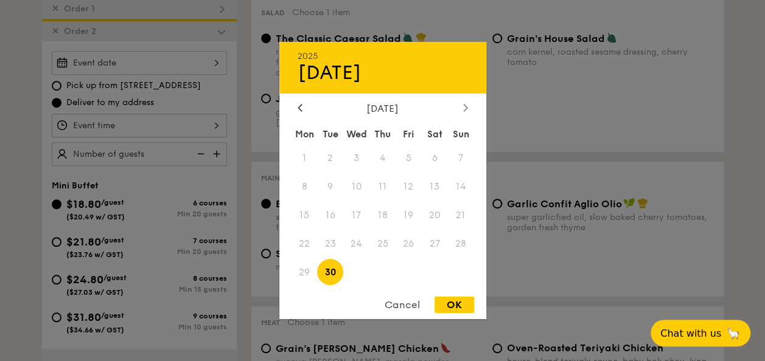
click at [467, 103] on div at bounding box center [465, 109] width 11 height 12
click at [361, 183] on span "8" at bounding box center [356, 187] width 26 height 26
click at [460, 307] on div "OK" at bounding box center [454, 305] width 40 height 16
type input "[DATE]"
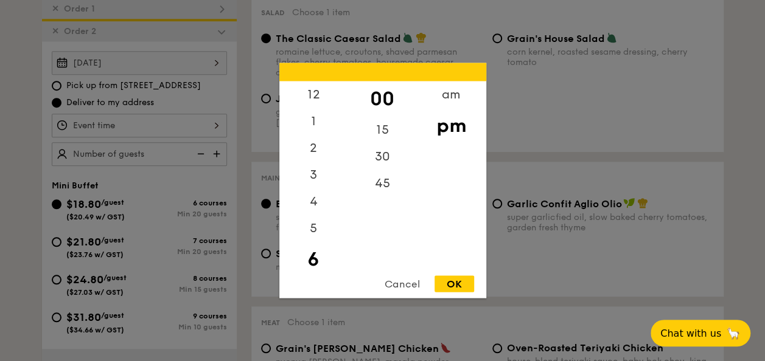
scroll to position [27, 0]
click at [98, 124] on div "12 1 2 3 4 5 6 7 8 9 10 11 00 15 30 45 am pm Cancel OK" at bounding box center [139, 126] width 175 height 24
click at [313, 256] on div "11" at bounding box center [313, 254] width 69 height 27
click at [451, 97] on div "am" at bounding box center [451, 99] width 69 height 35
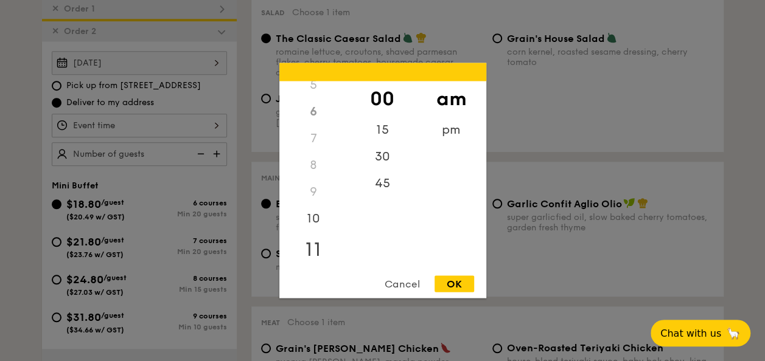
click at [305, 253] on div "11" at bounding box center [313, 249] width 69 height 35
click at [389, 127] on div "15" at bounding box center [382, 134] width 69 height 35
click at [461, 282] on div "OK" at bounding box center [454, 284] width 40 height 16
type input "11:15AM"
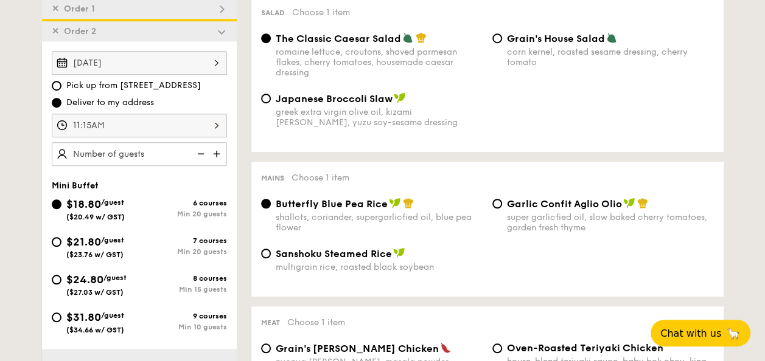
click at [220, 153] on img at bounding box center [218, 153] width 18 height 23
type input "25 guests"
click at [91, 238] on span "$21.80" at bounding box center [83, 241] width 35 height 13
click at [61, 238] on input "$21.80 /guest ($23.76 w/ GST) 7 courses Min 20 guests" at bounding box center [57, 242] width 10 height 10
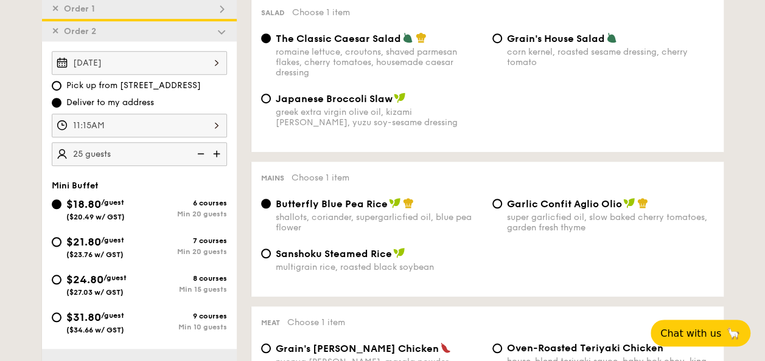
radio input "true"
radio input "false"
radio input "true"
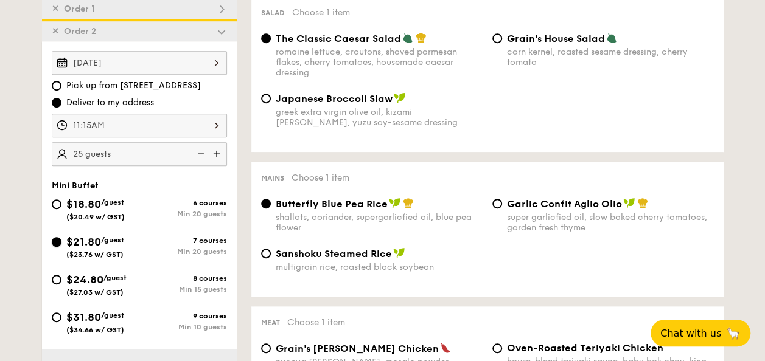
radio input "true"
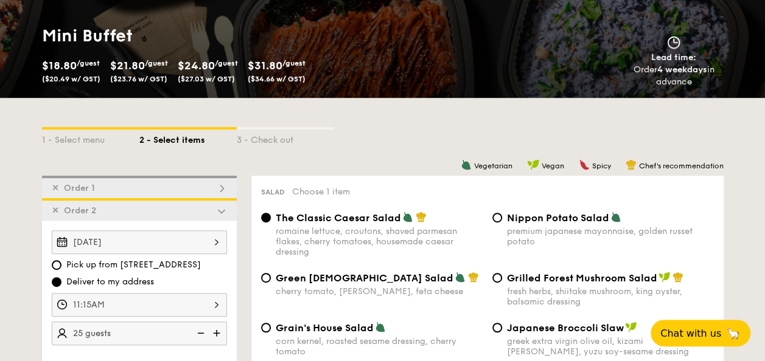
scroll to position [304, 0]
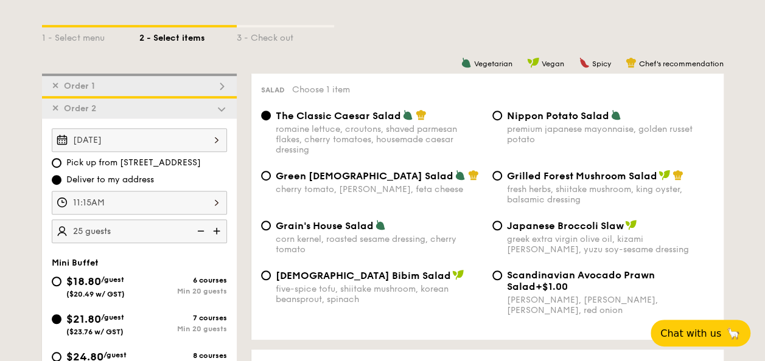
click at [318, 275] on span "[DEMOGRAPHIC_DATA] Bibim Salad" at bounding box center [363, 276] width 175 height 12
click at [271, 275] on input "Korean Bibim Salad five-spice tofu, shiitake mushroom, korean beansprout, spina…" at bounding box center [266, 276] width 10 height 10
radio input "true"
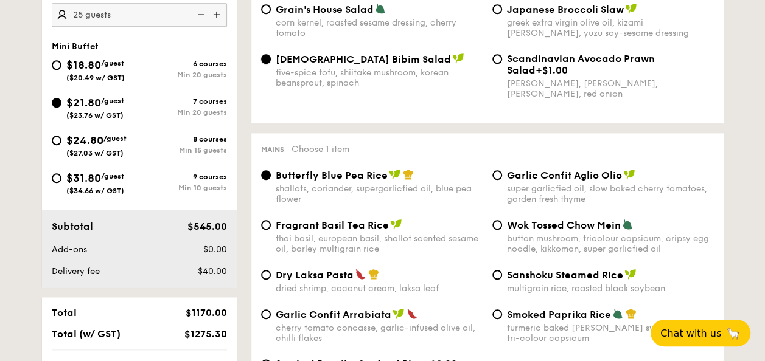
scroll to position [548, 0]
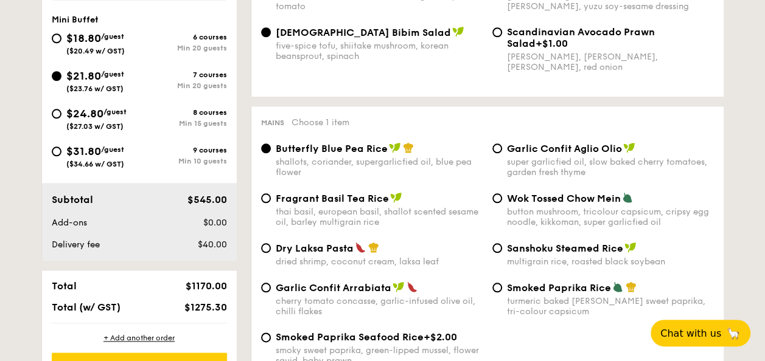
click at [349, 204] on span "Fragrant Basil Tea Rice" at bounding box center [332, 199] width 113 height 12
click at [271, 203] on input "Fragrant Basil Tea Rice thai basil, european basil, shallot scented sesame oil,…" at bounding box center [266, 198] width 10 height 10
radio input "true"
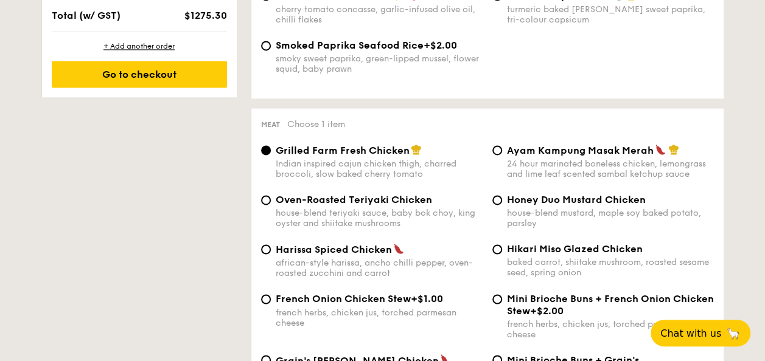
scroll to position [852, 0]
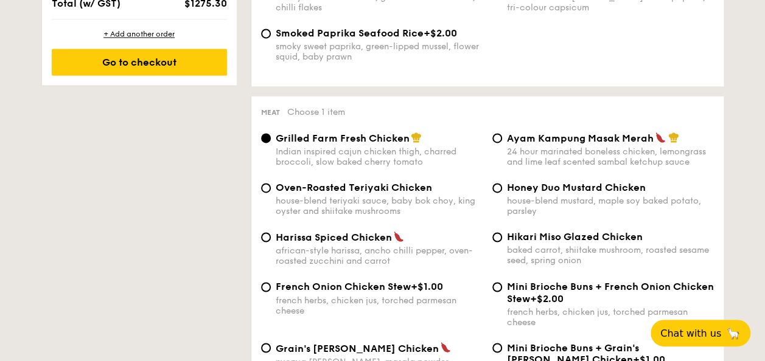
click at [576, 193] on span "Honey Duo Mustard Chicken" at bounding box center [576, 188] width 139 height 12
click at [502, 193] on input "Honey Duo Mustard Chicken house-blend mustard, maple soy baked potato, parsley" at bounding box center [497, 188] width 10 height 10
radio input "true"
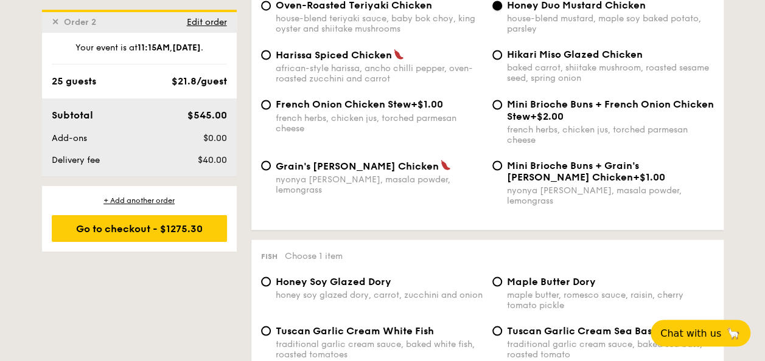
scroll to position [1217, 0]
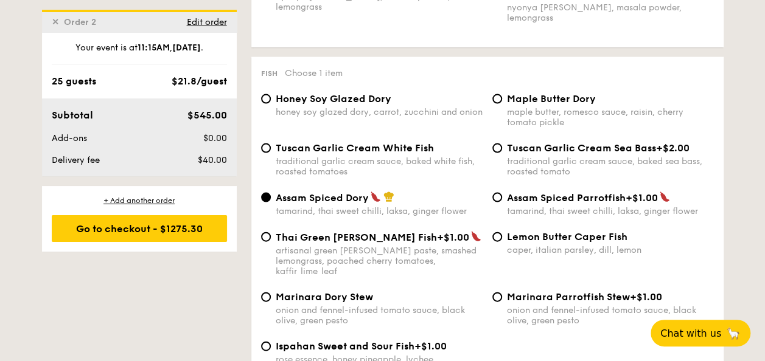
click at [367, 143] on span "Tuscan Garlic Cream White Fish" at bounding box center [355, 148] width 158 height 12
click at [271, 144] on input "Tuscan Garlic Cream White Fish traditional garlic cream sauce, baked white fish…" at bounding box center [266, 149] width 10 height 10
radio input "true"
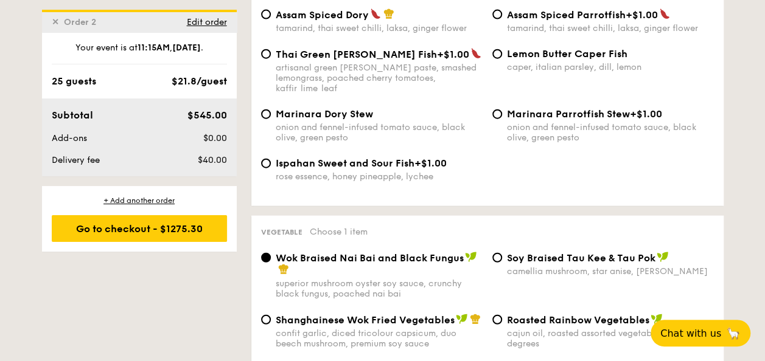
scroll to position [1521, 0]
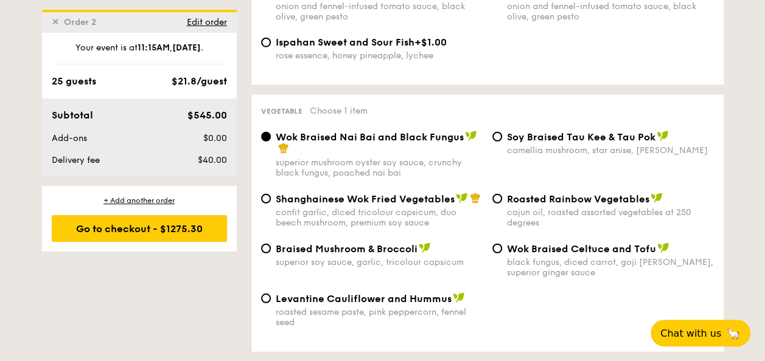
click at [308, 243] on span "Braised Mushroom & Broccoli" at bounding box center [347, 249] width 142 height 12
click at [271, 244] on input "Braised Mushroom & Broccoli superior soy sauce, garlic, tricolour capsicum" at bounding box center [266, 249] width 10 height 10
radio input "true"
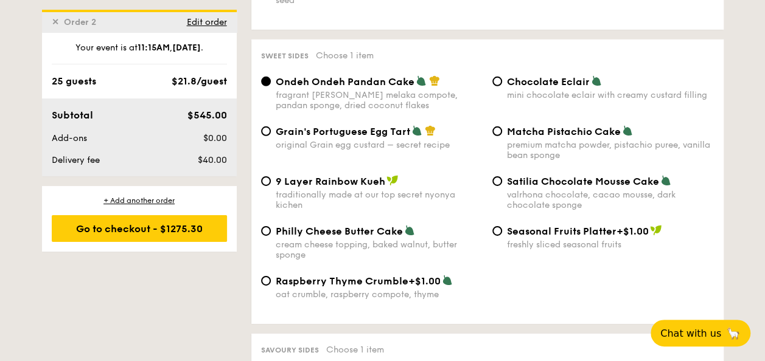
scroll to position [1825, 0]
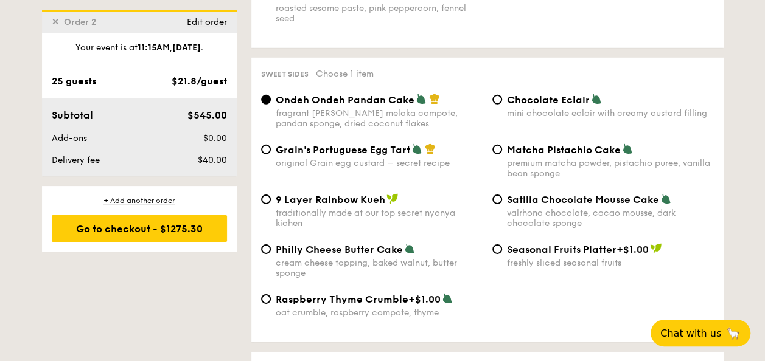
click at [319, 244] on span "Philly Cheese Butter Cake" at bounding box center [339, 250] width 127 height 12
click at [271, 245] on input "Philly Cheese Butter Cake cream cheese topping, baked walnut, butter sponge" at bounding box center [266, 250] width 10 height 10
radio input "true"
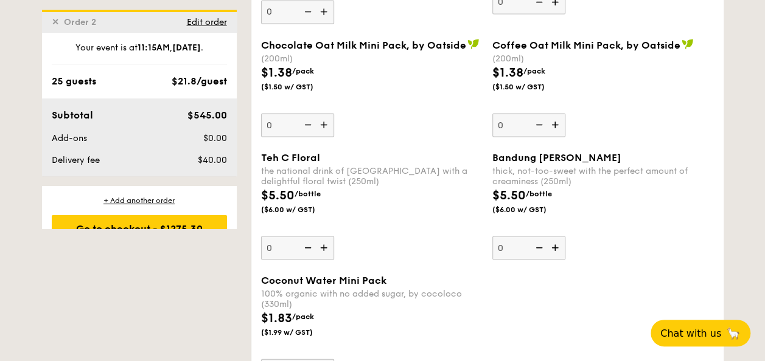
scroll to position [3590, 0]
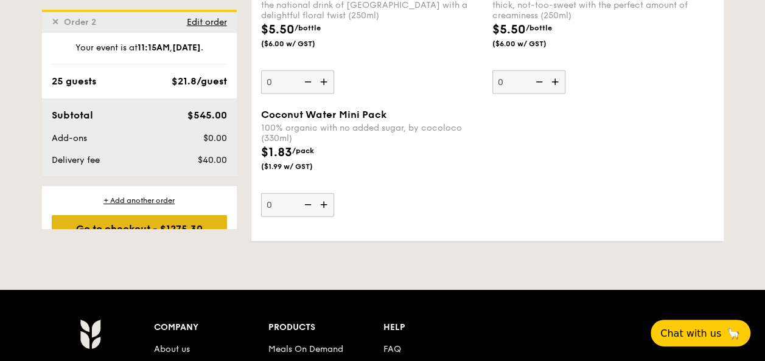
click at [139, 221] on div "Go to checkout - $1275.30" at bounding box center [139, 228] width 175 height 27
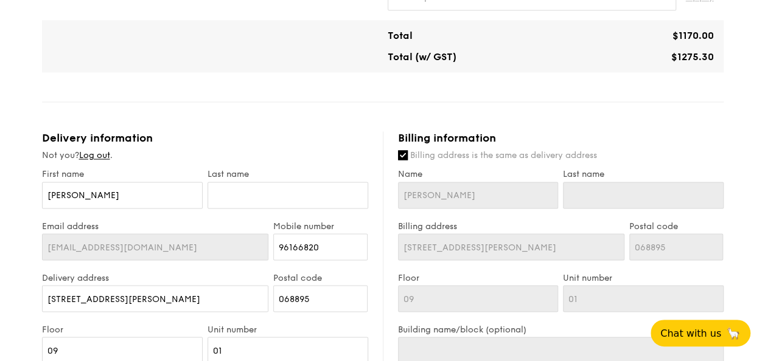
scroll to position [973, 0]
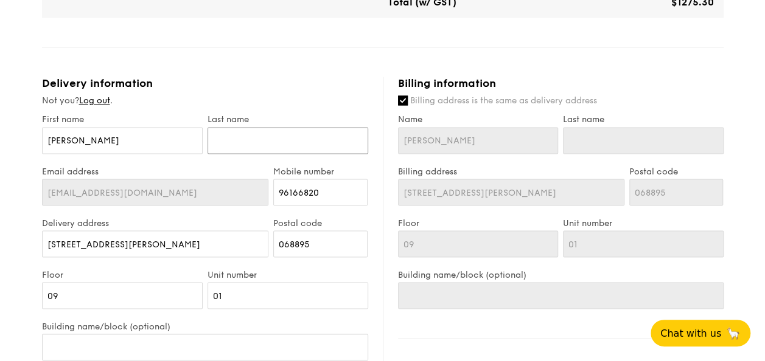
click at [288, 142] on input "text" at bounding box center [287, 140] width 161 height 27
type input "T"
type input "Tay"
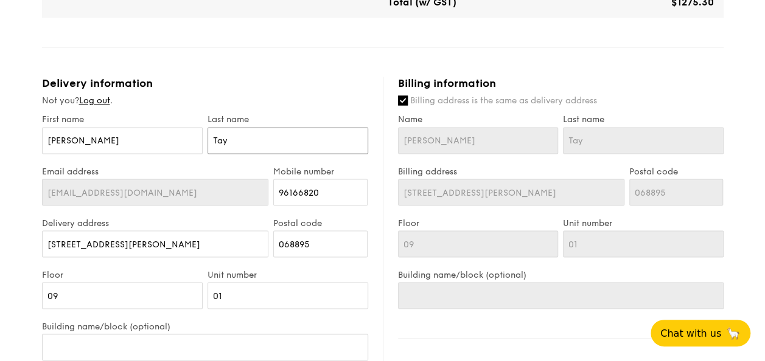
type input "Tay"
click at [138, 240] on input "[STREET_ADDRESS][PERSON_NAME]" at bounding box center [155, 244] width 227 height 27
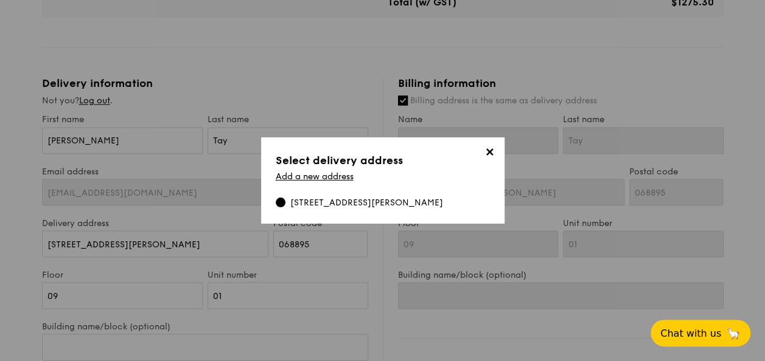
click at [314, 170] on div "✕ Select delivery address Add a new address [STREET_ADDRESS][PERSON_NAME]" at bounding box center [382, 181] width 243 height 86
click at [315, 179] on link "Add a new address" at bounding box center [315, 177] width 78 height 10
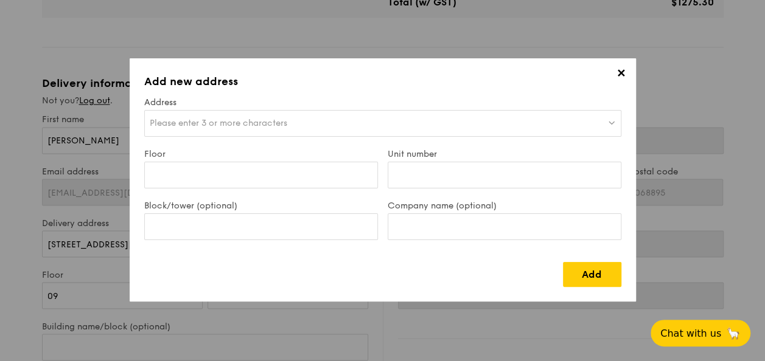
click at [196, 125] on span "Please enter 3 or more characters" at bounding box center [219, 123] width 138 height 10
click at [410, 285] on div "Add" at bounding box center [382, 269] width 477 height 35
click at [217, 125] on span "Please enter 3 or more characters" at bounding box center [219, 123] width 138 height 10
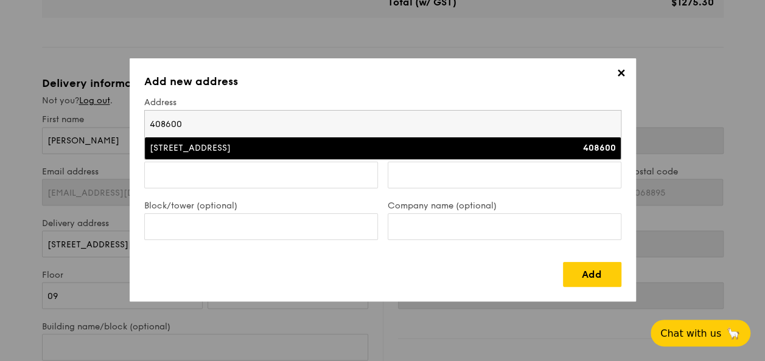
type input "408600"
click at [370, 141] on li "[STREET_ADDRESS] 408600" at bounding box center [383, 149] width 476 height 22
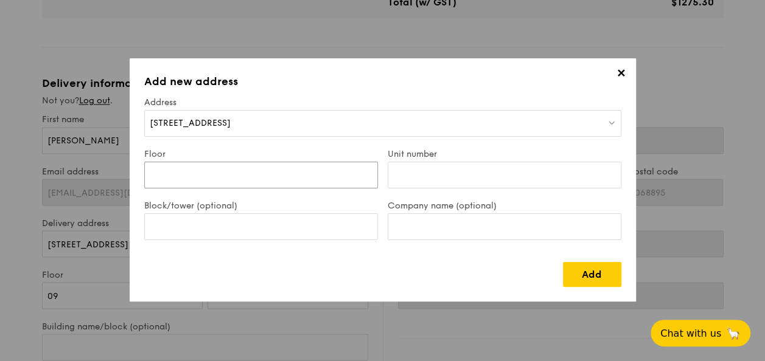
click at [183, 185] on input "Floor" at bounding box center [261, 175] width 234 height 27
type input "10"
type input "01"
click at [173, 230] on input "Block/tower (optional)" at bounding box center [261, 227] width 234 height 27
click at [492, 220] on input "Company name (optional)" at bounding box center [505, 227] width 234 height 27
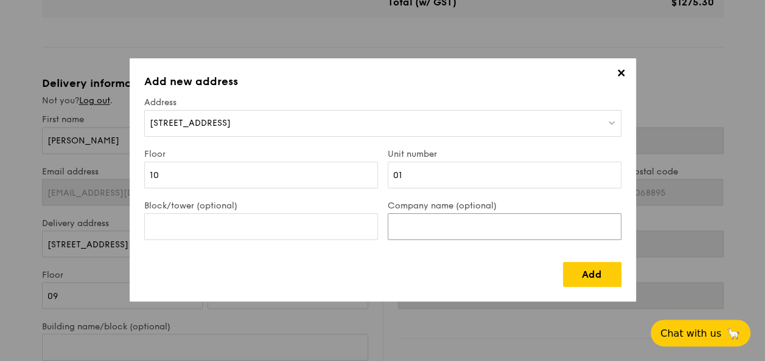
click at [503, 222] on input "Company name (optional)" at bounding box center [505, 227] width 234 height 27
type input "Visa Worldwide Pte Ltd"
click at [590, 272] on link "Add" at bounding box center [592, 274] width 58 height 25
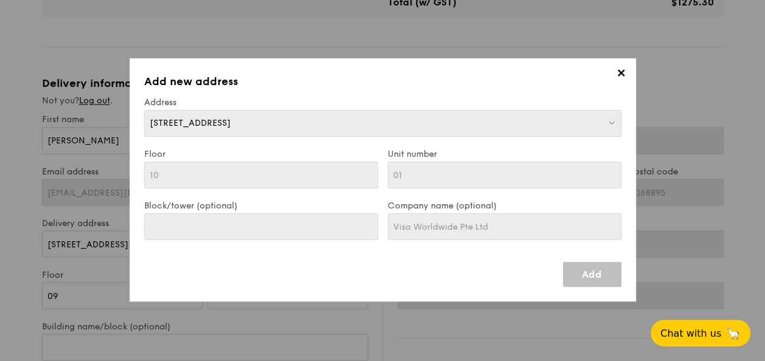
type input "[STREET_ADDRESS]"
type input "408600"
type input "10"
type input "[STREET_ADDRESS]"
type input "408600"
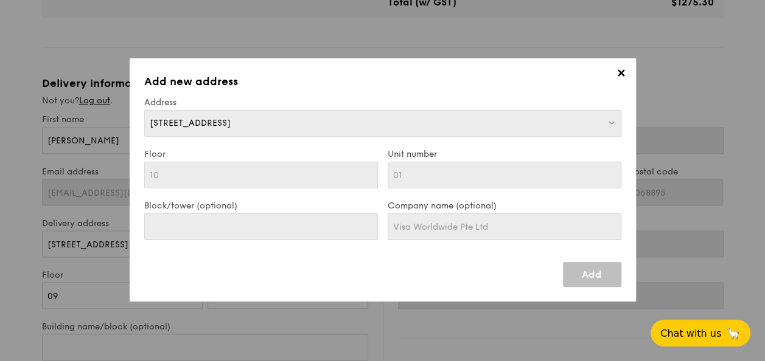
type input "10"
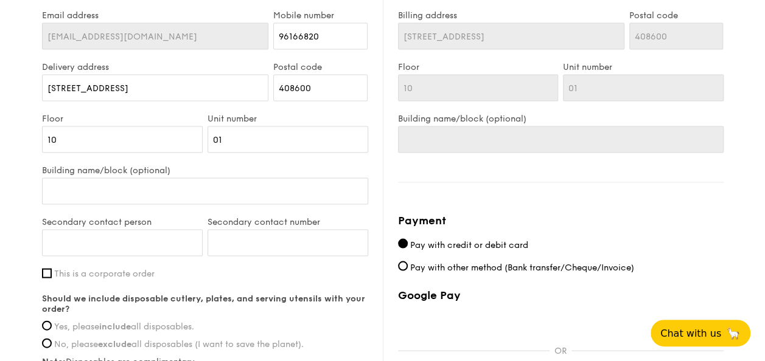
scroll to position [1156, 0]
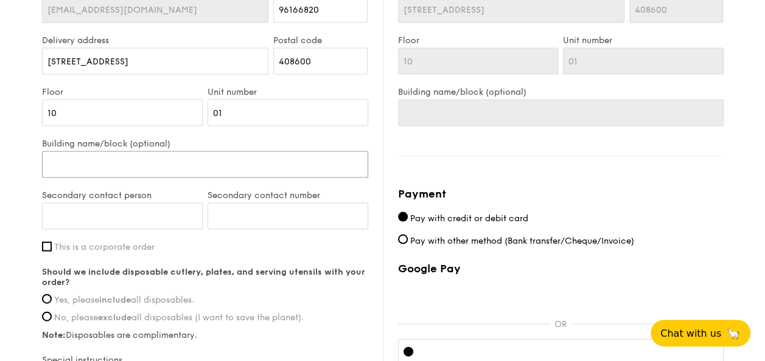
click at [142, 169] on input "Building name/block (optional)" at bounding box center [205, 164] width 326 height 27
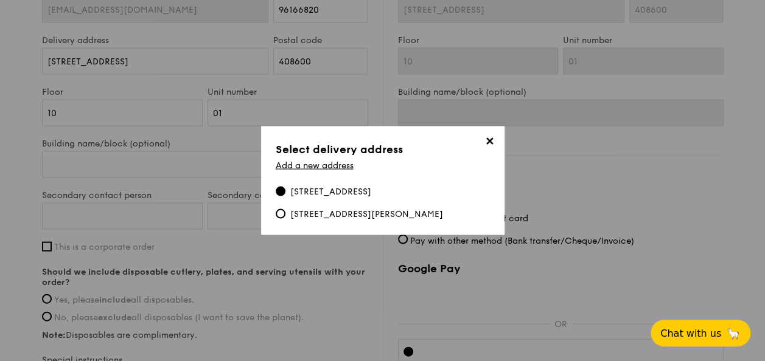
click at [484, 140] on span "✕" at bounding box center [489, 143] width 17 height 17
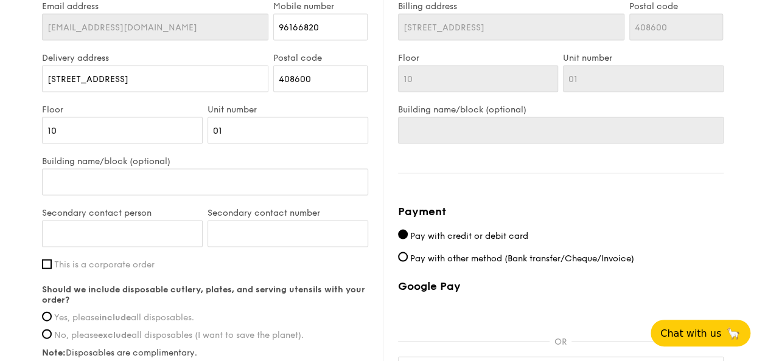
scroll to position [1095, 0]
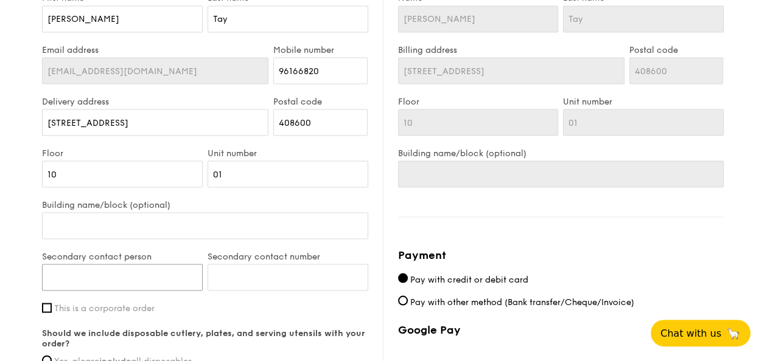
click at [120, 277] on input "Secondary contact person" at bounding box center [122, 277] width 161 height 27
type input "[PERSON_NAME]"
drag, startPoint x: 242, startPoint y: 265, endPoint x: 248, endPoint y: 270, distance: 7.7
click at [243, 266] on input "Secondary contact number" at bounding box center [287, 277] width 161 height 27
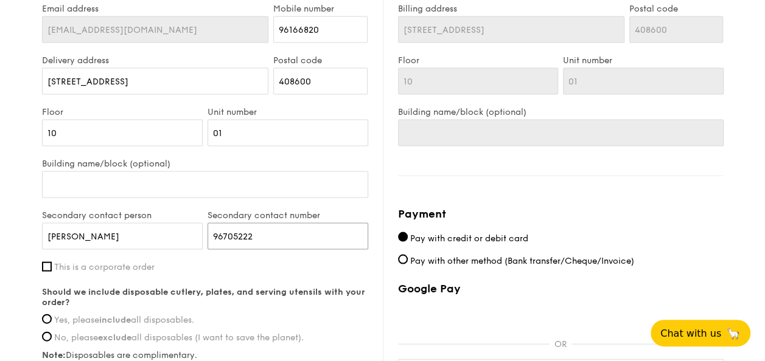
scroll to position [1156, 0]
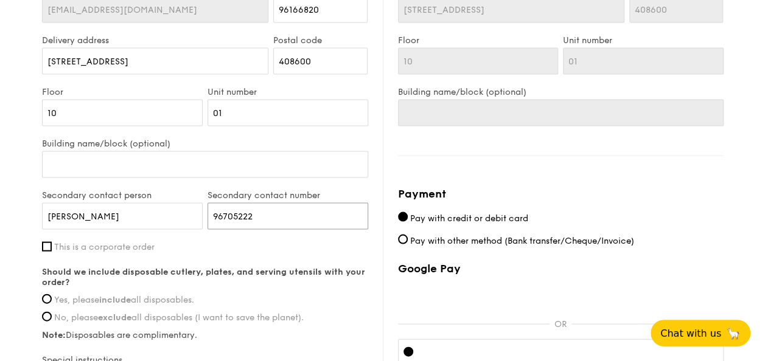
type input "96705222"
click at [80, 242] on span "This is a corporate order" at bounding box center [104, 247] width 100 height 10
click at [52, 242] on input "This is a corporate order" at bounding box center [47, 247] width 10 height 10
checkbox input "true"
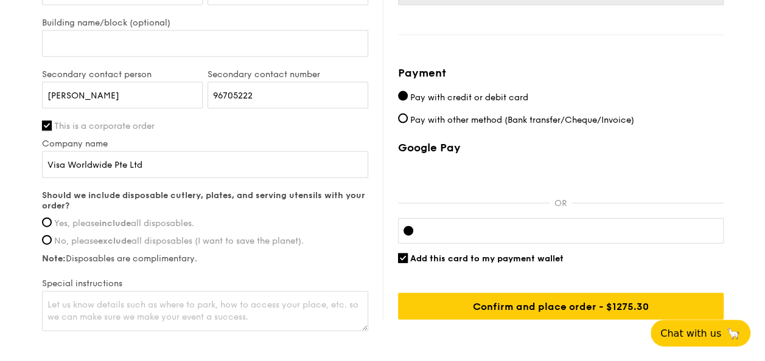
scroll to position [1278, 0]
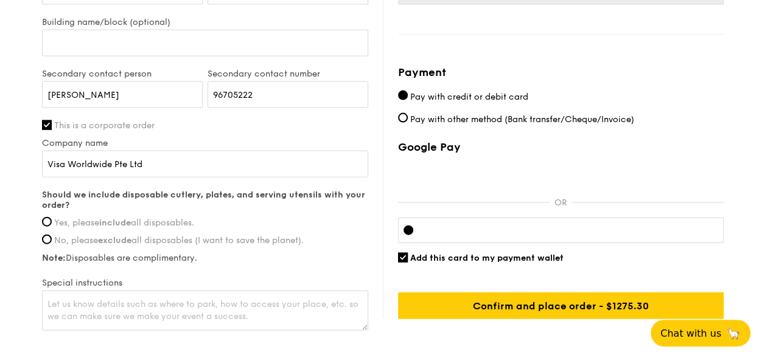
click at [94, 218] on span "Yes, please include all disposables." at bounding box center [124, 223] width 140 height 10
click at [52, 217] on input "Yes, please include all disposables." at bounding box center [47, 222] width 10 height 10
radio input "true"
click at [189, 308] on textarea at bounding box center [205, 311] width 326 height 40
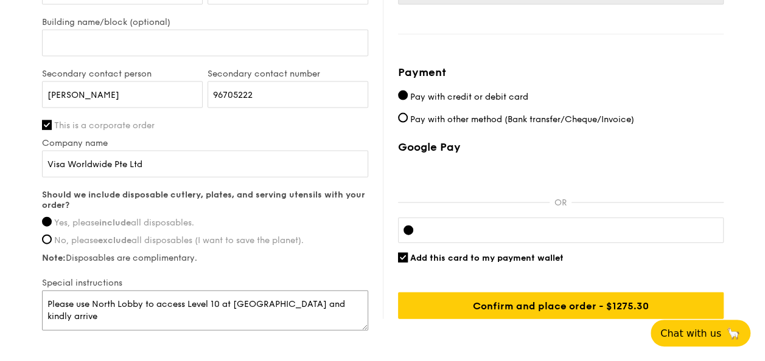
click at [102, 315] on textarea "Please use North Lobby to access Level 10 at [GEOGRAPHIC_DATA] and kindly arrive" at bounding box center [205, 311] width 326 height 40
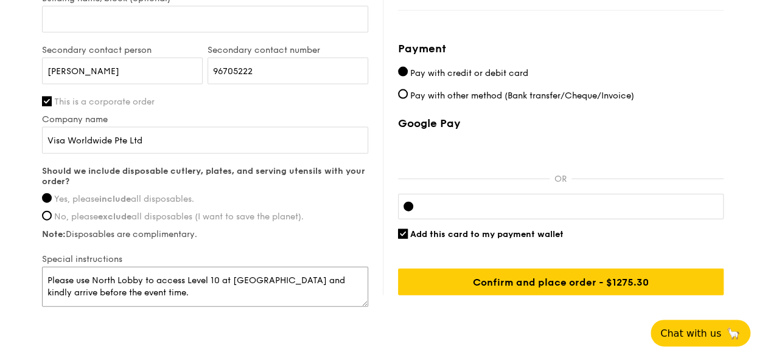
scroll to position [1283, 0]
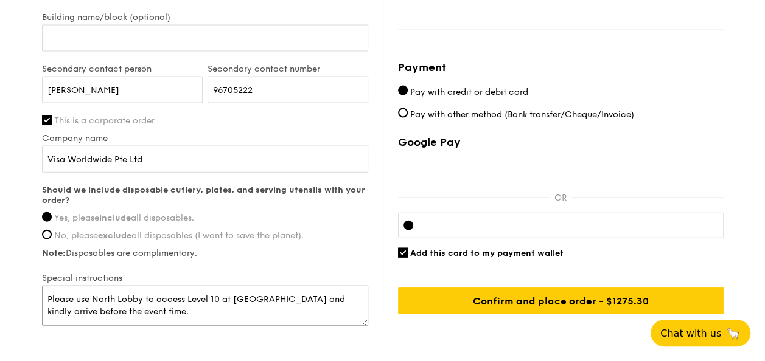
type textarea "Please use North Lobby to access Level 10 at [GEOGRAPHIC_DATA] and kindly arriv…"
click at [461, 251] on span "Add this card to my payment wallet" at bounding box center [486, 253] width 153 height 10
click at [408, 251] on input "Add this card to my payment wallet" at bounding box center [403, 253] width 10 height 10
checkbox input "false"
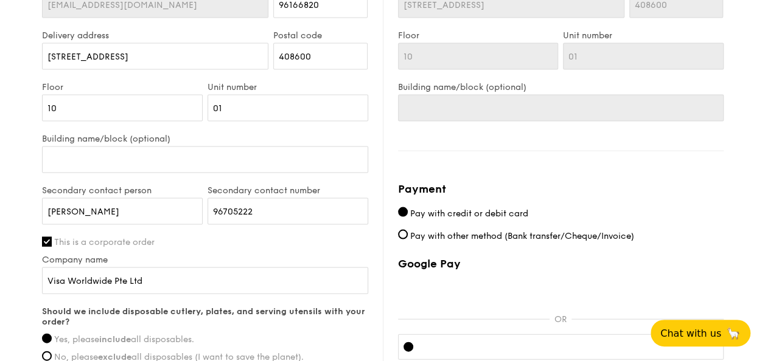
scroll to position [1039, 0]
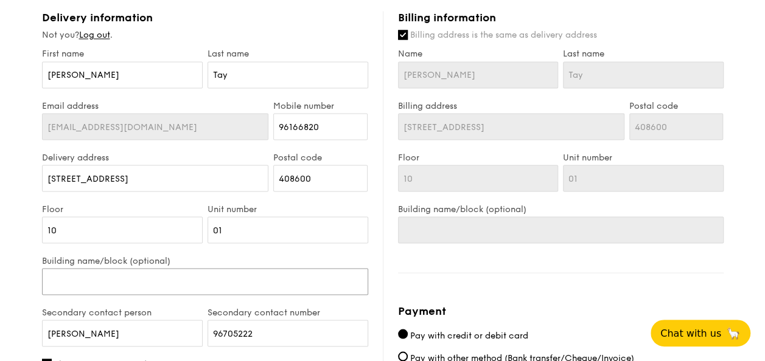
click at [151, 287] on input "Building name/block (optional)" at bounding box center [205, 281] width 326 height 27
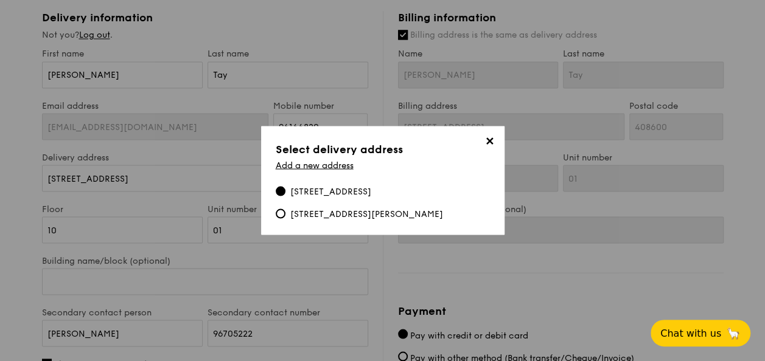
click at [491, 144] on span "✕" at bounding box center [489, 143] width 17 height 17
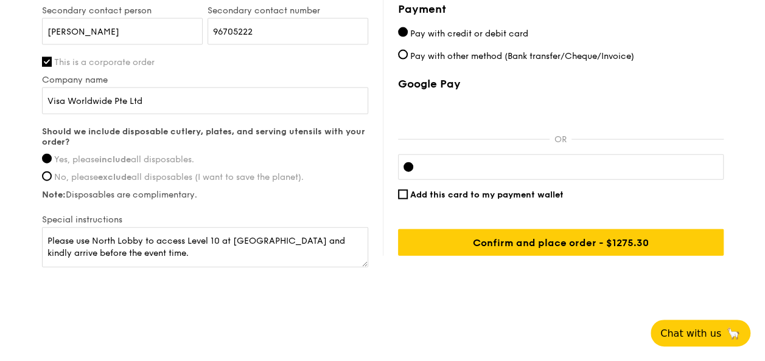
scroll to position [1343, 0]
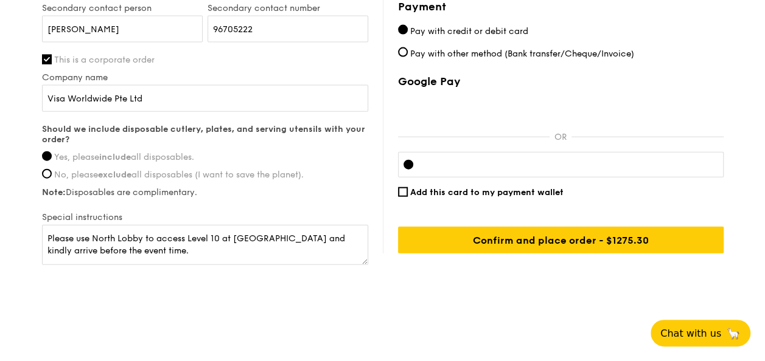
click at [461, 152] on div at bounding box center [560, 165] width 325 height 26
click at [74, 243] on textarea "Please use North Lobby to access Level 10 at [GEOGRAPHIC_DATA] and kindly arriv…" at bounding box center [205, 245] width 326 height 40
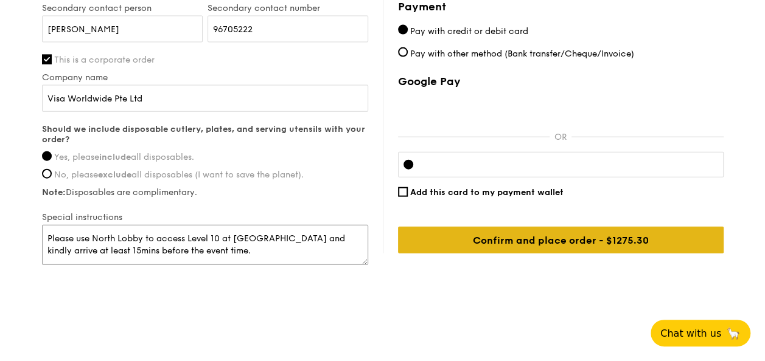
type textarea "Please use North Lobby to access Level 10 at [GEOGRAPHIC_DATA] and kindly arriv…"
click at [538, 238] on input "Confirm and place order - $1275.30" at bounding box center [560, 240] width 325 height 27
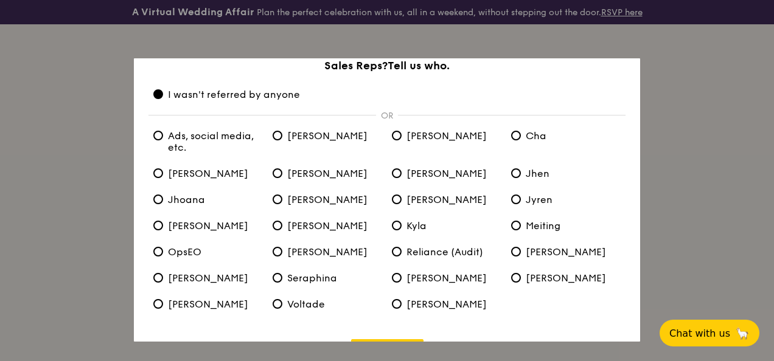
scroll to position [71, 0]
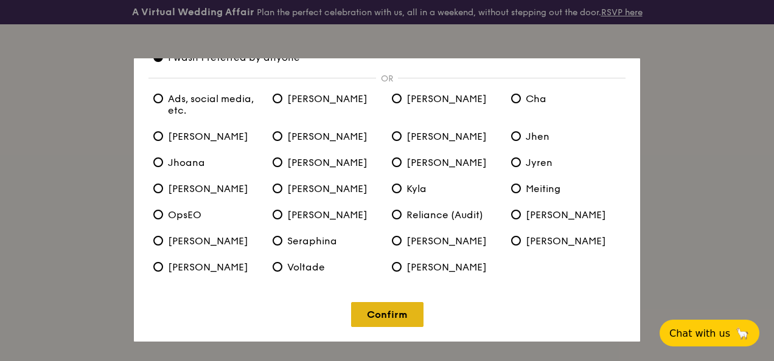
click at [402, 325] on link "Confirm" at bounding box center [387, 314] width 72 height 25
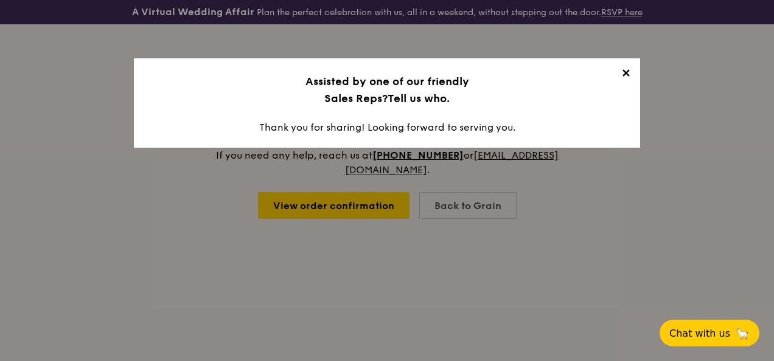
scroll to position [0, 0]
click at [627, 75] on span "✕" at bounding box center [625, 75] width 17 height 17
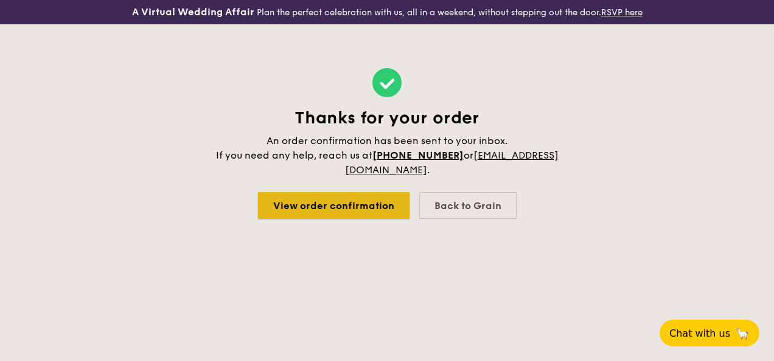
click at [349, 211] on link "View order confirmation" at bounding box center [333, 205] width 151 height 27
